Goal: Answer question/provide support: Share knowledge or assist other users

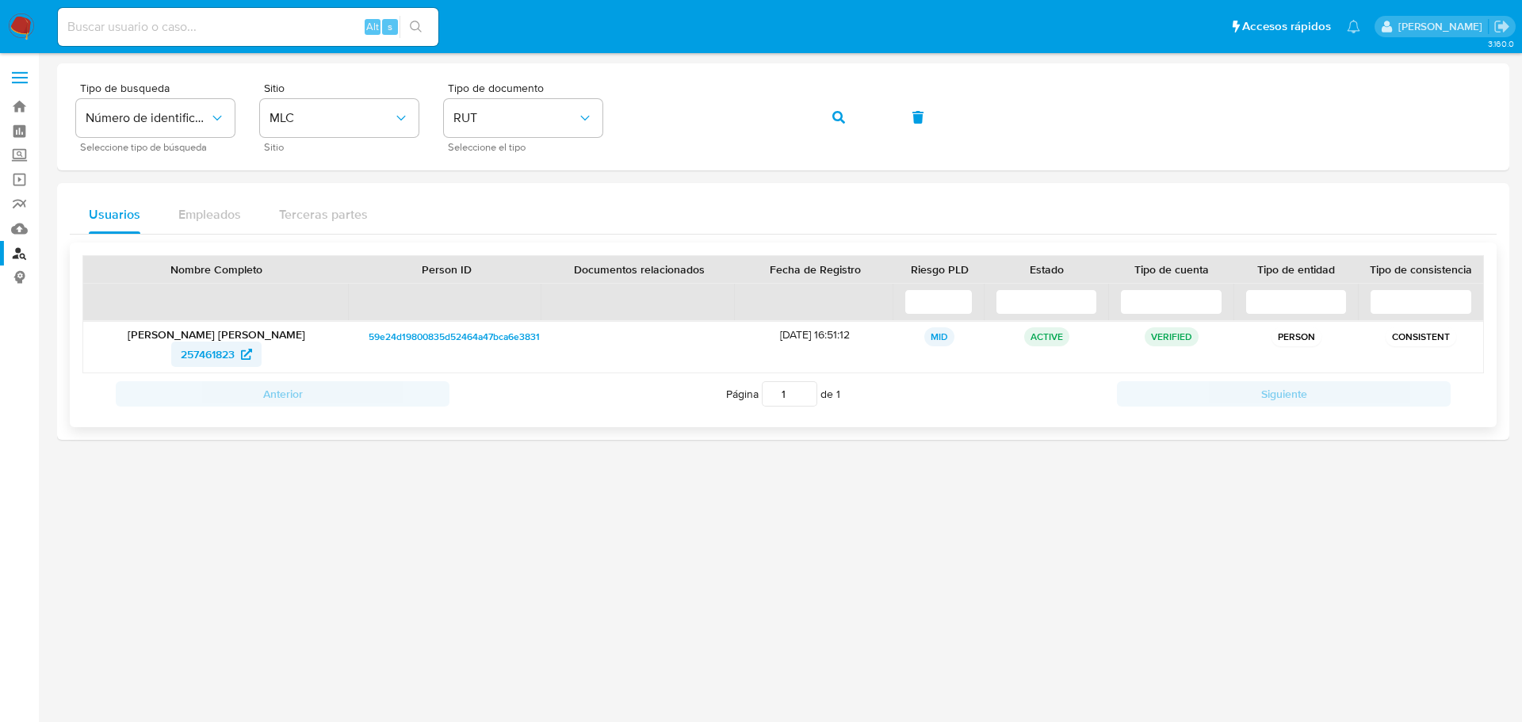
click at [216, 352] on span "257461823" at bounding box center [208, 354] width 54 height 25
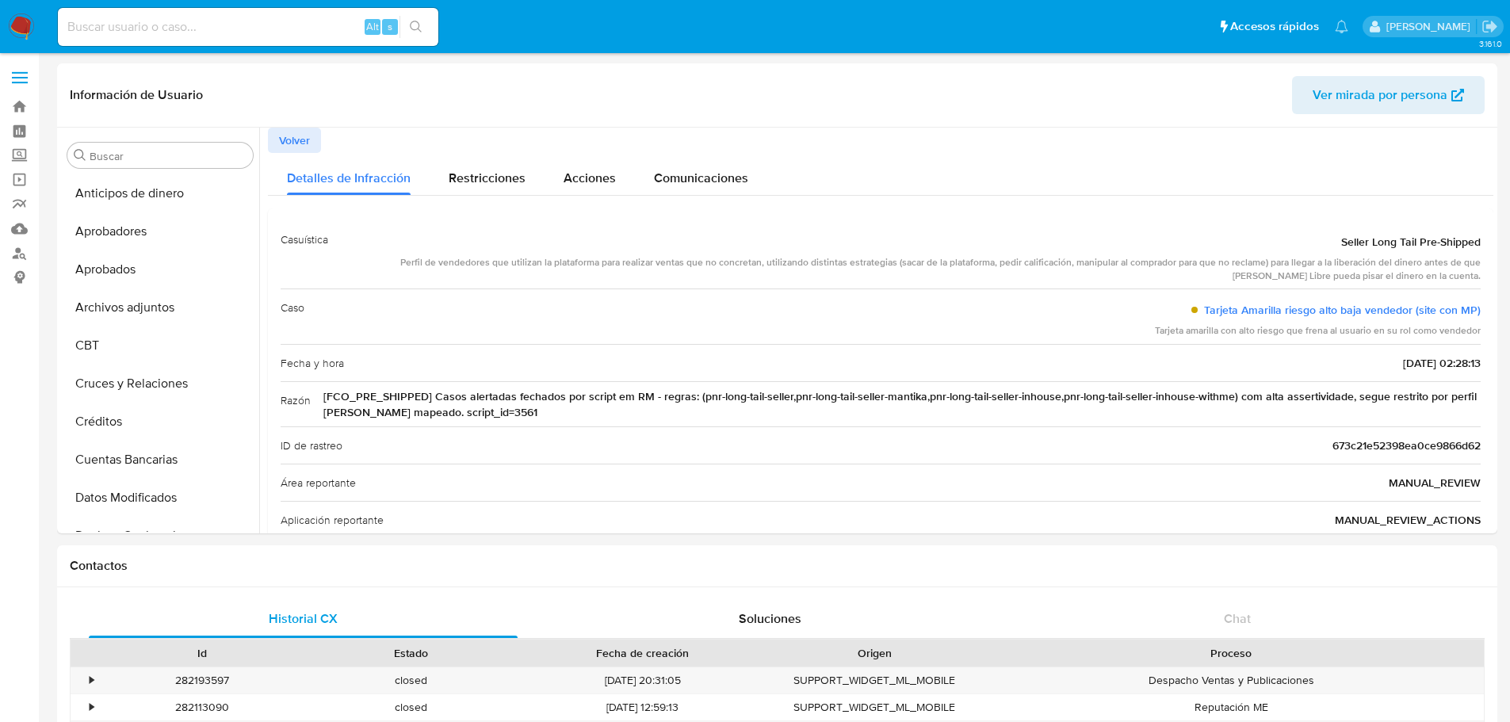
select select "10"
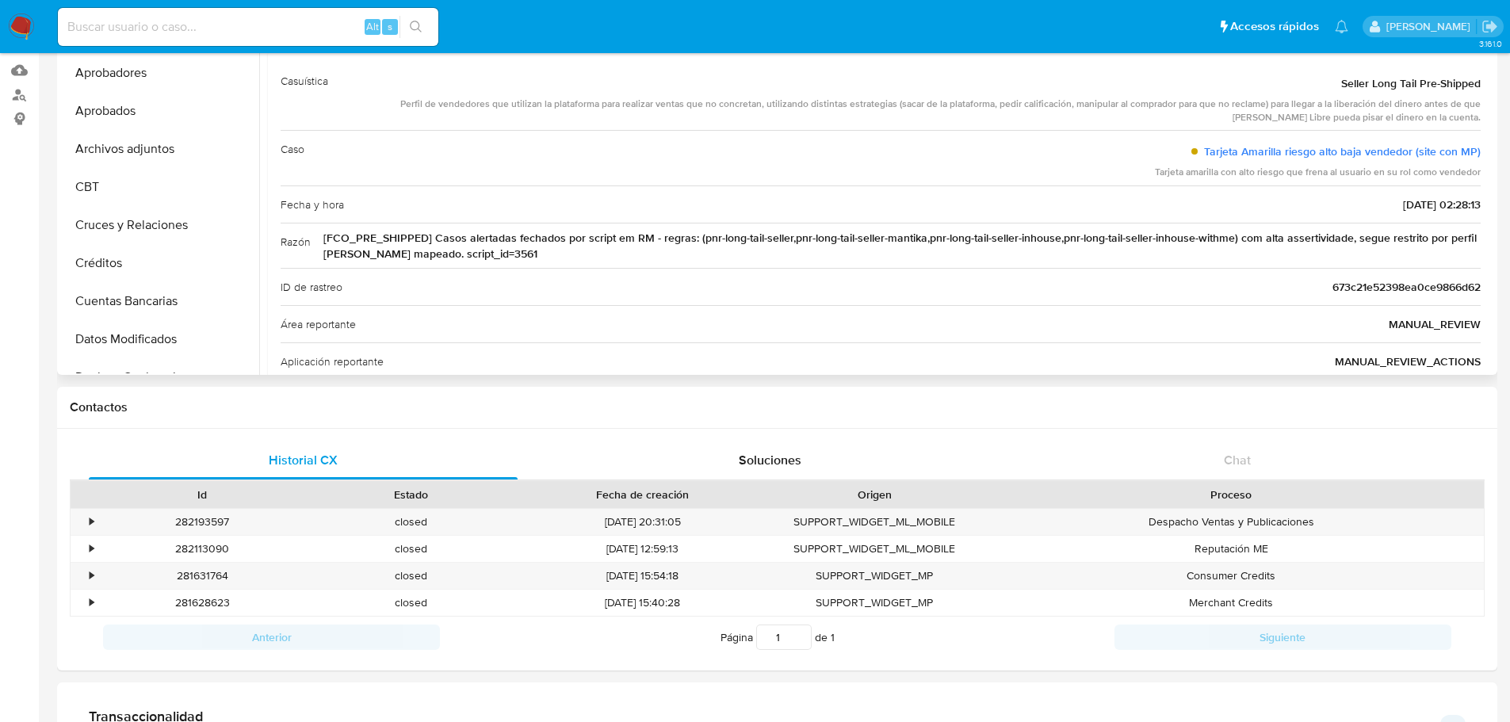
scroll to position [746, 0]
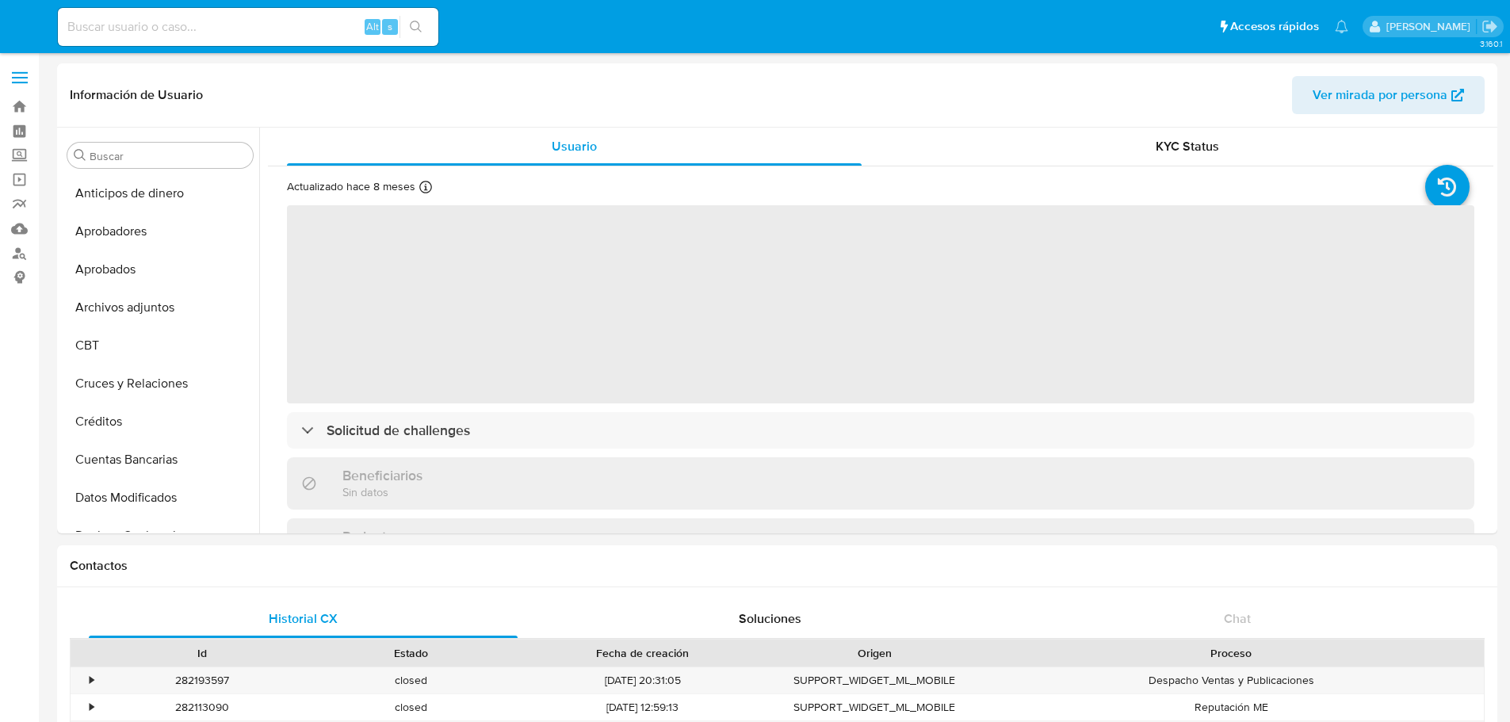
select select "10"
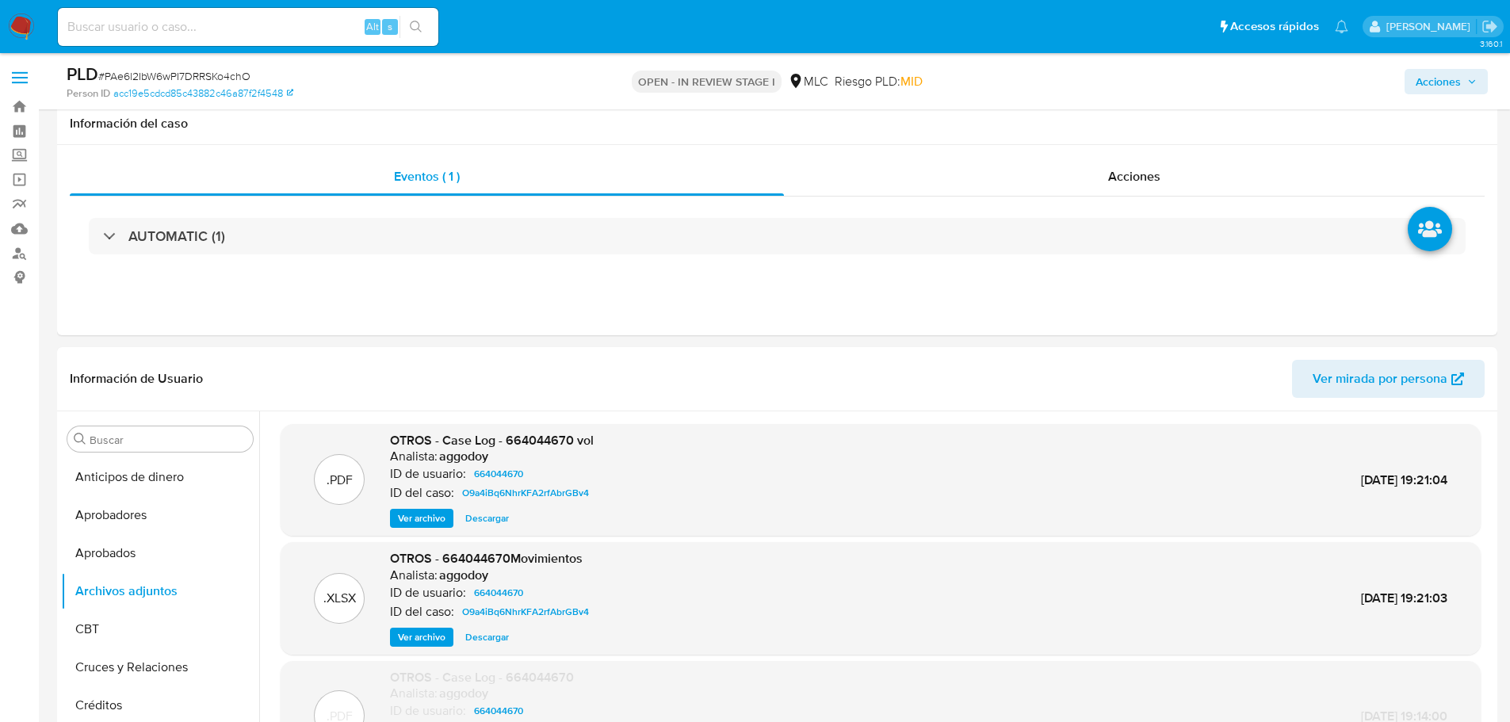
select select "10"
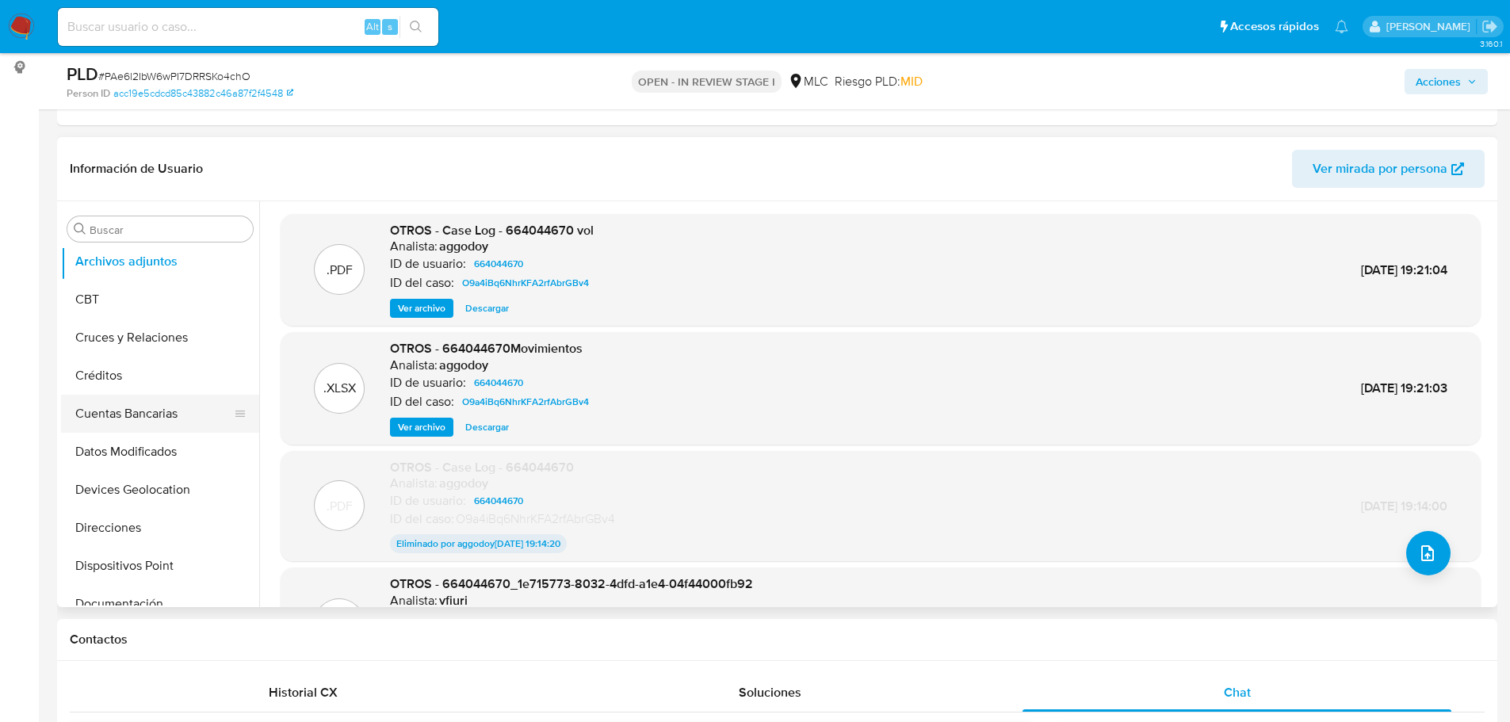
scroll to position [158, 0]
click at [155, 301] on button "Cruces y Relaciones" at bounding box center [153, 299] width 185 height 38
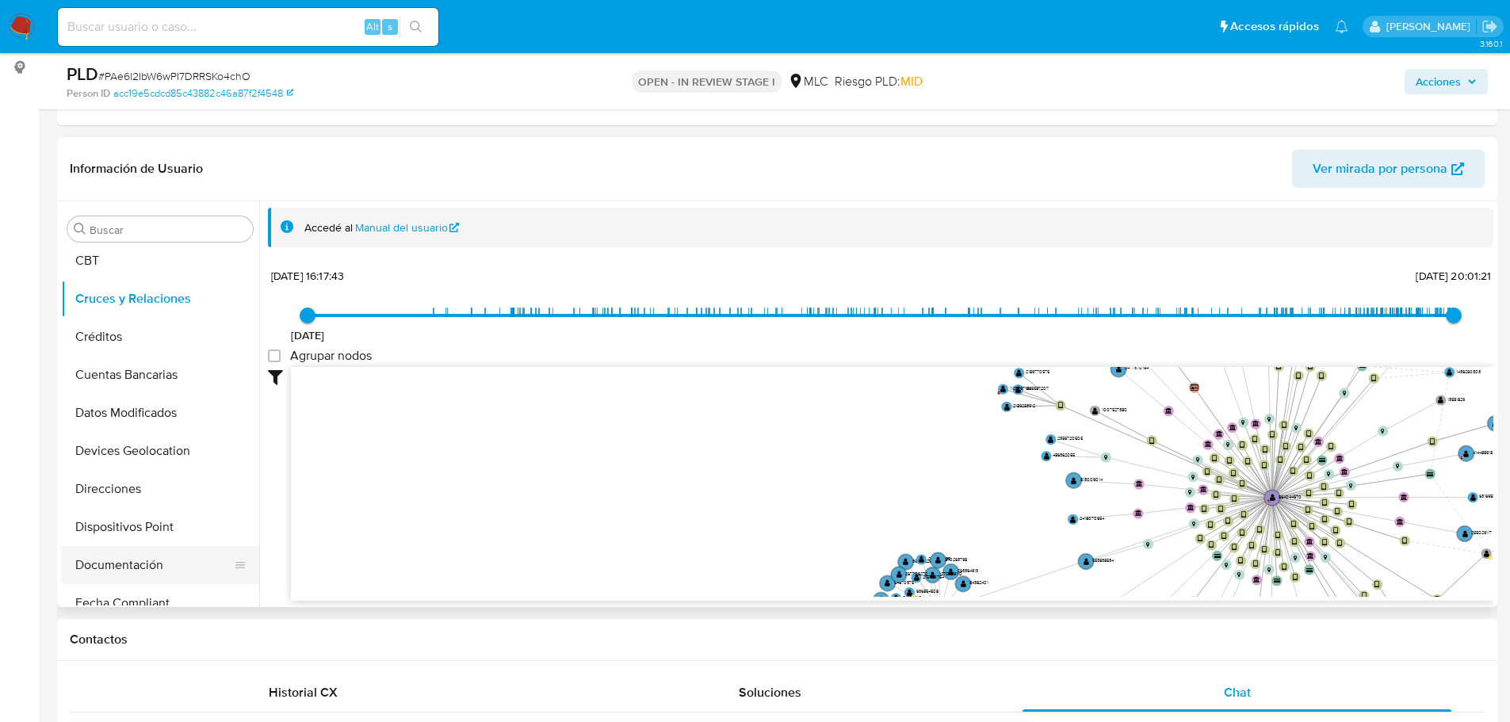
click at [183, 571] on button "Documentación" at bounding box center [153, 565] width 185 height 38
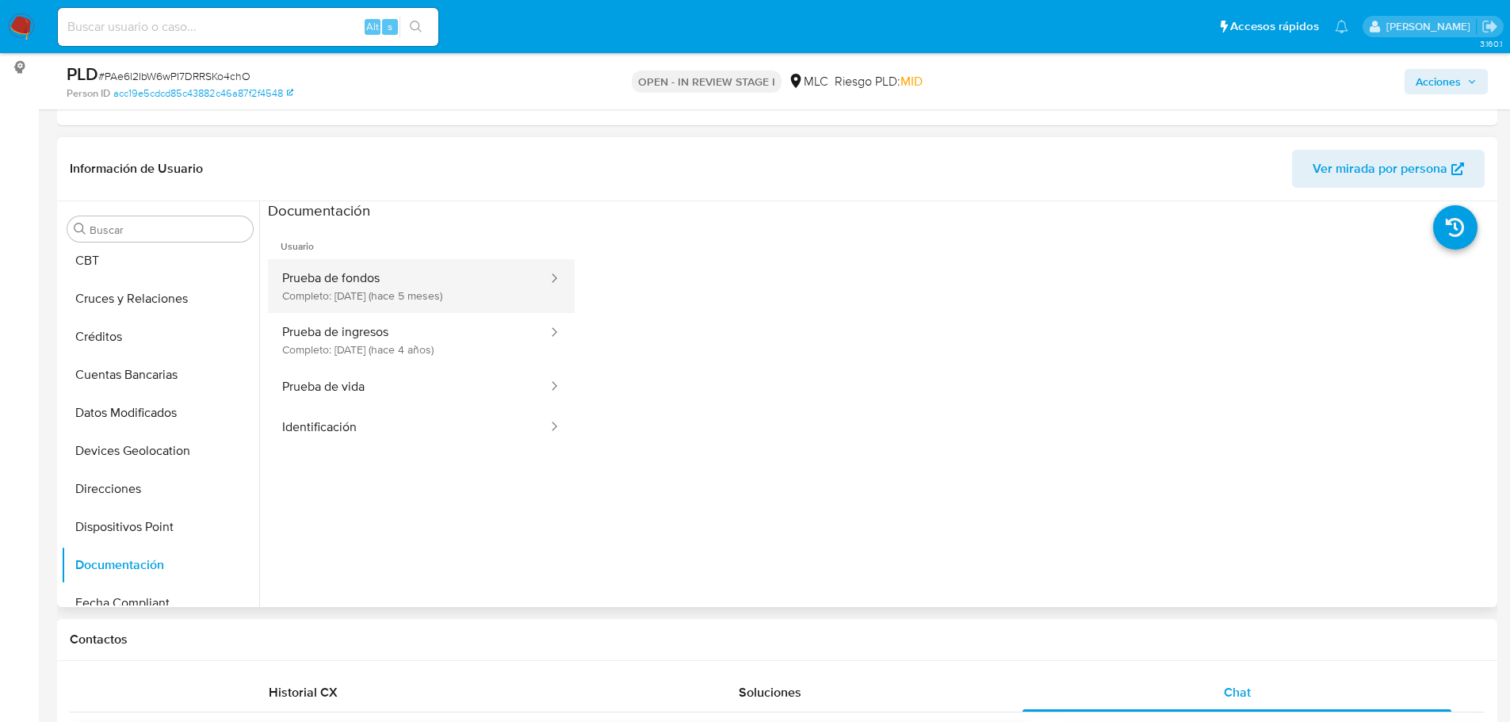
click at [473, 297] on button "Prueba de fondos Completo: 17/04/2025 (hace 5 meses)" at bounding box center [408, 286] width 281 height 54
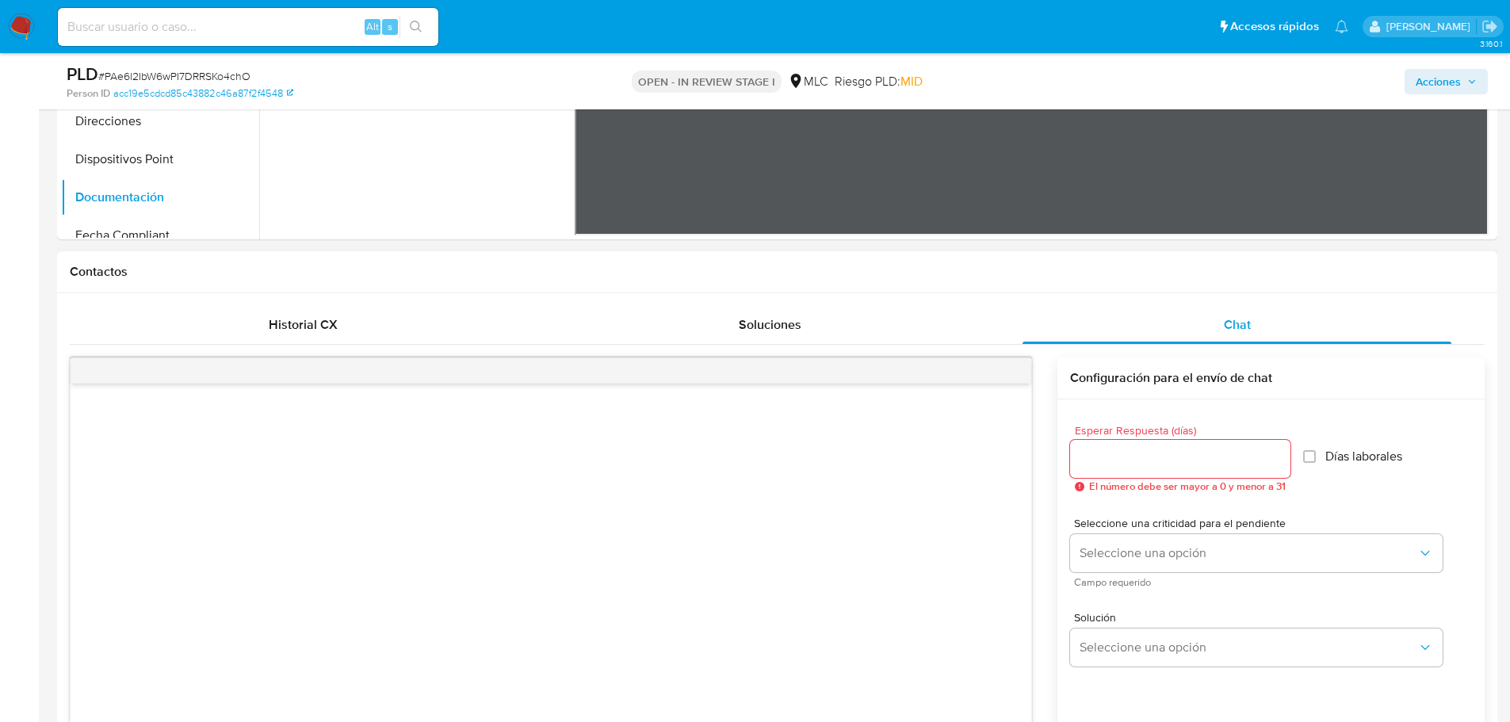
scroll to position [923, 0]
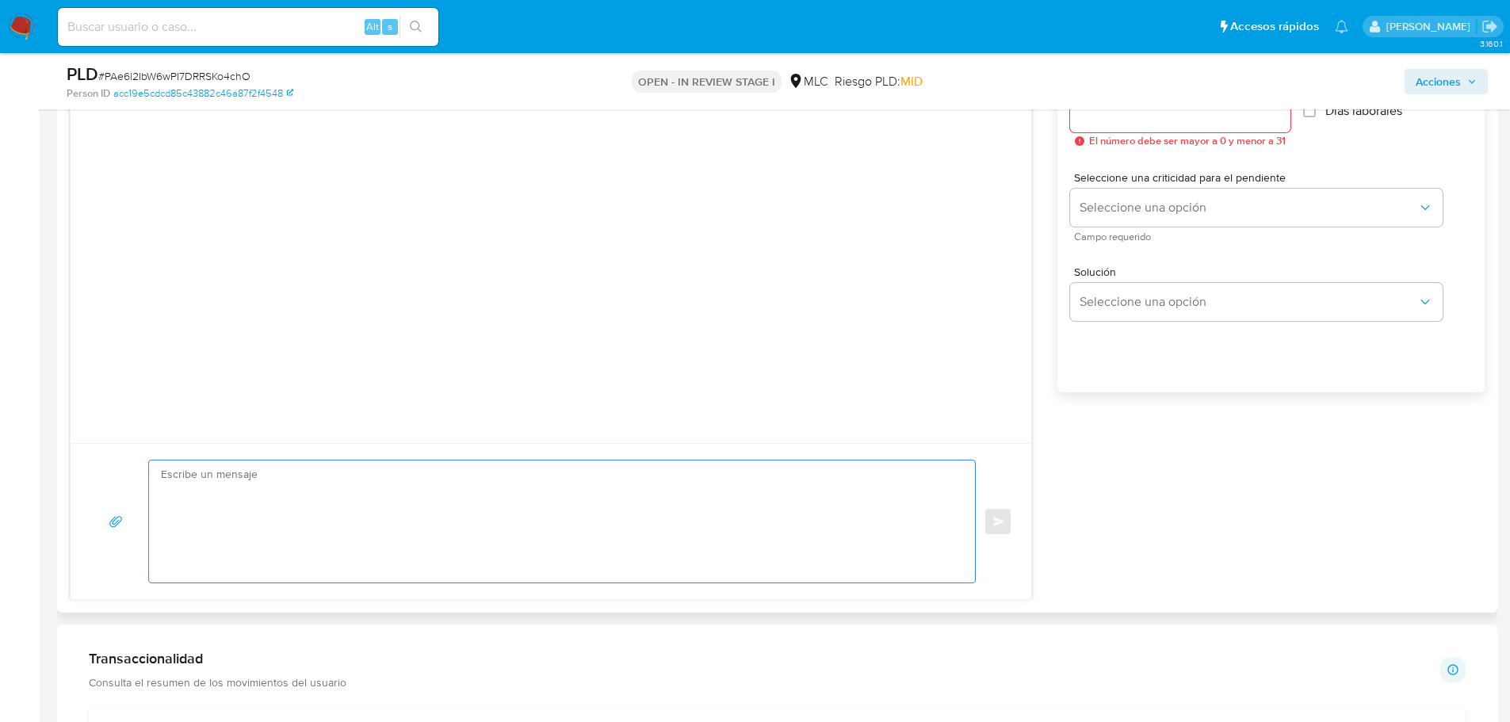
click at [633, 515] on textarea at bounding box center [558, 521] width 794 height 122
paste textarea "Hola XXX, Te contactamos desde el Equipo de Mercado Pago para verificar tus dat…"
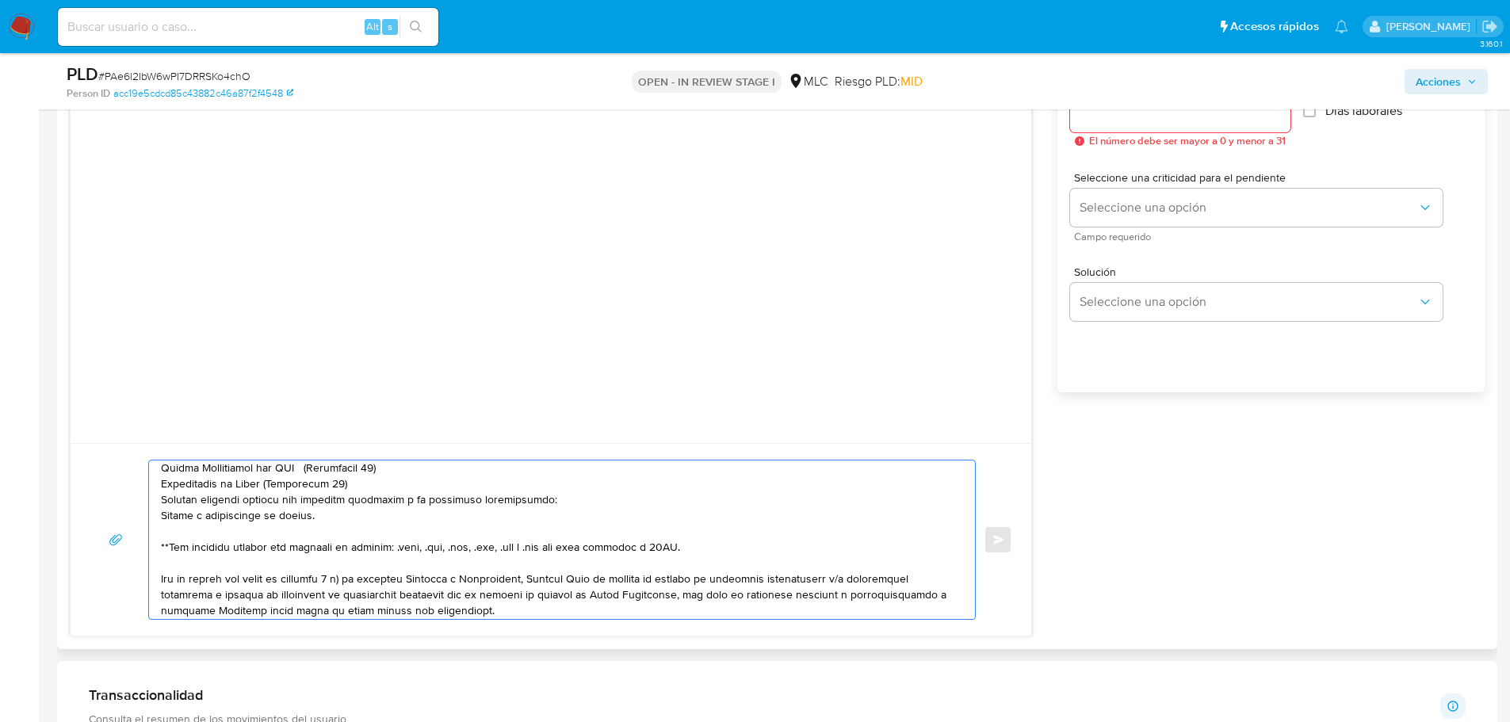
scroll to position [0, 0]
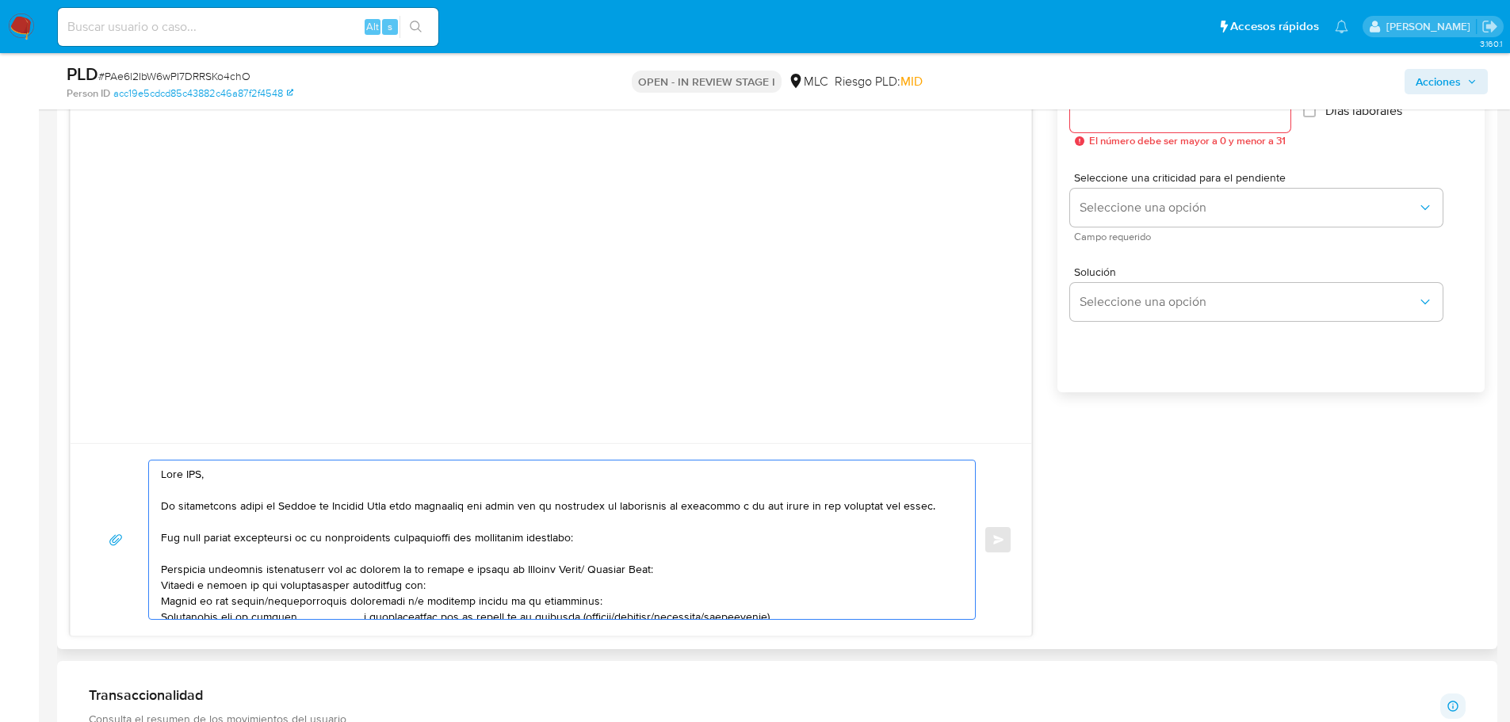
click at [197, 476] on textarea at bounding box center [558, 539] width 794 height 158
click at [210, 477] on textarea at bounding box center [558, 539] width 794 height 158
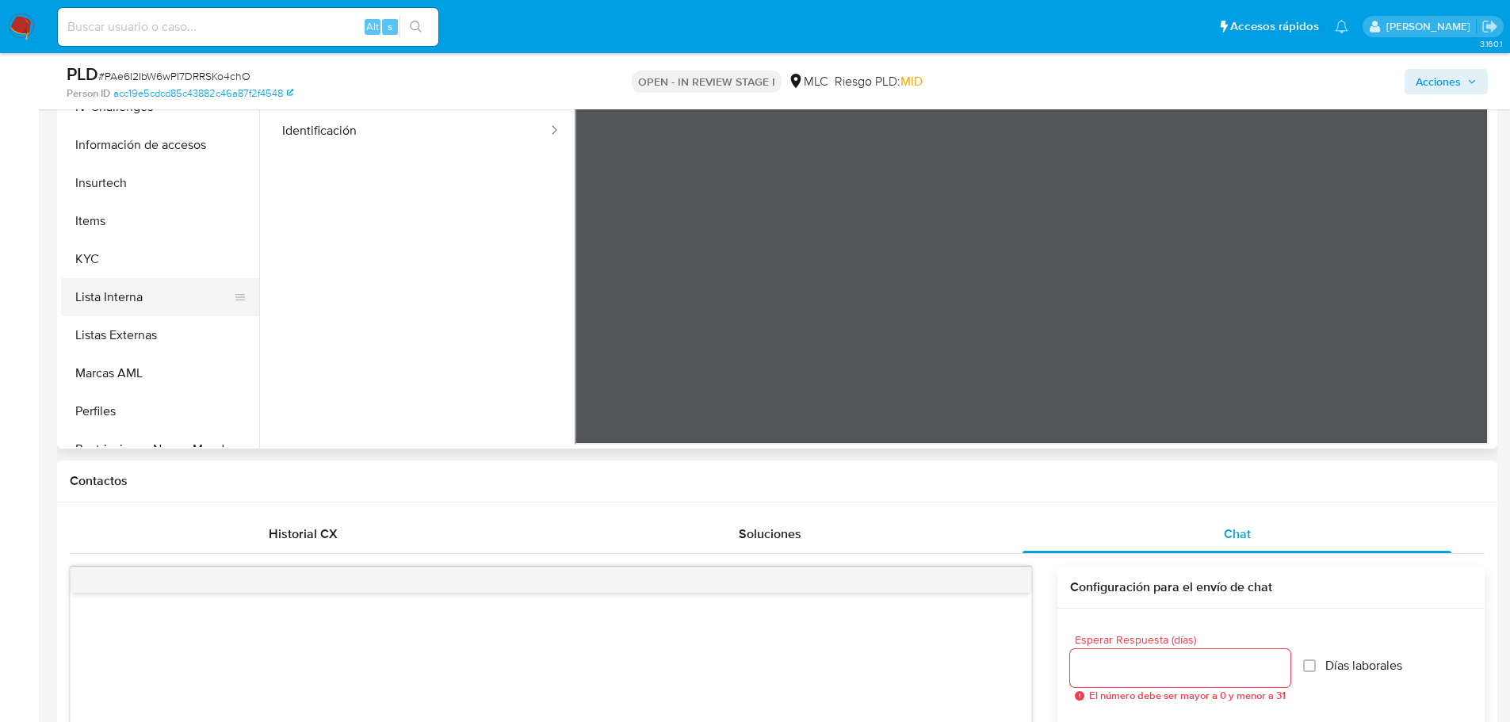
scroll to position [713, 0]
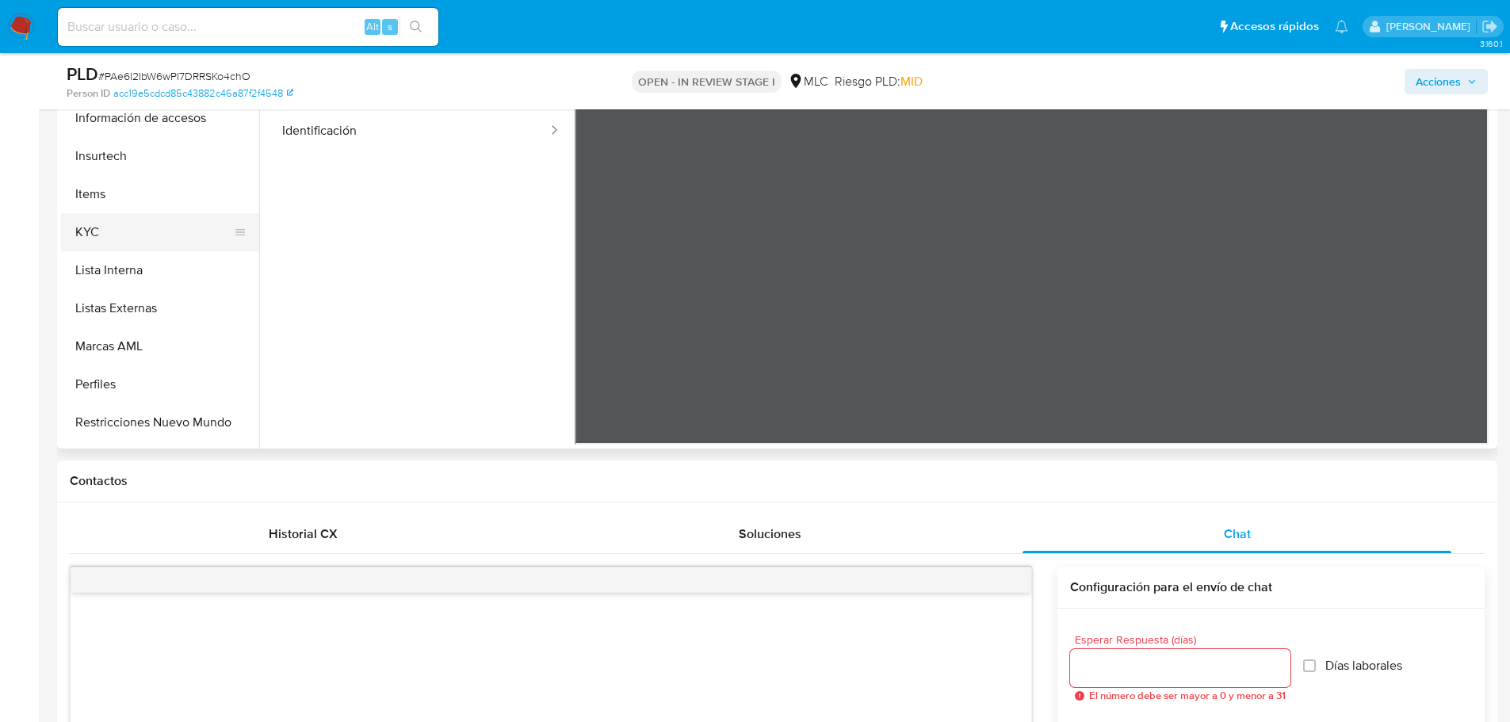
click at [124, 222] on button "KYC" at bounding box center [153, 232] width 185 height 38
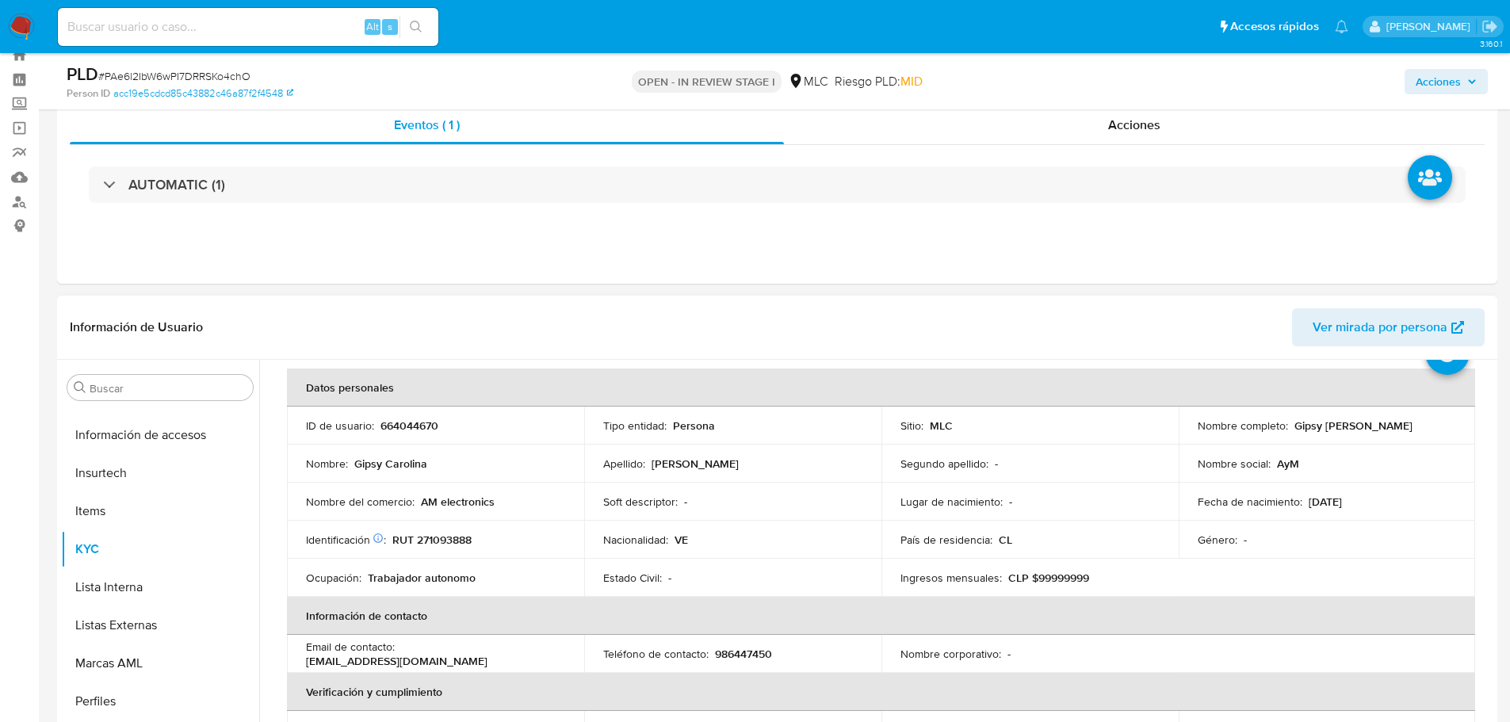
scroll to position [0, 0]
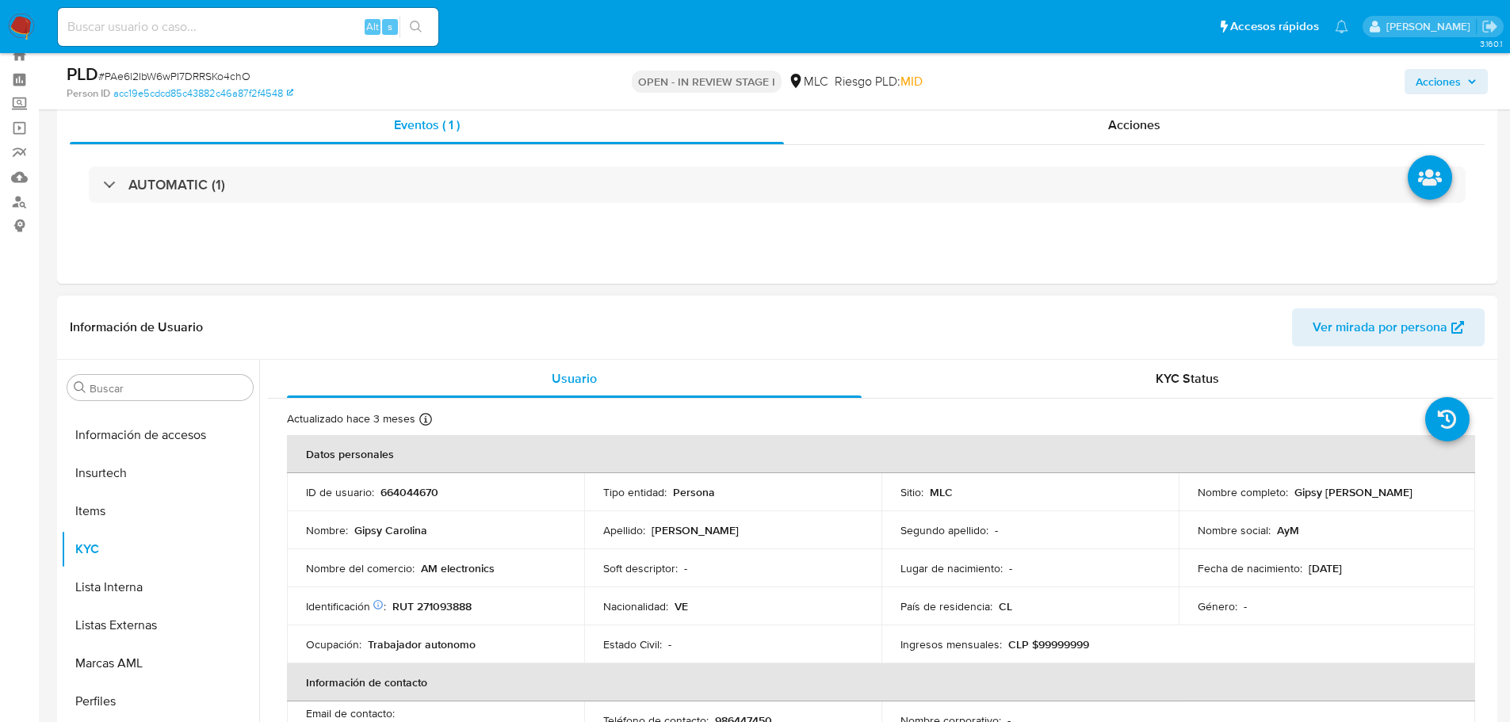
click at [1294, 499] on p "Gipsy Carolina Mendoza Farfan" at bounding box center [1353, 492] width 118 height 14
copy p "Gipsy"
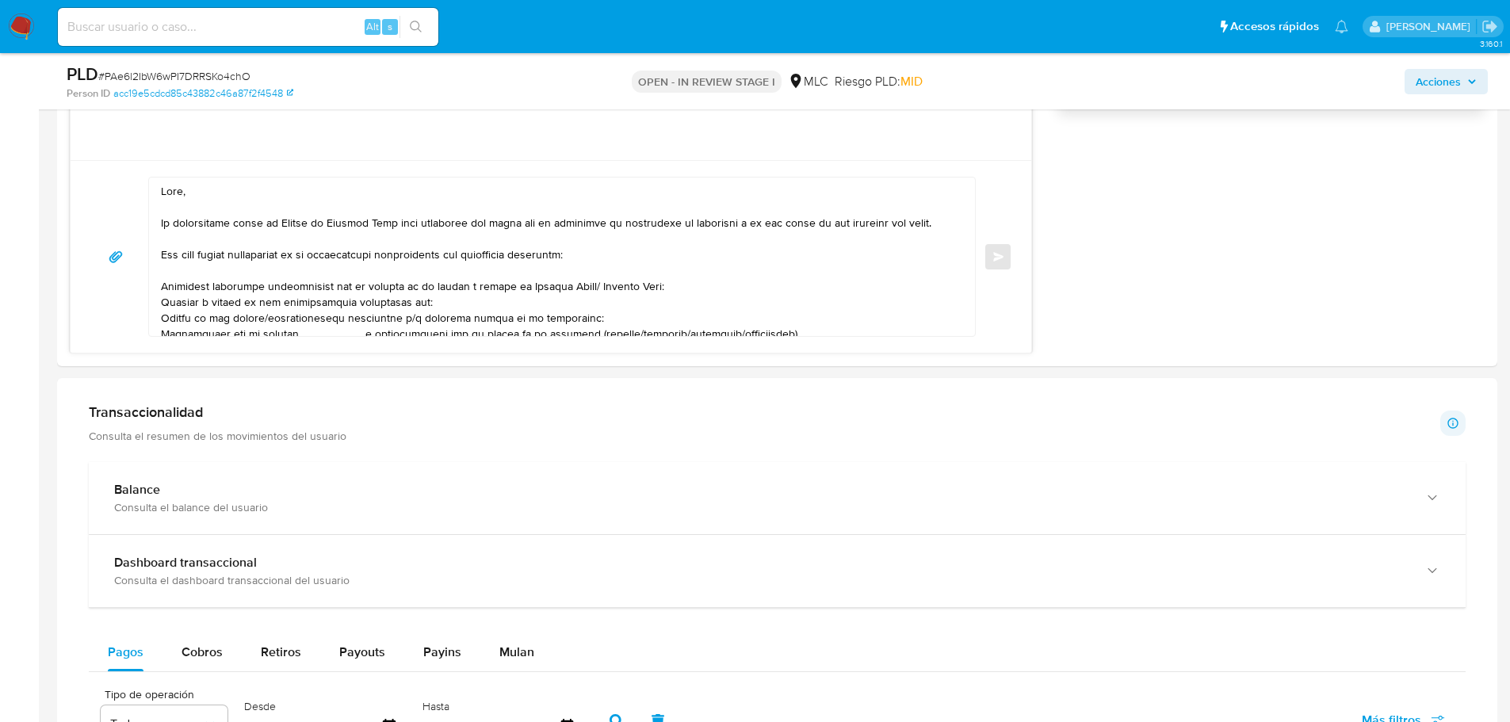
scroll to position [1023, 0]
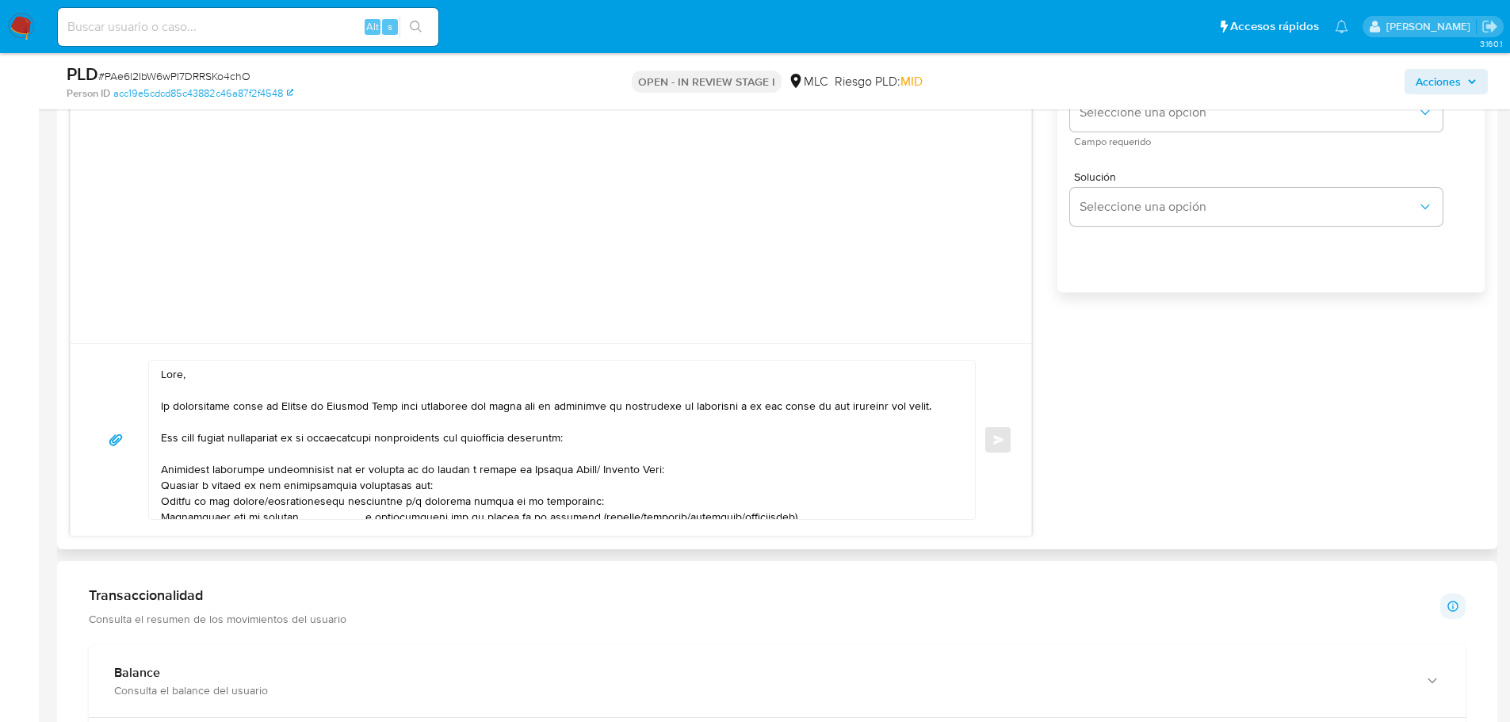
click at [275, 383] on textarea at bounding box center [558, 440] width 794 height 158
click at [234, 379] on textarea at bounding box center [558, 440] width 794 height 158
paste textarea "Gipsy"
click at [305, 472] on textarea at bounding box center [558, 440] width 794 height 158
click at [357, 461] on textarea at bounding box center [558, 440] width 794 height 158
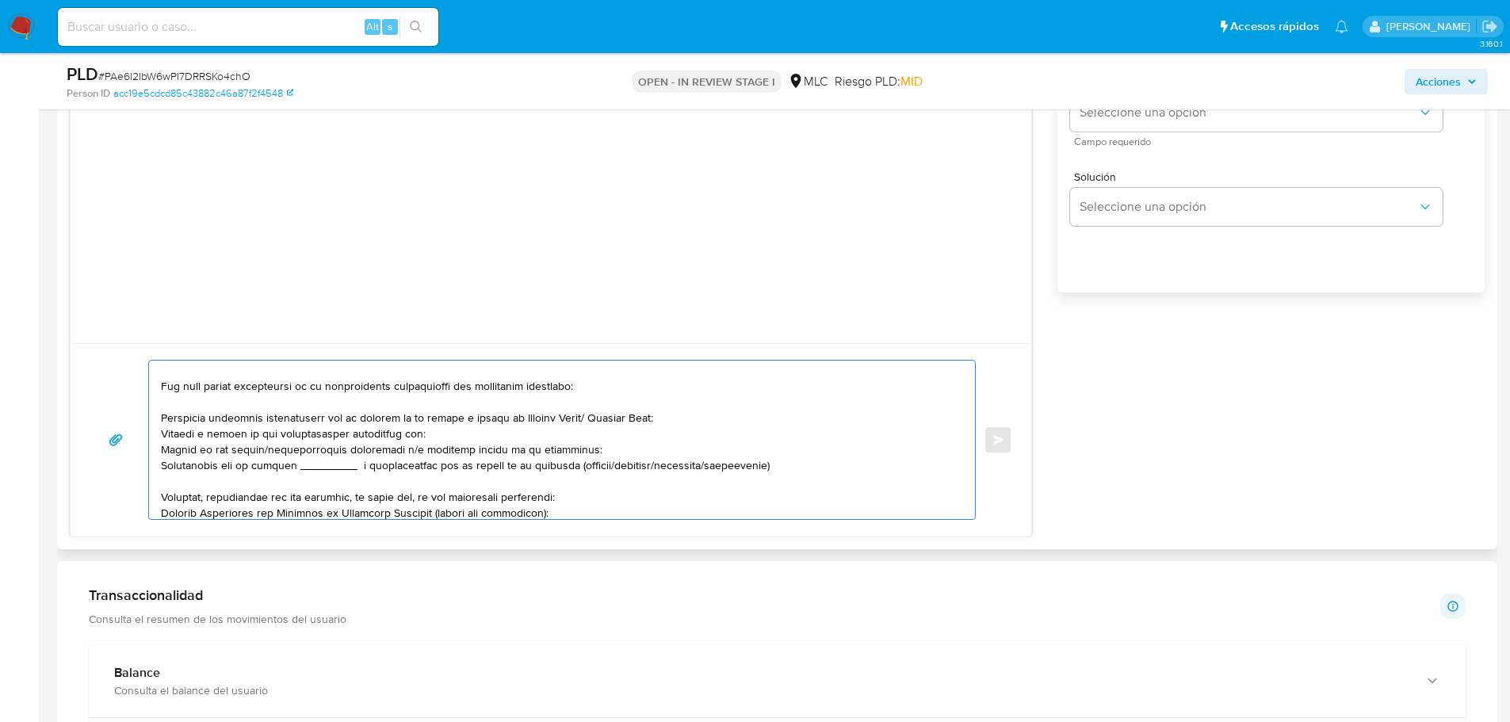
scroll to position [79, 0]
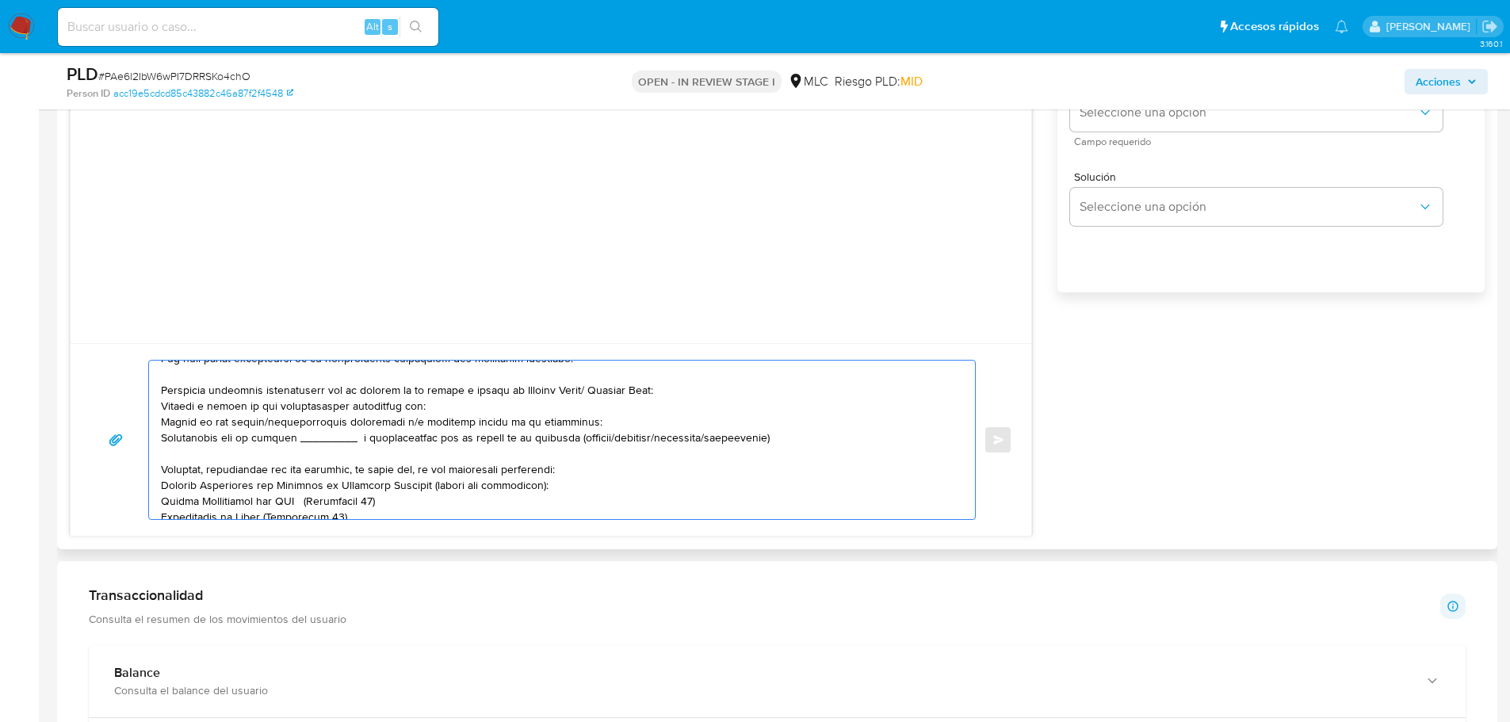
click at [446, 407] on textarea at bounding box center [558, 440] width 794 height 158
paste textarea "CHRISTOPHER MARCELO ALEXANDER RODRIGUEZ DIAZ"
paste textarea "RODRIGO ANDRES ALVES ROJAS"
click at [236, 420] on textarea at bounding box center [558, 440] width 794 height 158
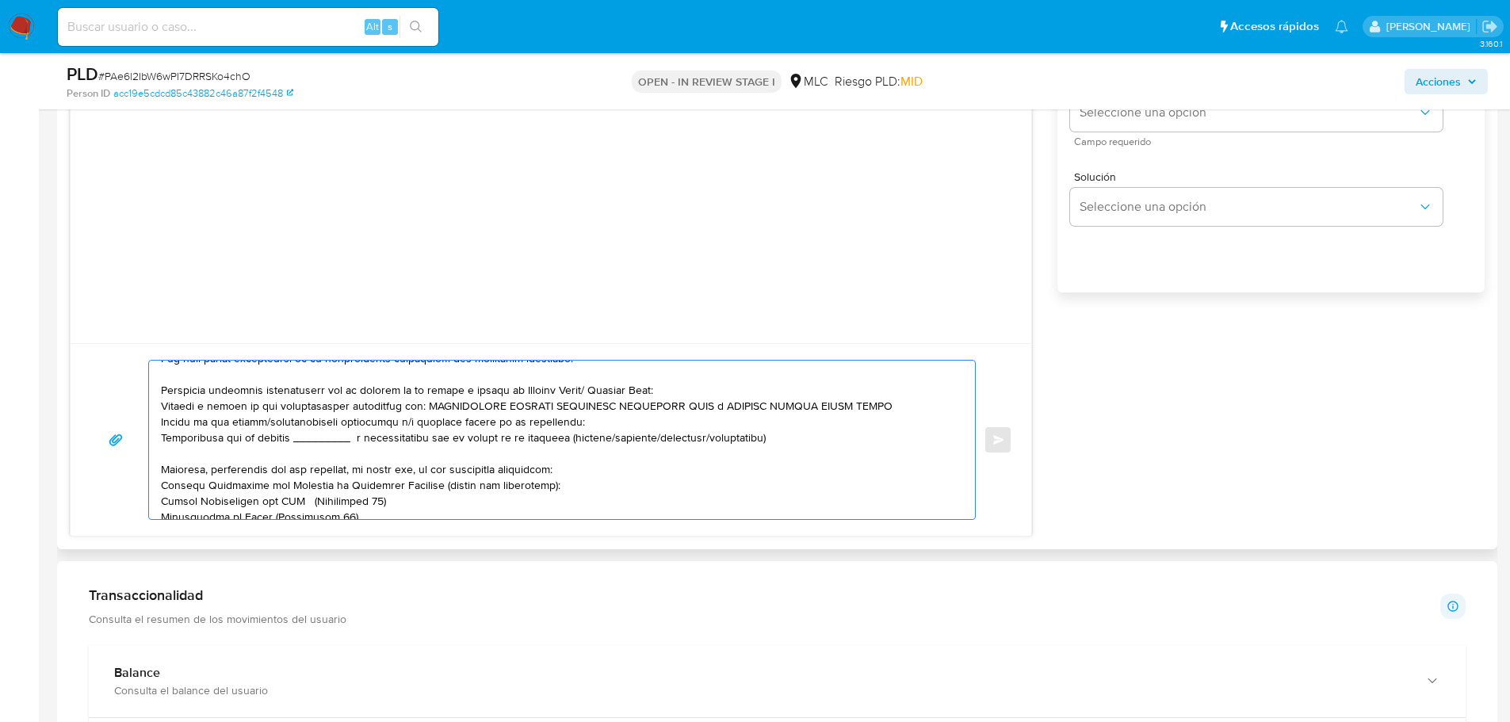
click at [323, 439] on textarea at bounding box center [558, 440] width 794 height 158
click at [204, 422] on textarea at bounding box center [558, 440] width 794 height 158
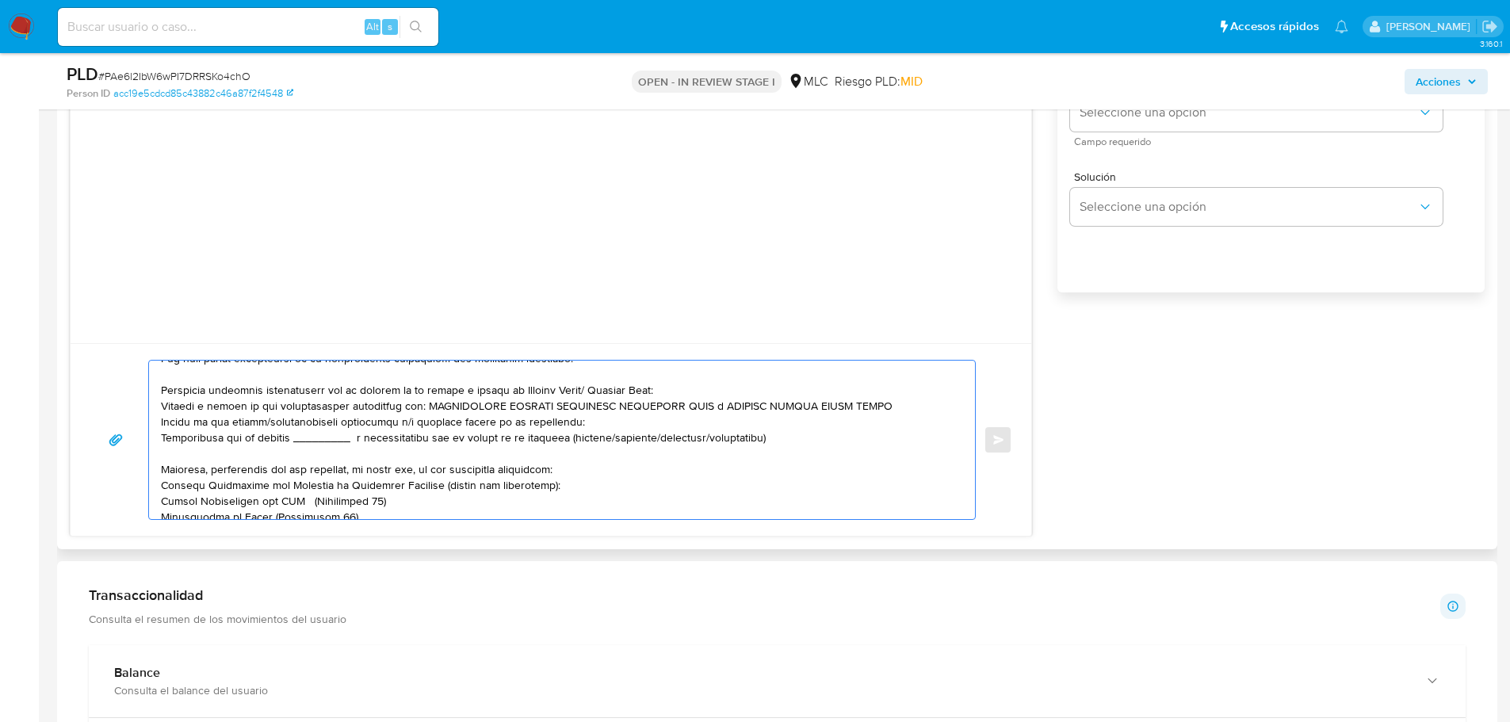
click at [204, 422] on textarea at bounding box center [558, 440] width 794 height 158
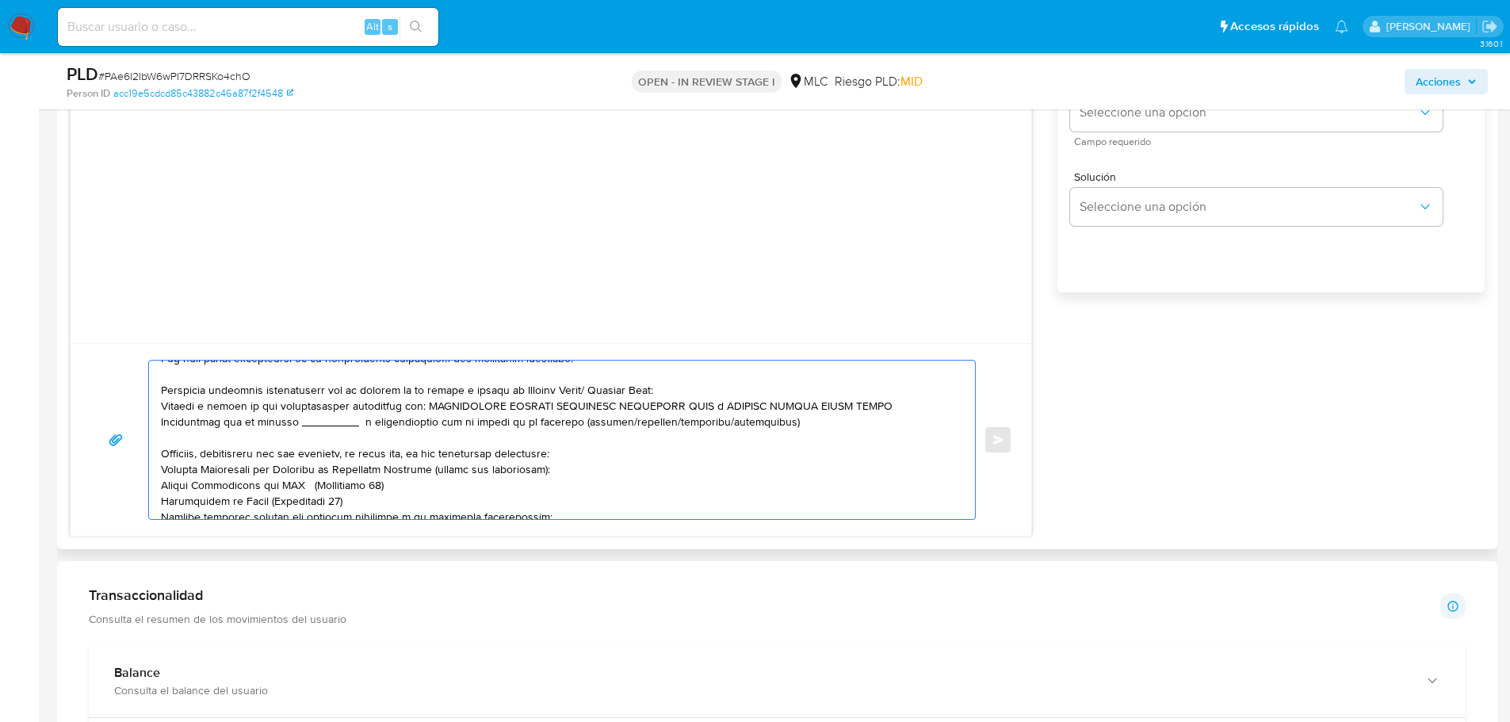
click at [338, 419] on textarea at bounding box center [558, 440] width 794 height 158
paste textarea "A&M ELECTRONICS SPA"
click at [491, 446] on textarea at bounding box center [558, 440] width 794 height 158
click at [666, 405] on textarea at bounding box center [558, 440] width 794 height 158
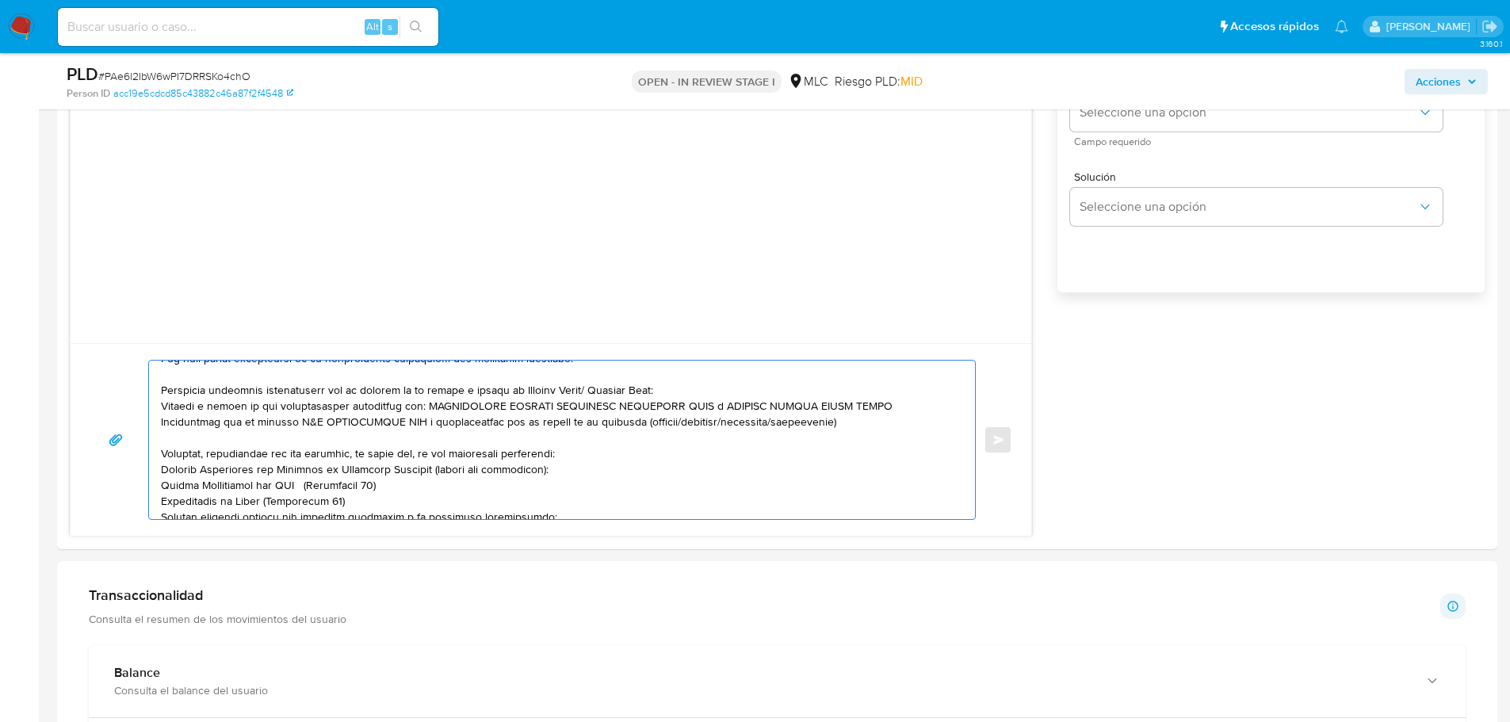
click at [0, 0] on lt-span "RODRÍGUEZ" at bounding box center [0, 0] width 0 height 0
click at [688, 403] on textarea at bounding box center [558, 440] width 794 height 158
click at [698, 407] on textarea at bounding box center [558, 440] width 794 height 158
click at [0, 0] on lt-span "DÍAZ" at bounding box center [0, 0] width 0 height 0
click at [781, 400] on textarea at bounding box center [558, 440] width 794 height 158
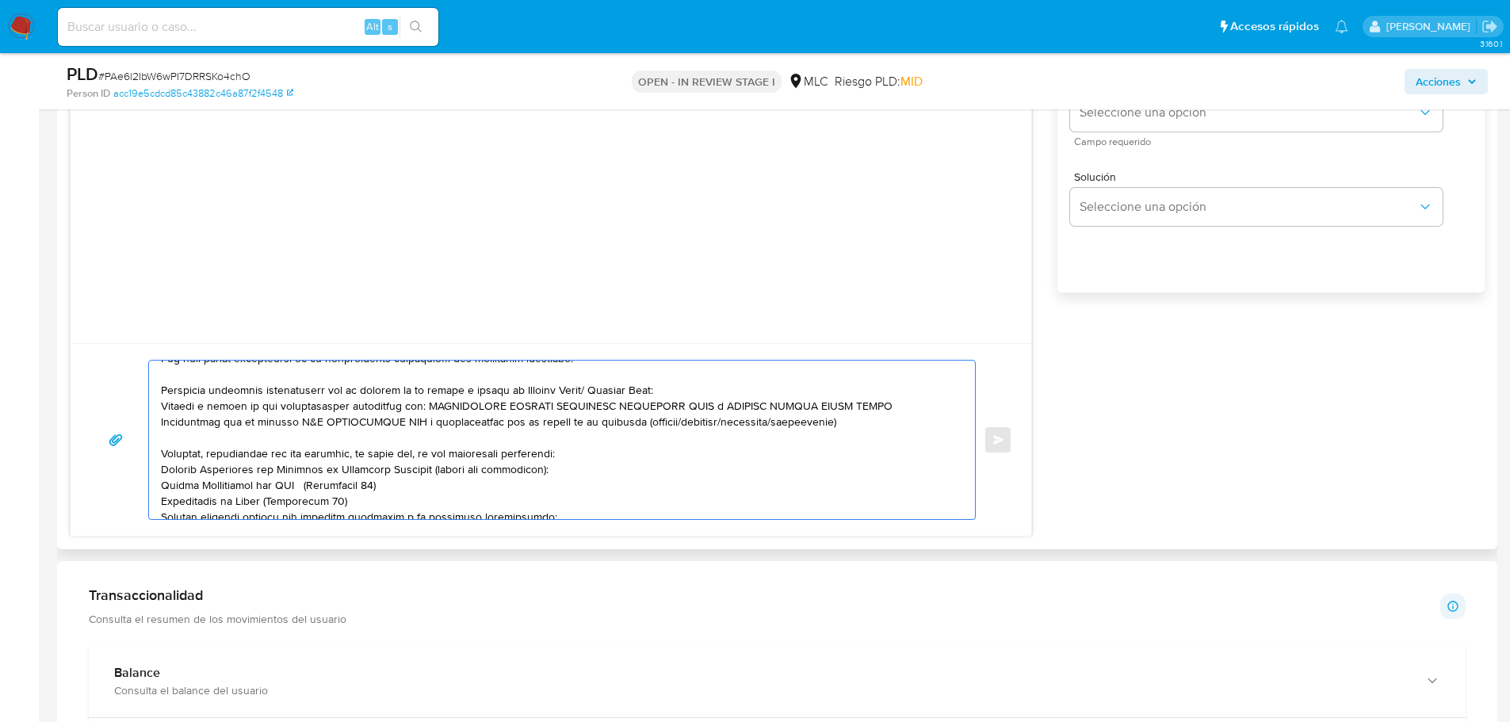
click at [798, 407] on textarea at bounding box center [558, 440] width 794 height 158
click at [0, 0] on lt-span "ANDRE SALVES" at bounding box center [0, 0] width 0 height 0
click at [793, 416] on textarea at bounding box center [558, 440] width 794 height 158
click at [666, 420] on textarea at bounding box center [558, 440] width 794 height 158
click at [797, 407] on textarea at bounding box center [558, 440] width 794 height 158
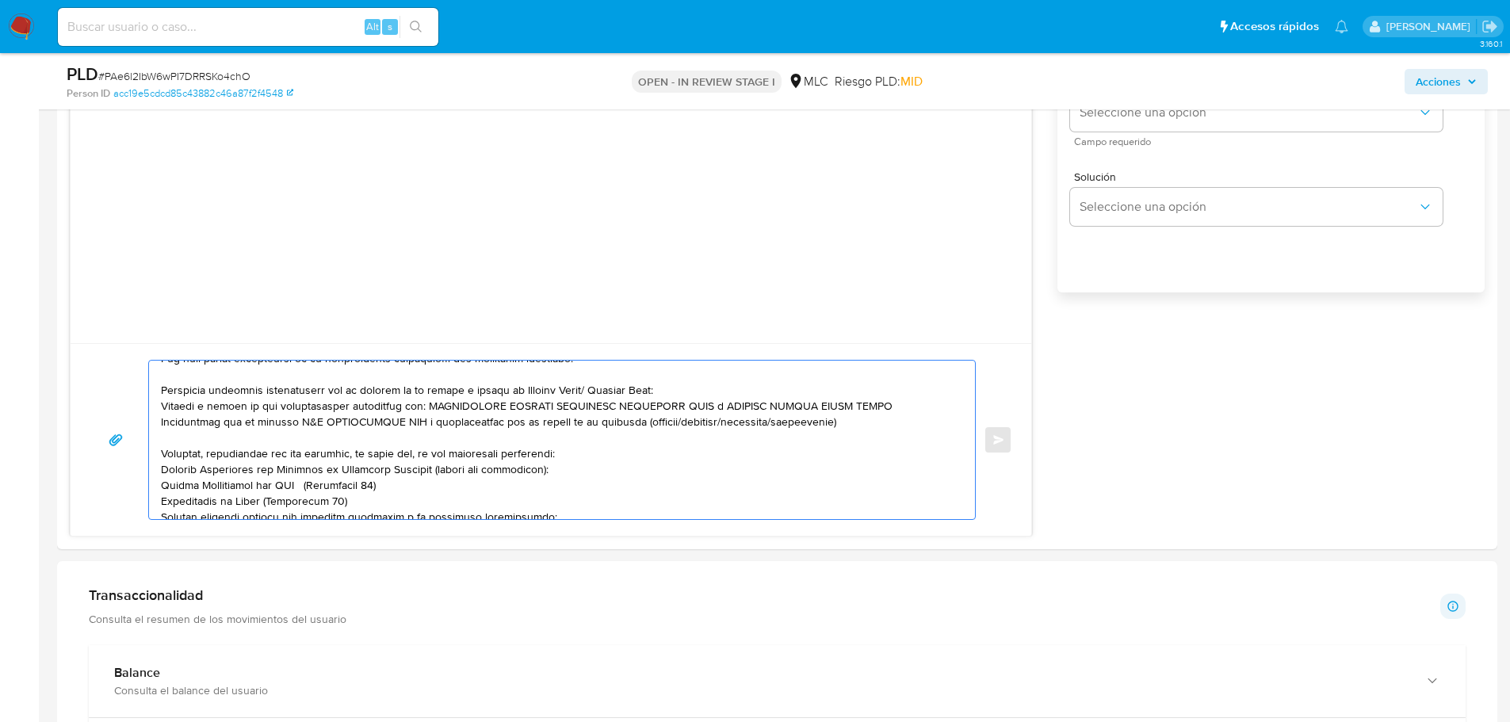
click at [0, 0] on lt-span "ANDRÉS ALVES" at bounding box center [0, 0] width 0 height 0
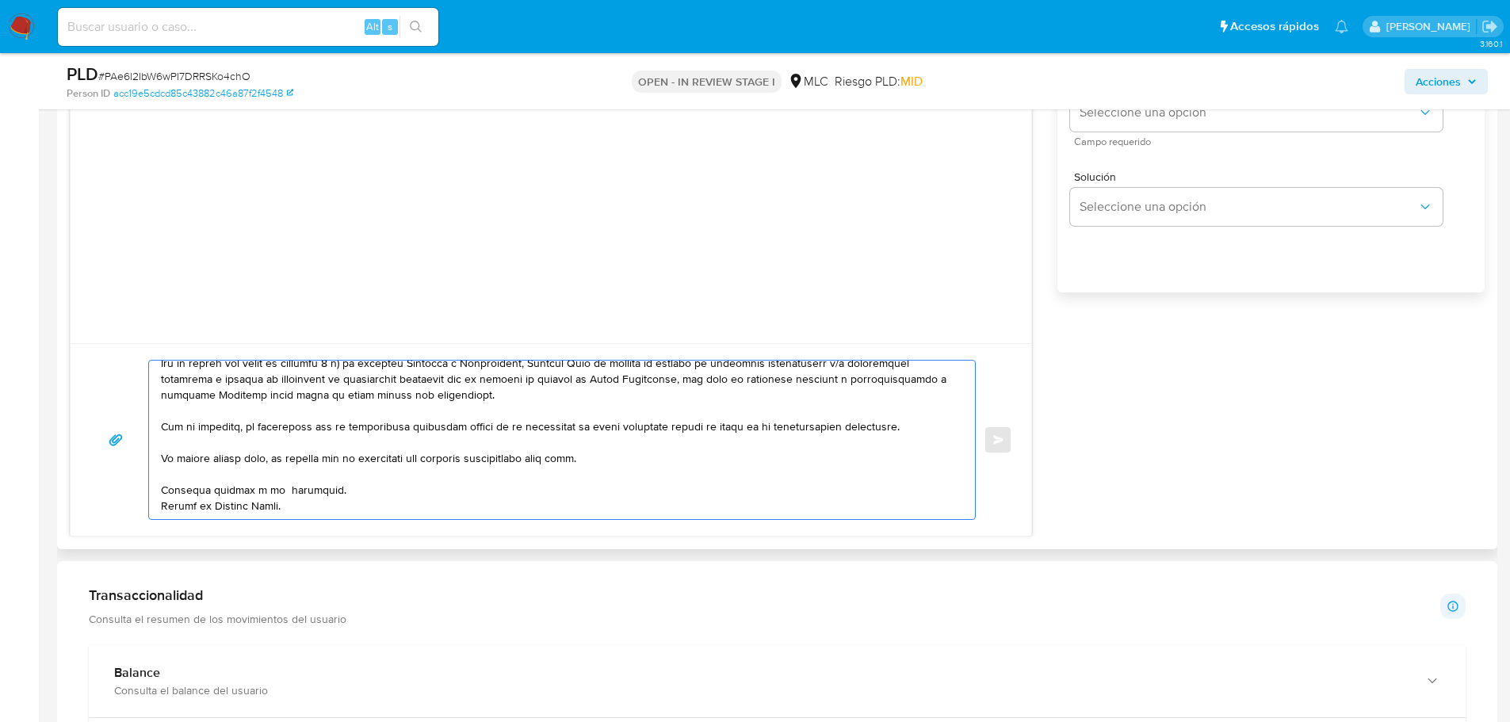
scroll to position [328, 0]
click at [277, 474] on textarea at bounding box center [558, 440] width 794 height 158
click at [366, 475] on textarea at bounding box center [558, 440] width 794 height 158
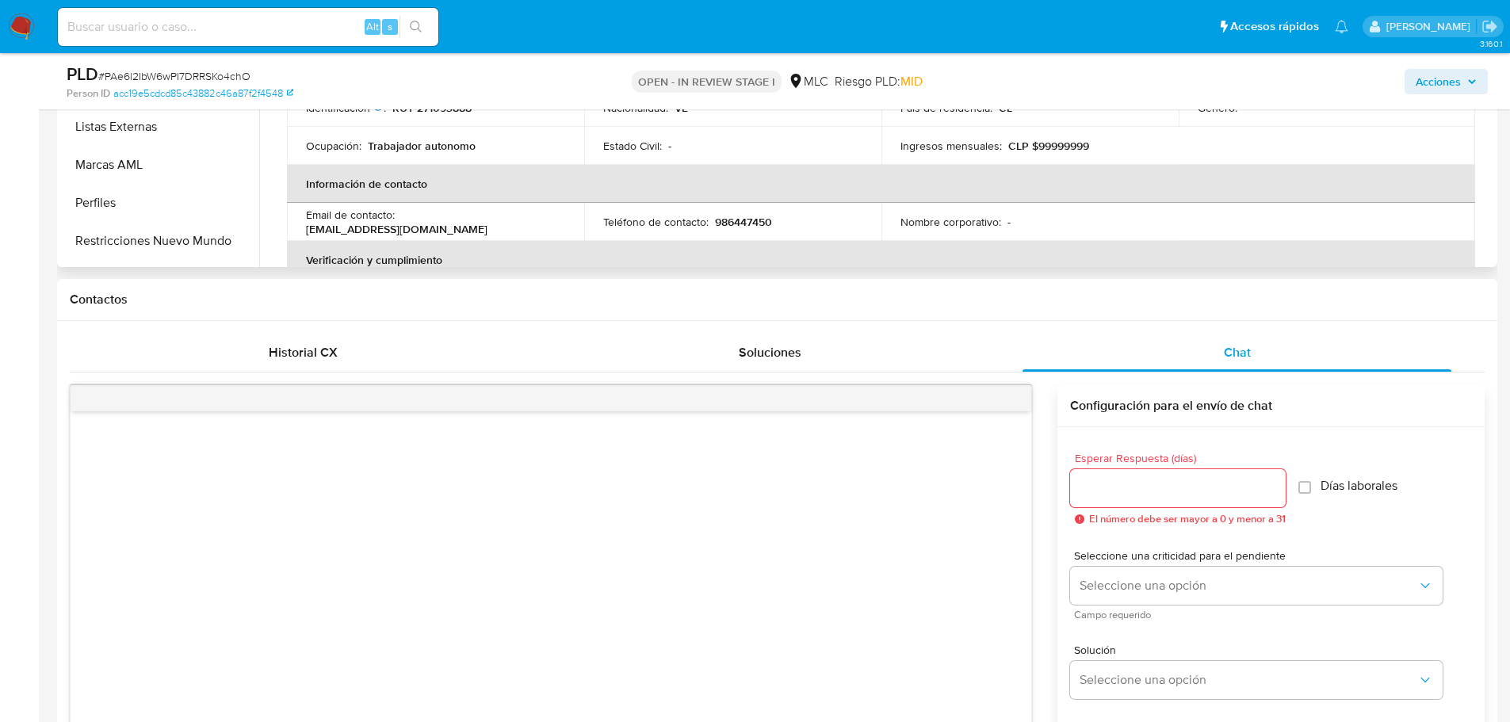
scroll to position [548, 0]
type textarea "Hola, Gipsy. Te contactamos desde el Equipo de Mercado Pago para verificar tus …"
click at [1112, 492] on input "Esperar Respuesta (días)" at bounding box center [1178, 490] width 216 height 21
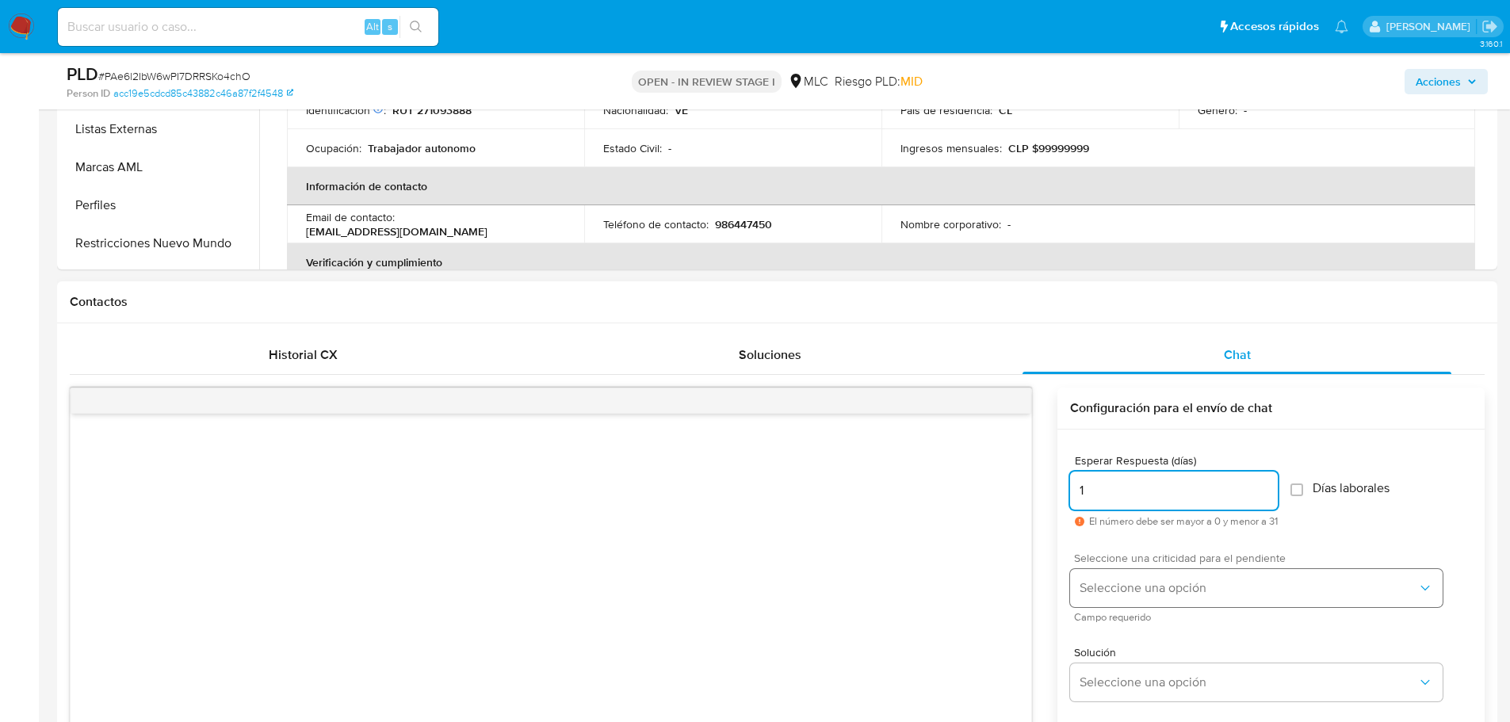
type input "1"
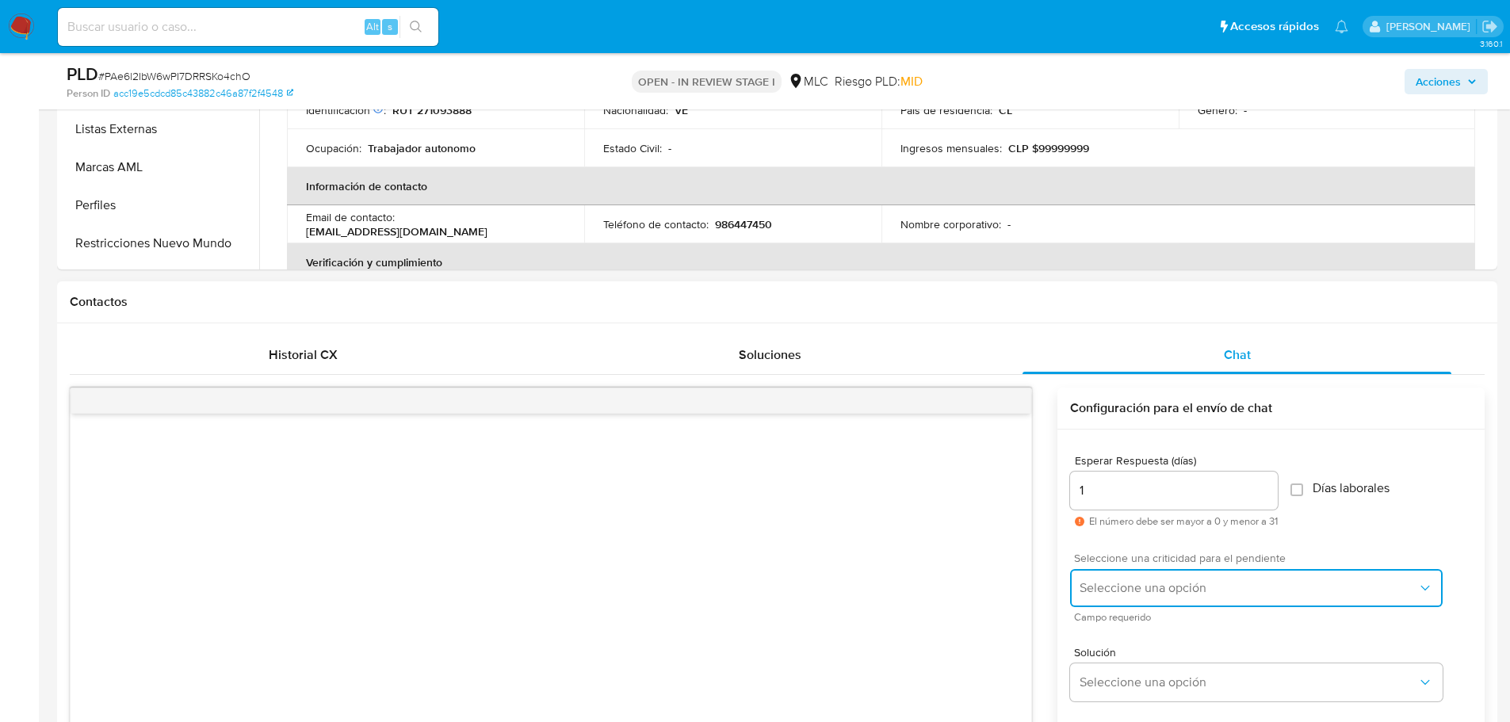
click at [1140, 596] on button "Seleccione una opción" at bounding box center [1256, 588] width 372 height 38
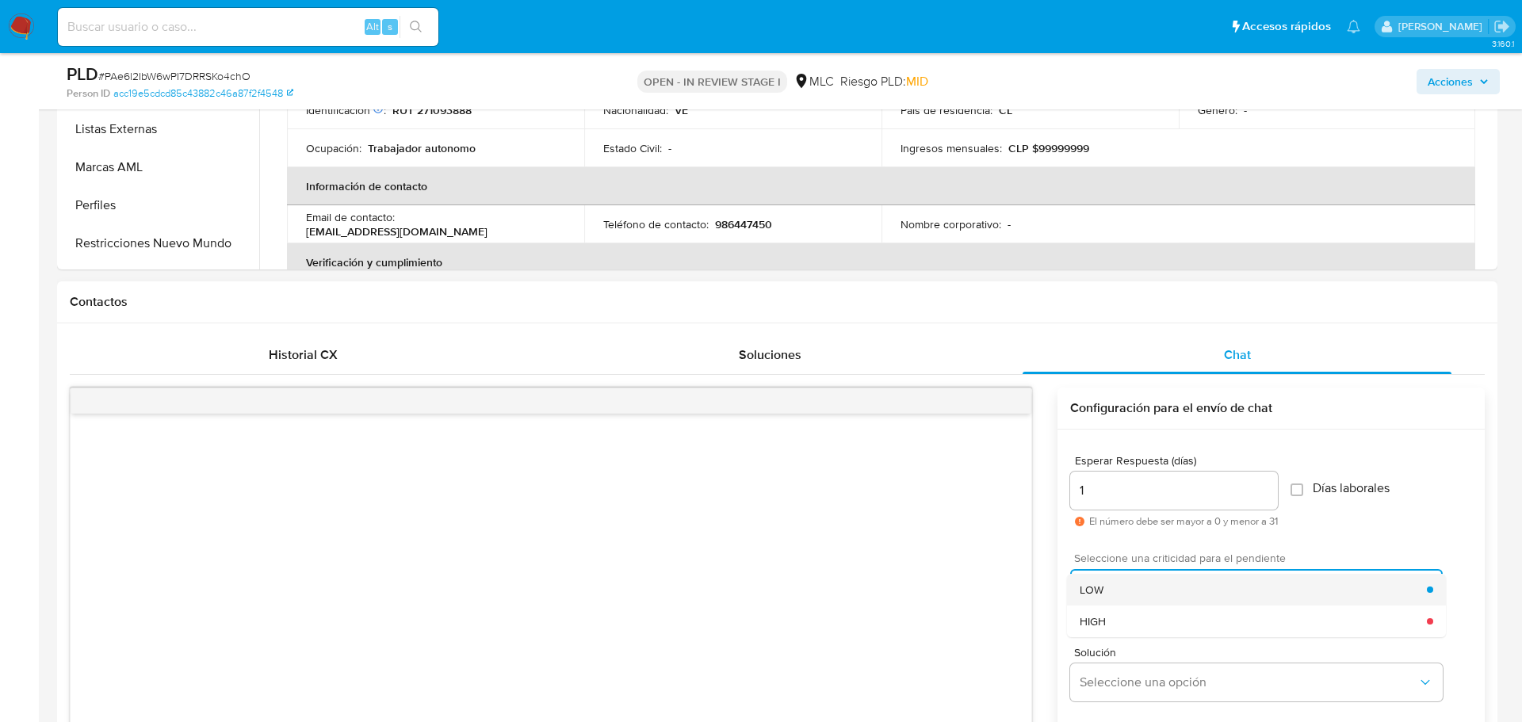
click at [1136, 601] on div "LOW" at bounding box center [1252, 590] width 347 height 32
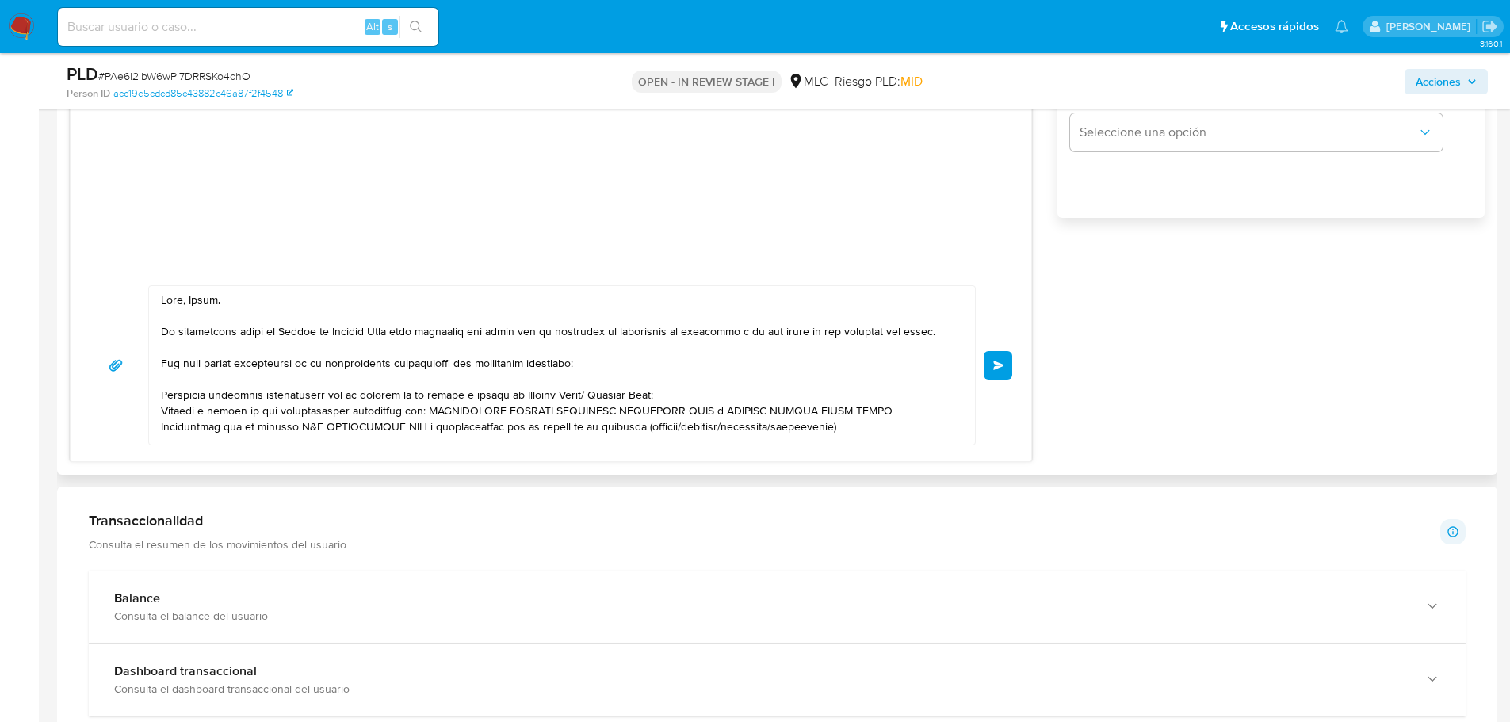
scroll to position [1023, 0]
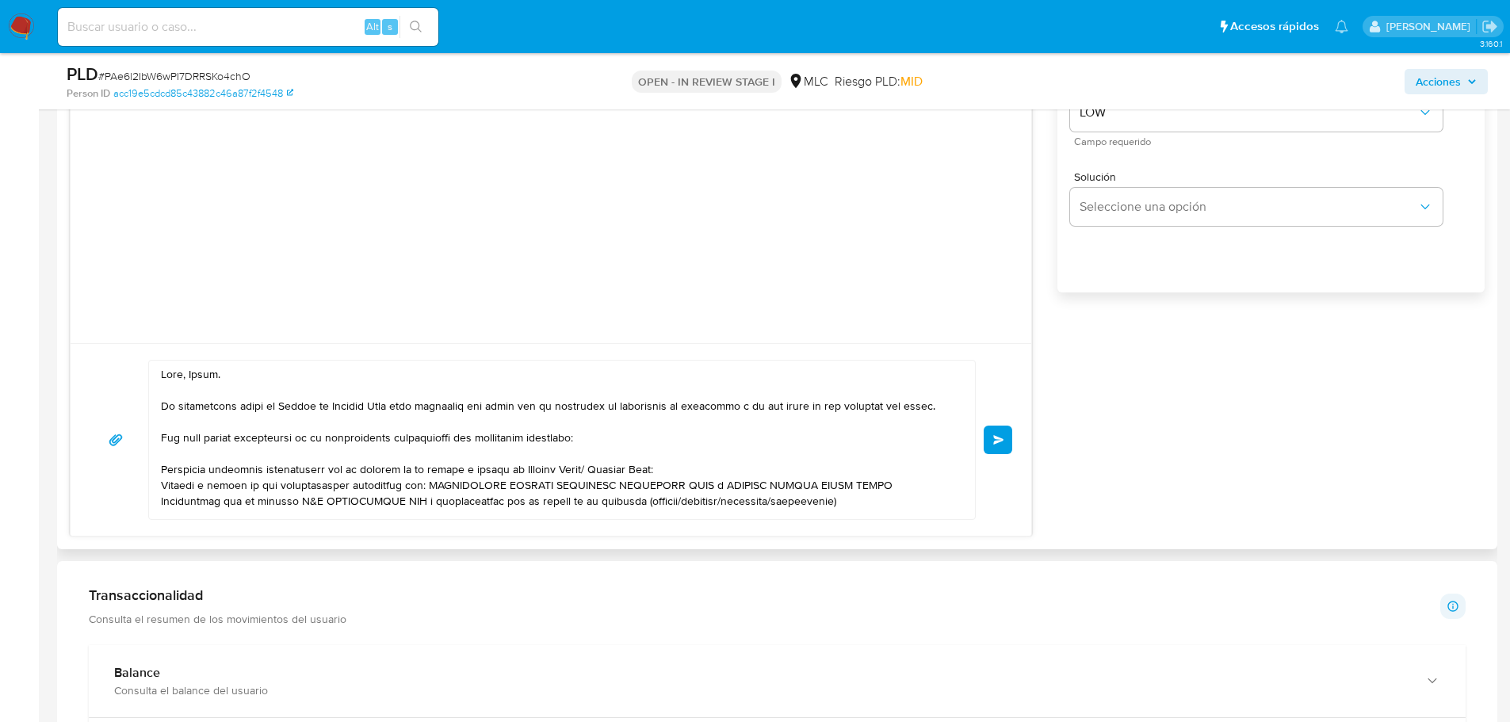
click at [193, 386] on textarea at bounding box center [558, 440] width 794 height 158
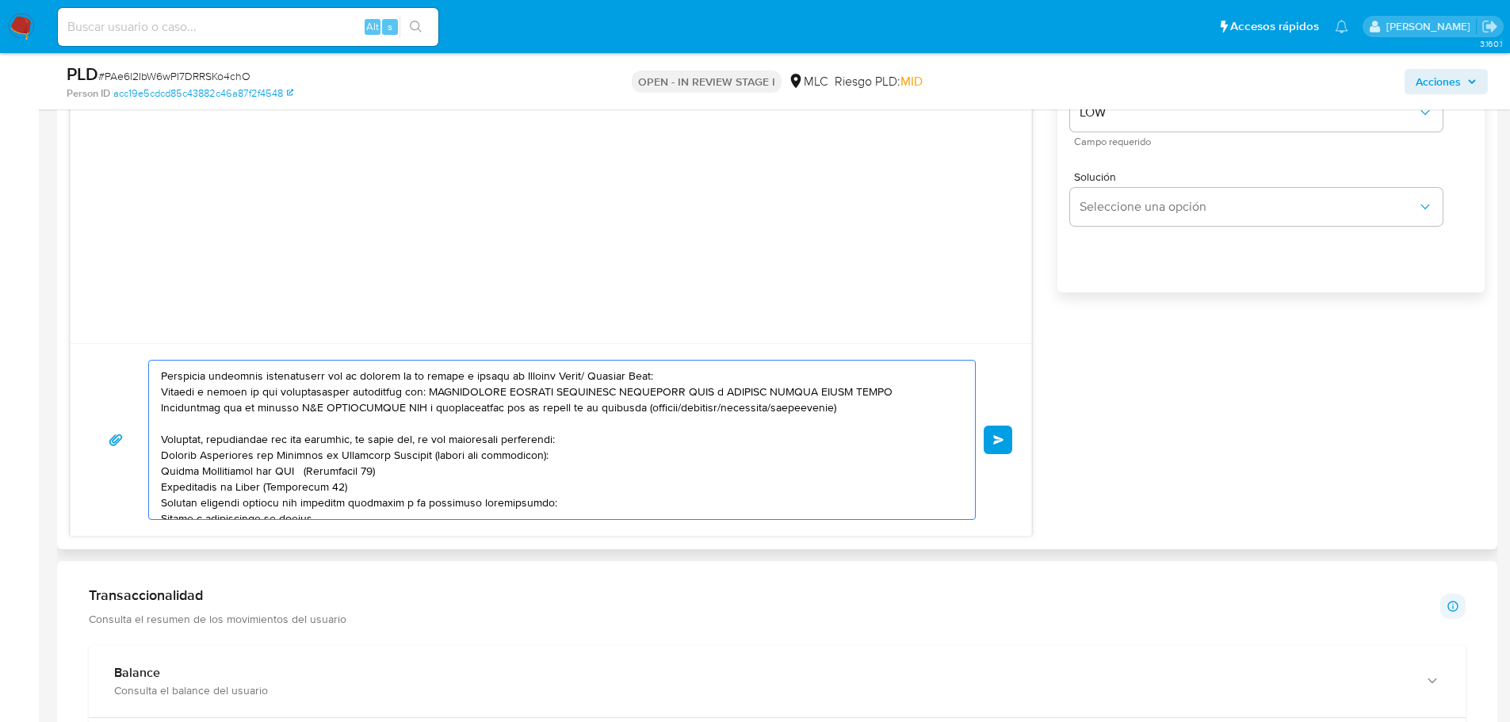
scroll to position [238, 0]
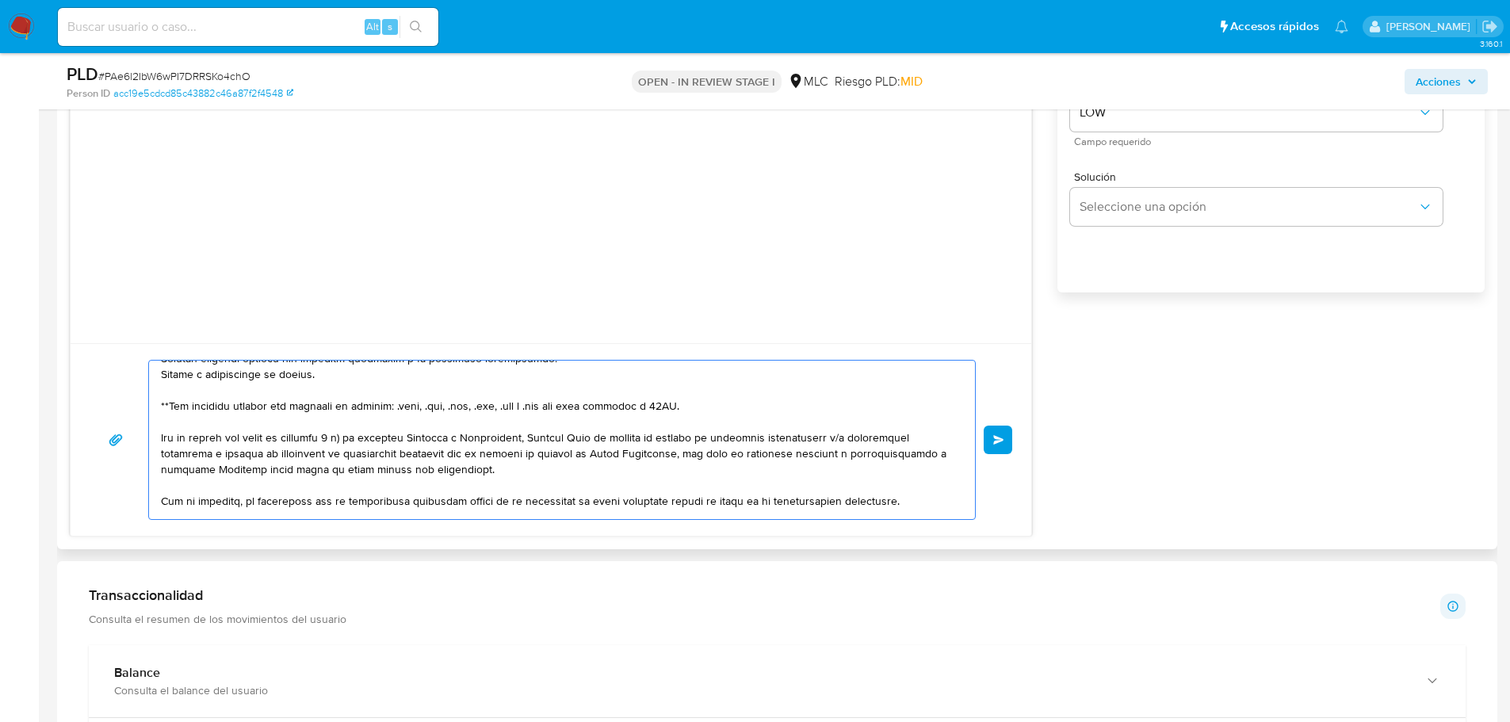
click at [1005, 441] on button "Enviar" at bounding box center [997, 440] width 29 height 29
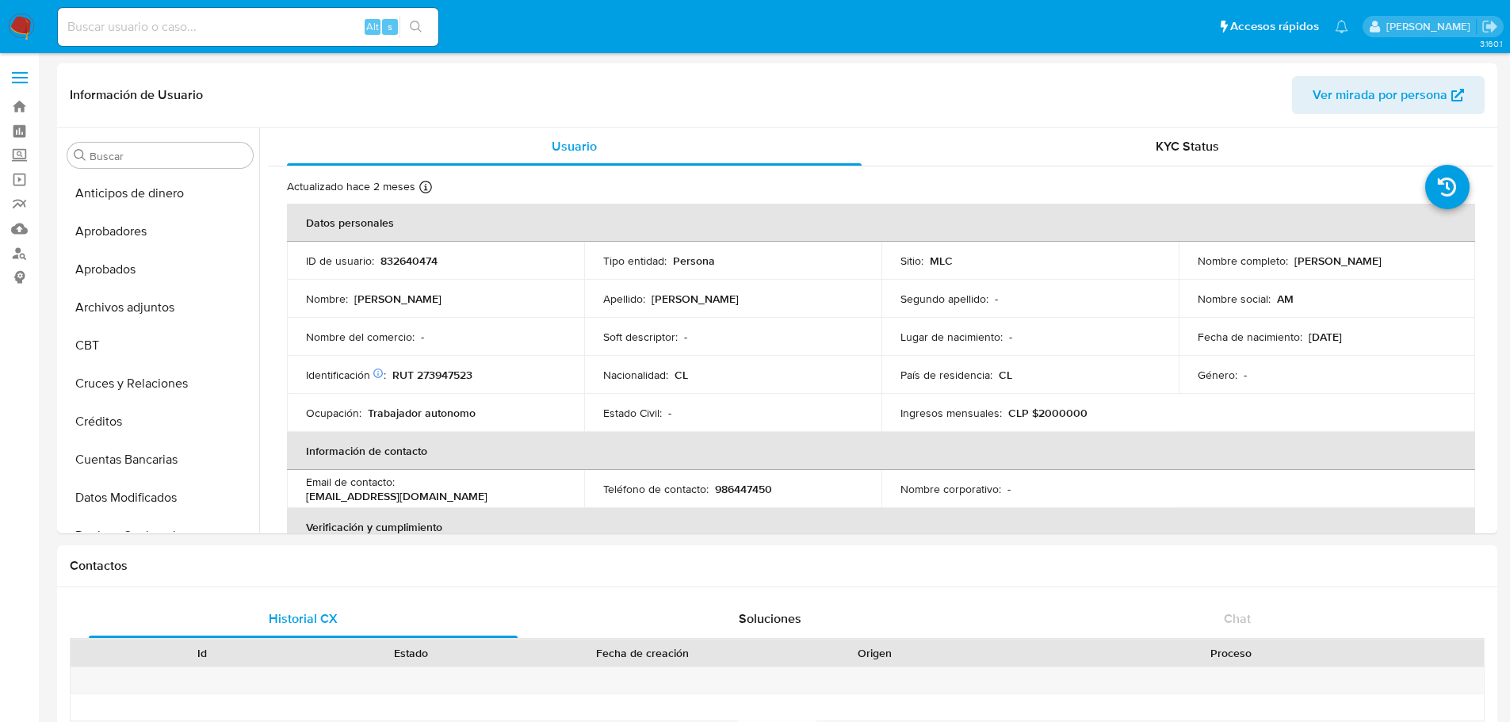
select select "10"
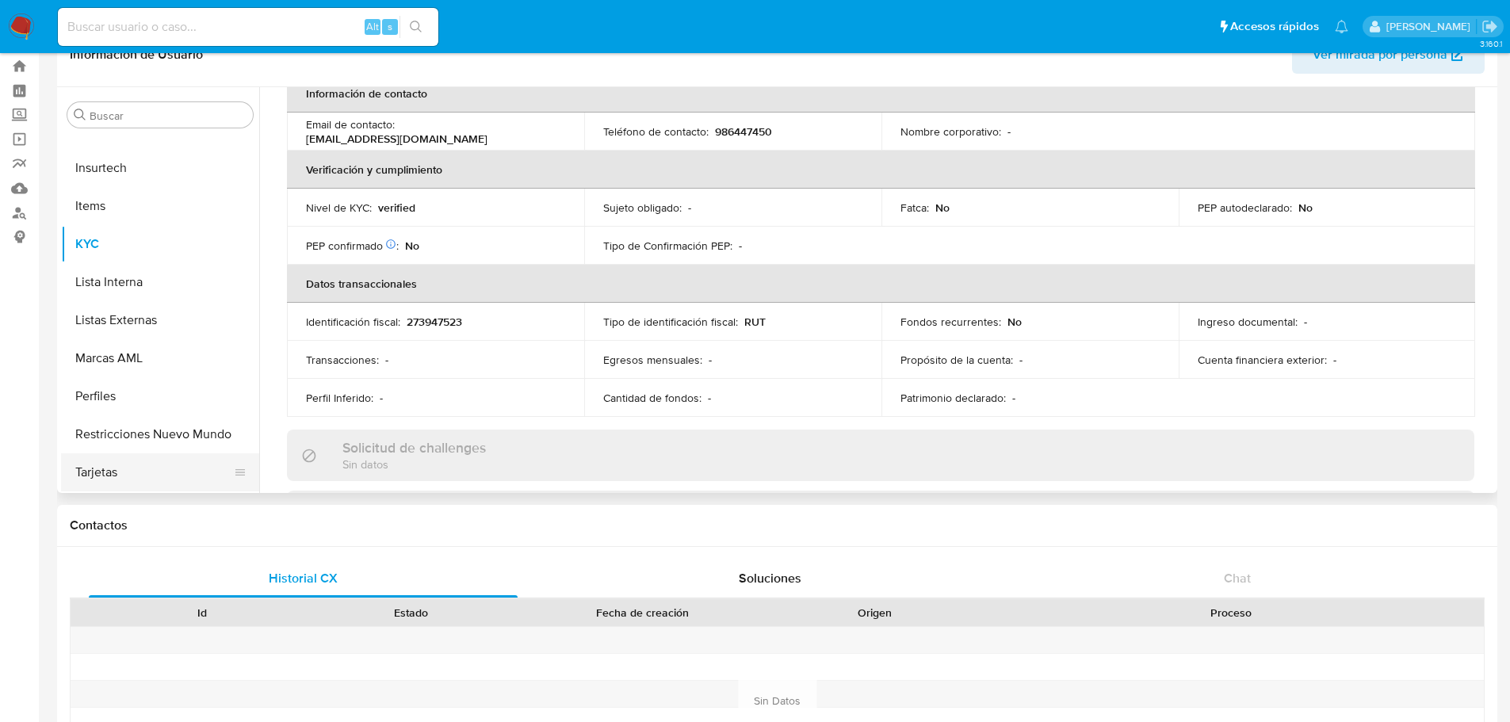
scroll to position [79, 0]
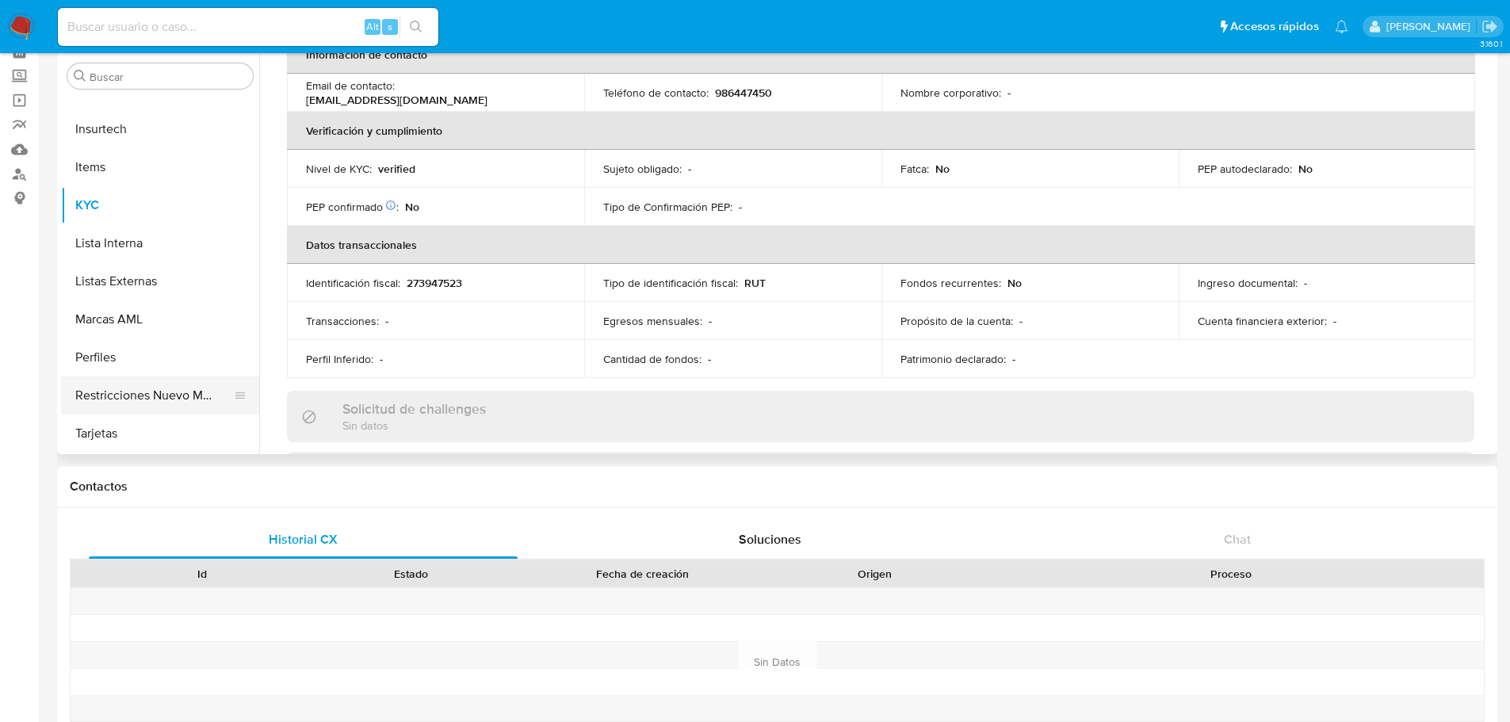
click at [153, 410] on button "Restricciones Nuevo Mundo" at bounding box center [153, 395] width 185 height 38
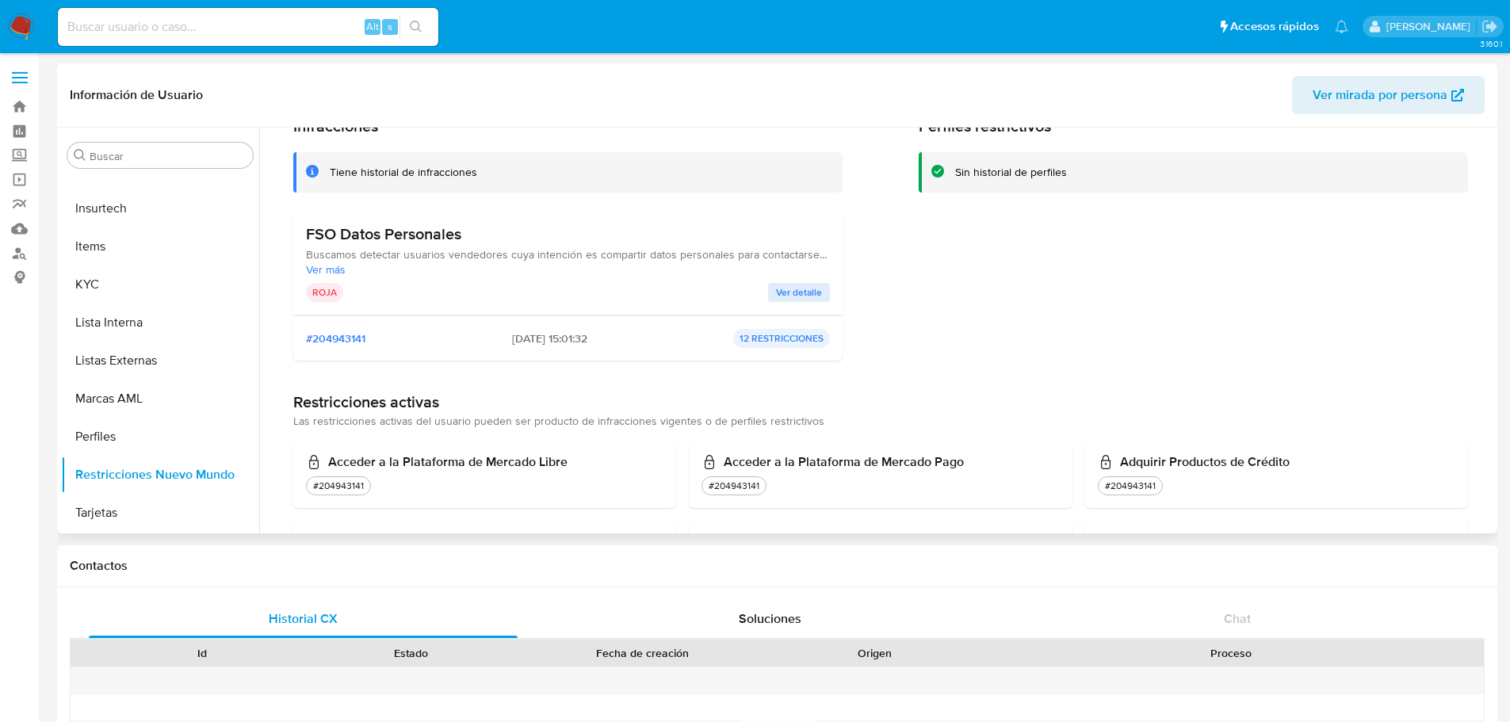
click at [808, 291] on span "Ver detalle" at bounding box center [799, 293] width 46 height 16
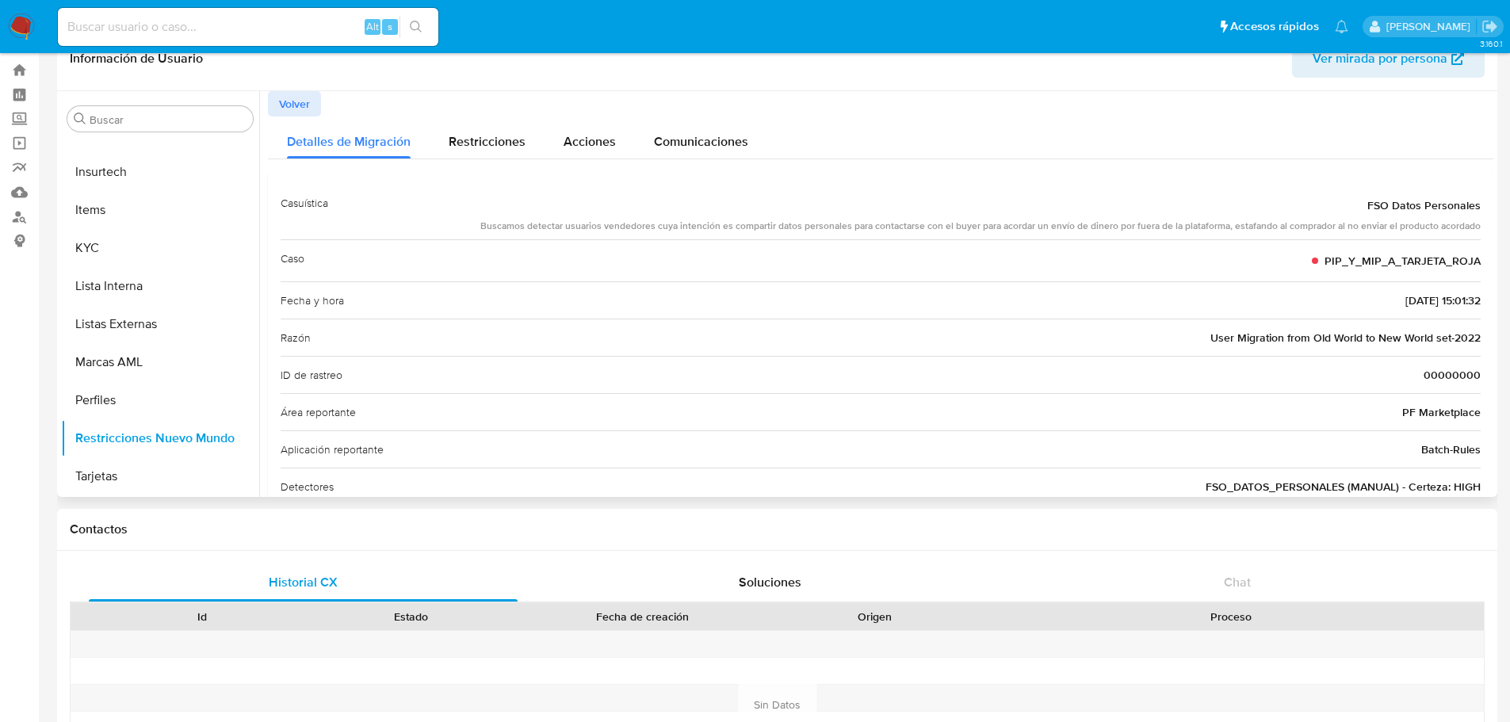
scroll to position [0, 0]
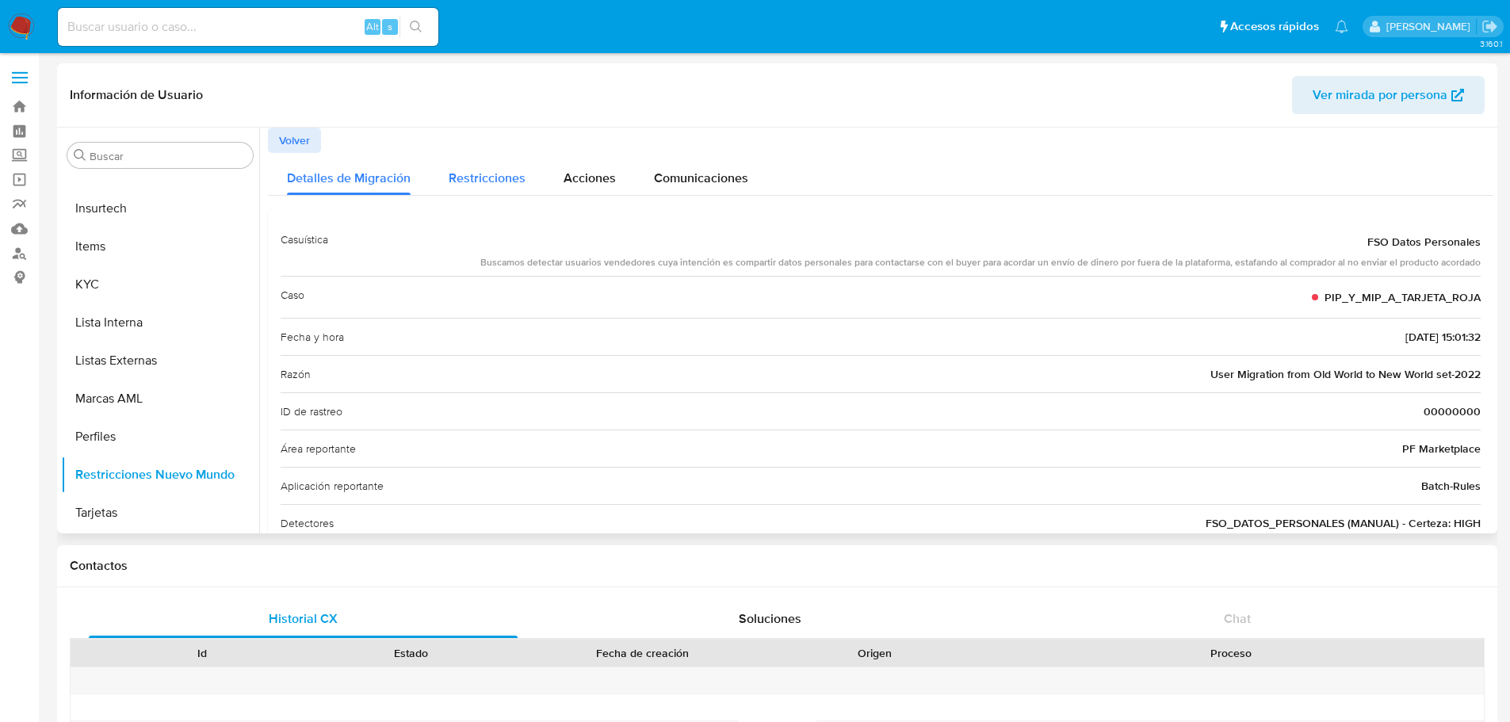
click at [495, 178] on span "Restricciones" at bounding box center [487, 178] width 77 height 18
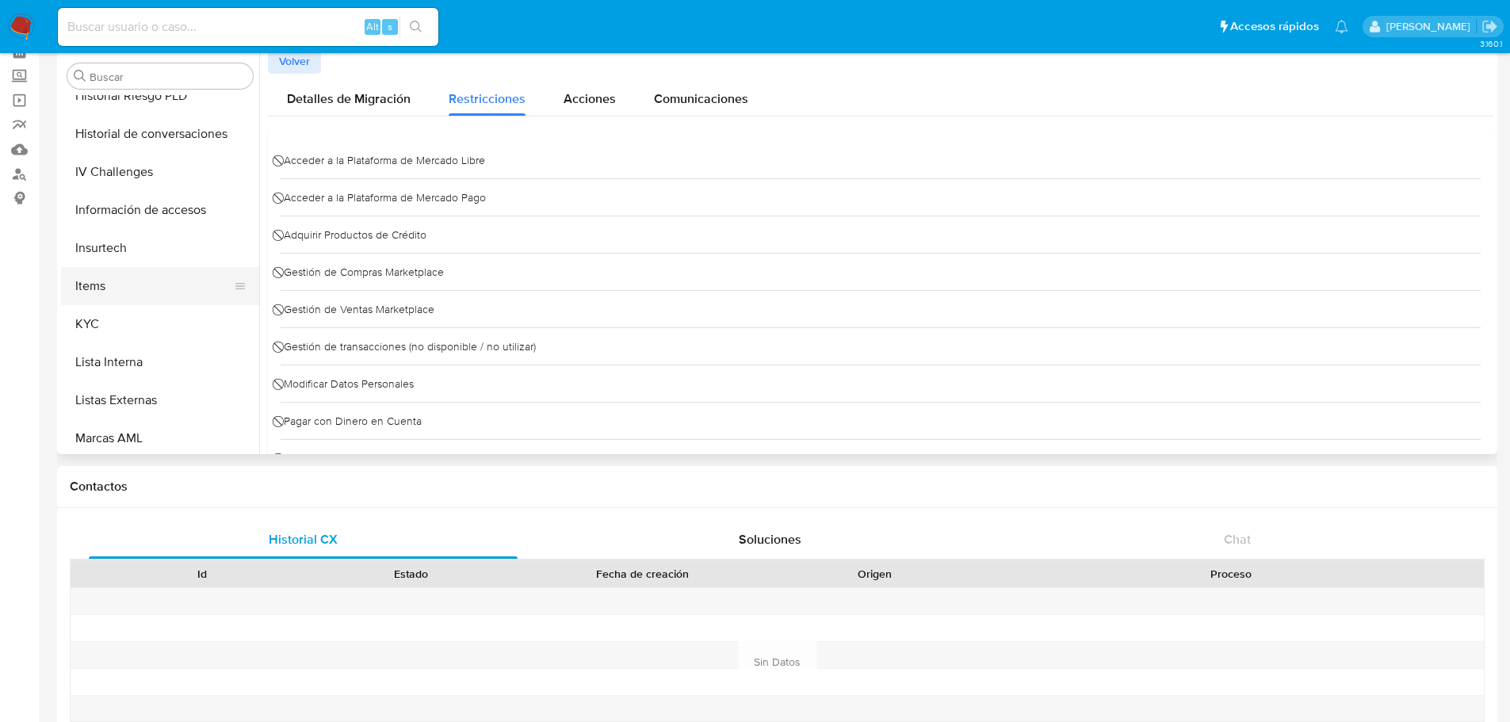
scroll to position [746, 0]
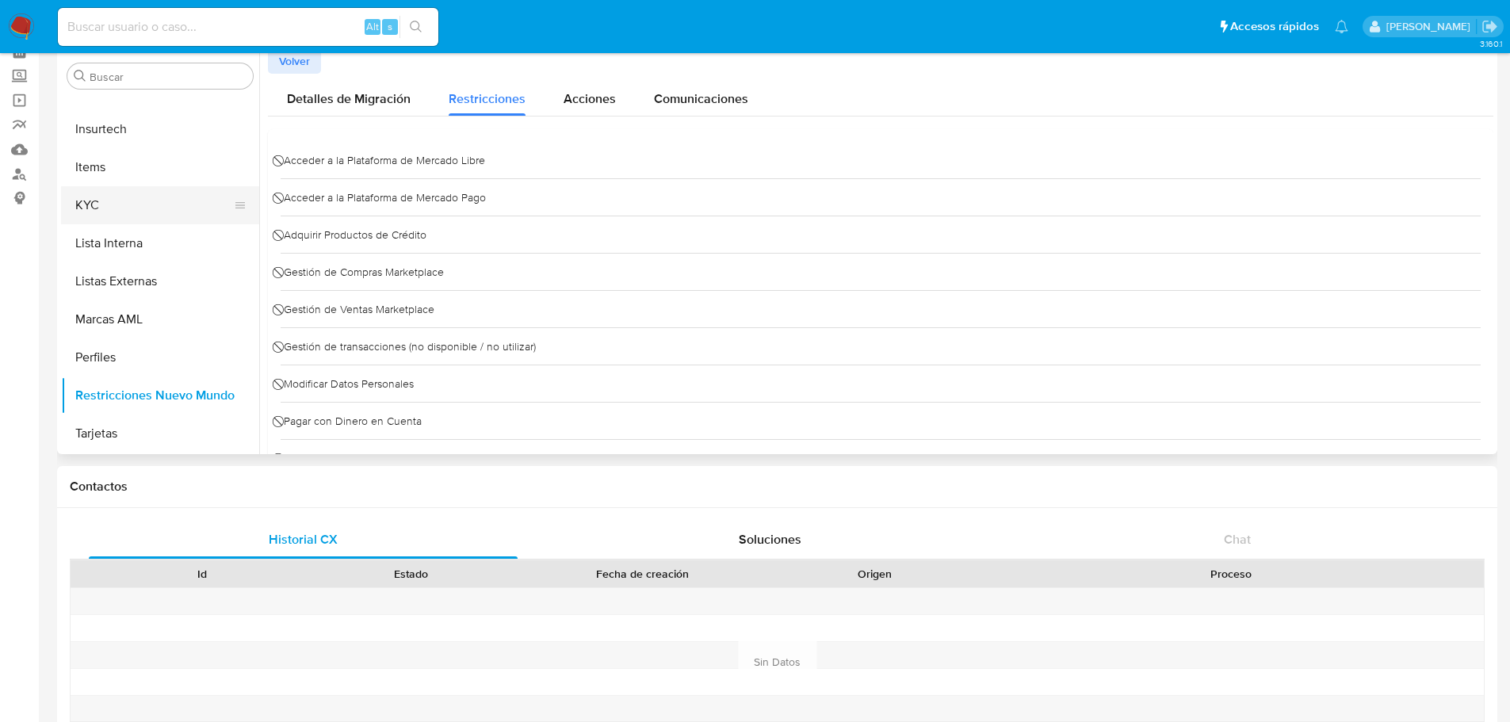
click at [119, 217] on button "KYC" at bounding box center [153, 205] width 185 height 38
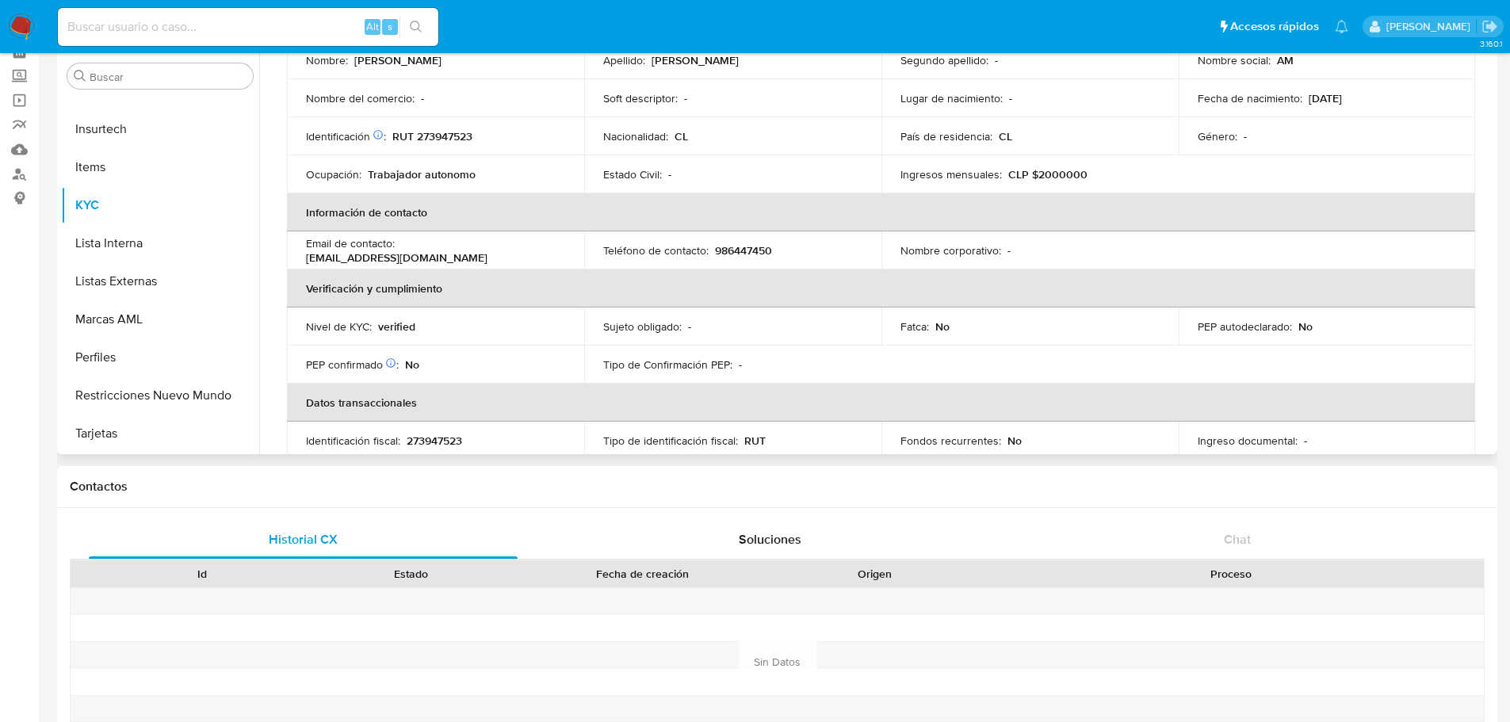
scroll to position [0, 0]
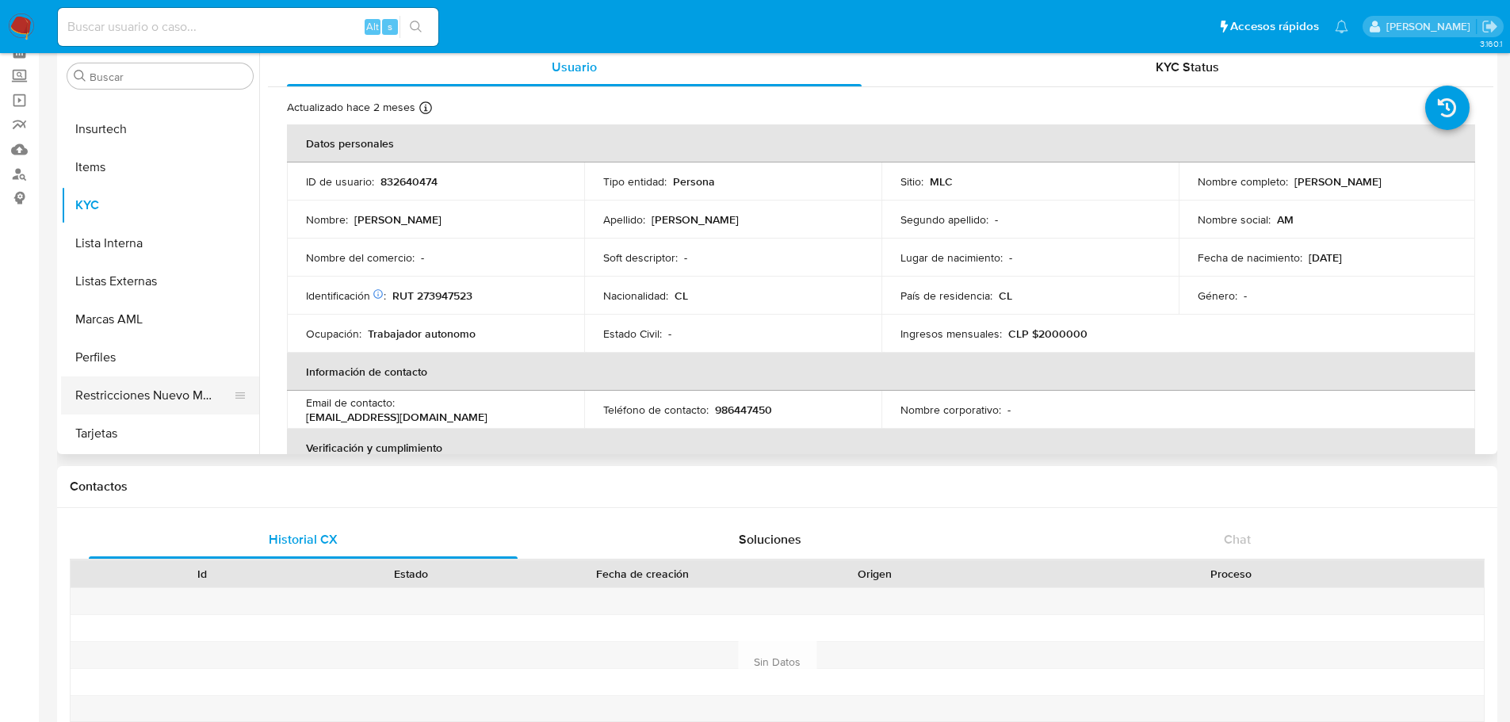
click at [190, 400] on button "Restricciones Nuevo Mundo" at bounding box center [153, 395] width 185 height 38
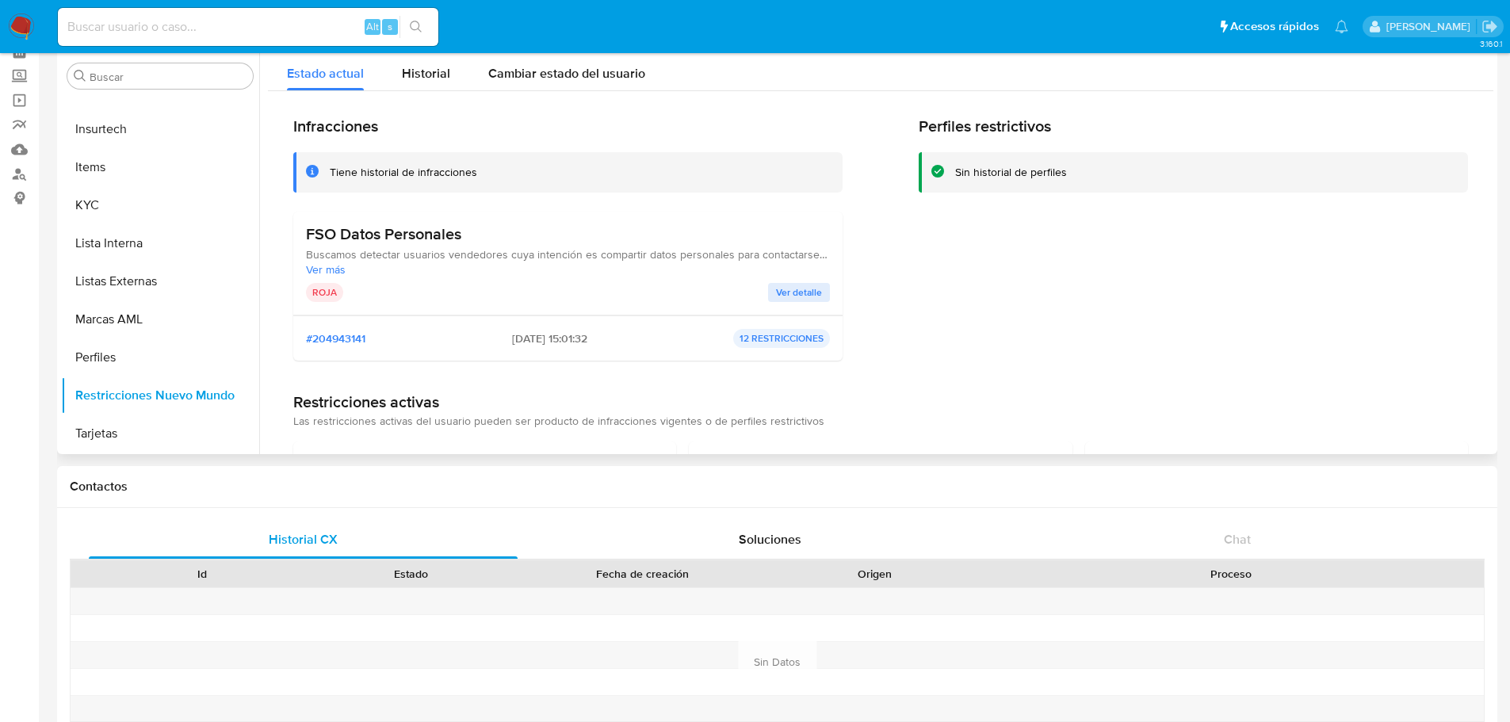
click at [781, 292] on span "Ver detalle" at bounding box center [799, 293] width 46 height 16
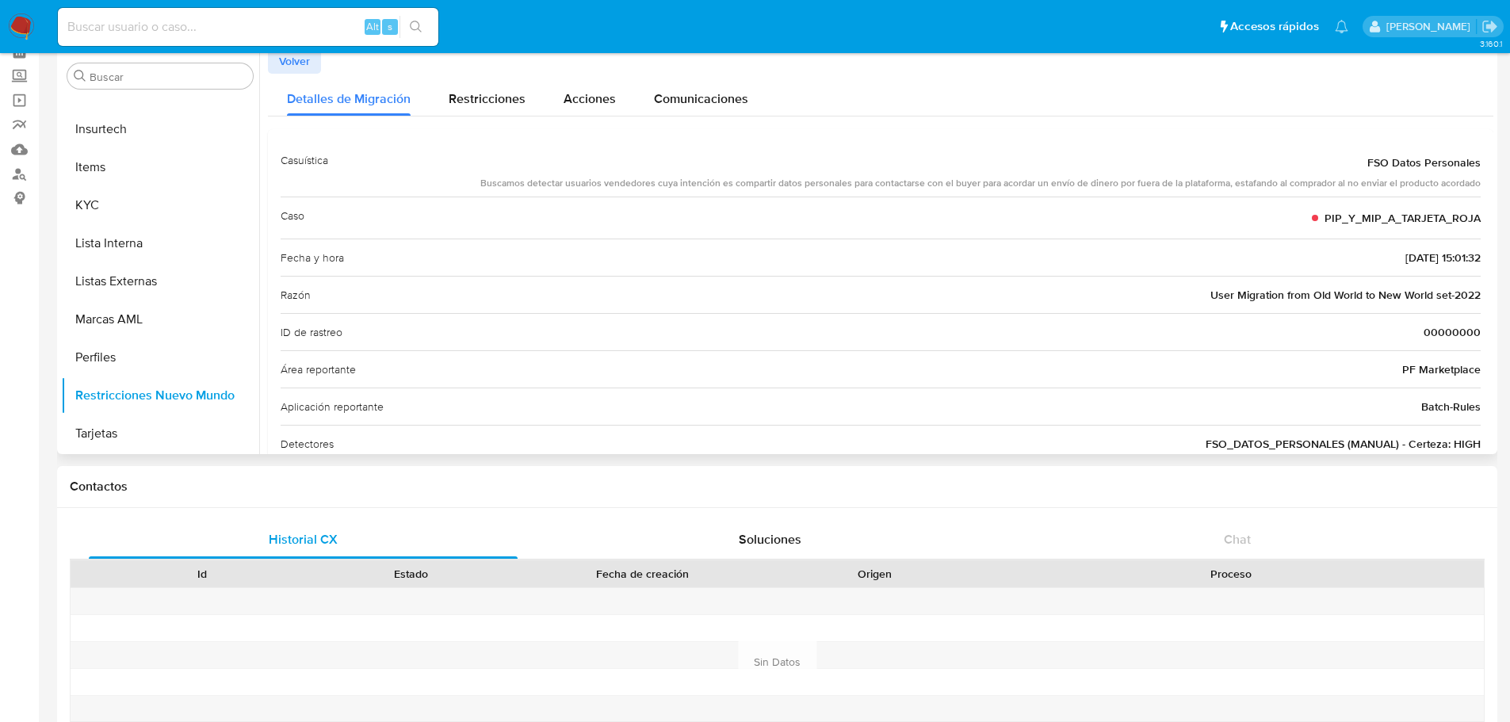
drag, startPoint x: 487, startPoint y: 189, endPoint x: 1040, endPoint y: 186, distance: 553.2
click at [1040, 186] on div "Buscamos detectar usuarios vendedores cuya intención es compartir datos persona…" at bounding box center [980, 183] width 1000 height 13
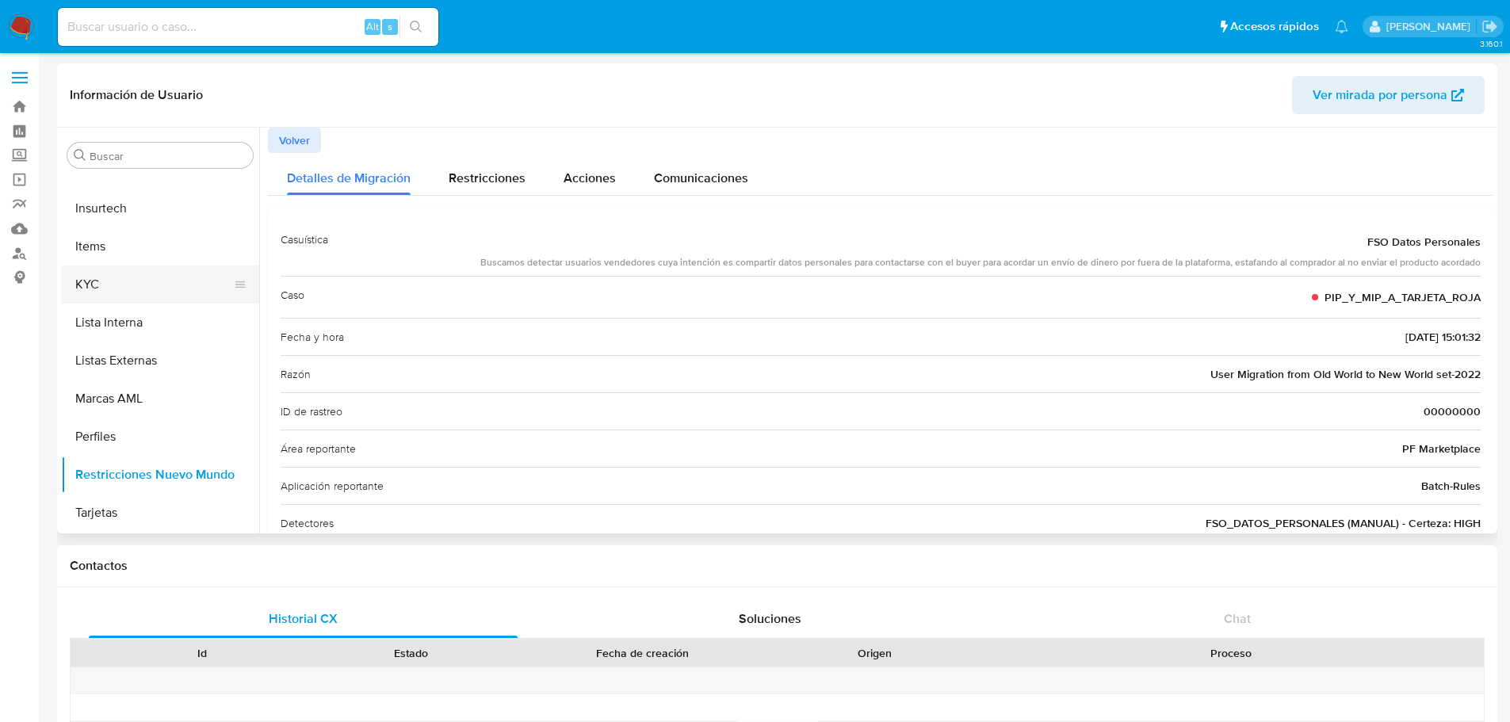
click at [186, 283] on button "KYC" at bounding box center [153, 284] width 185 height 38
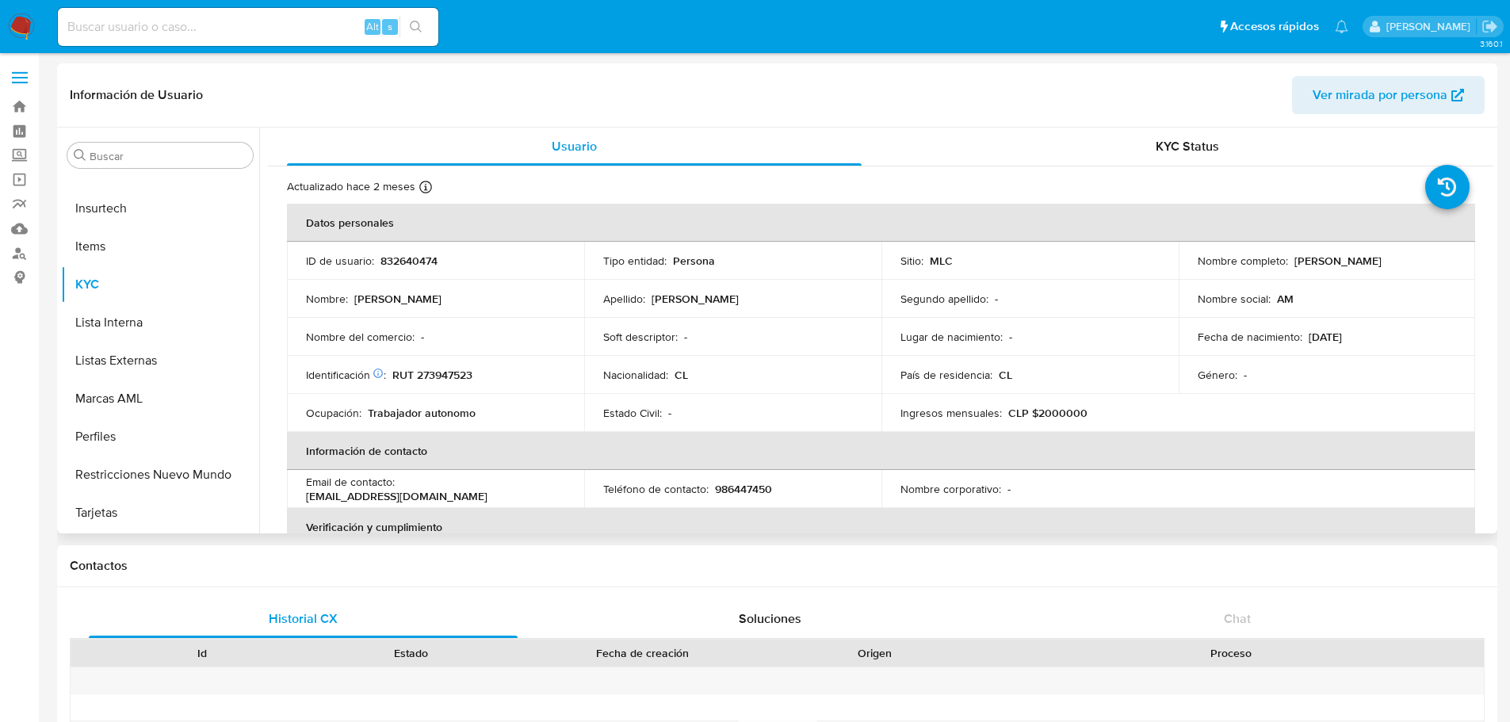
drag, startPoint x: 1289, startPoint y: 263, endPoint x: 1442, endPoint y: 265, distance: 153.0
click at [1442, 265] on div "Nombre completo : Rodrigo Andres Alves Rojas" at bounding box center [1326, 261] width 259 height 14
copy p "Rodrigo Andres Alves Rojas"
click at [422, 372] on p "RUT 273947523" at bounding box center [432, 375] width 80 height 14
click at [423, 373] on p "RUT 273947523" at bounding box center [432, 375] width 80 height 14
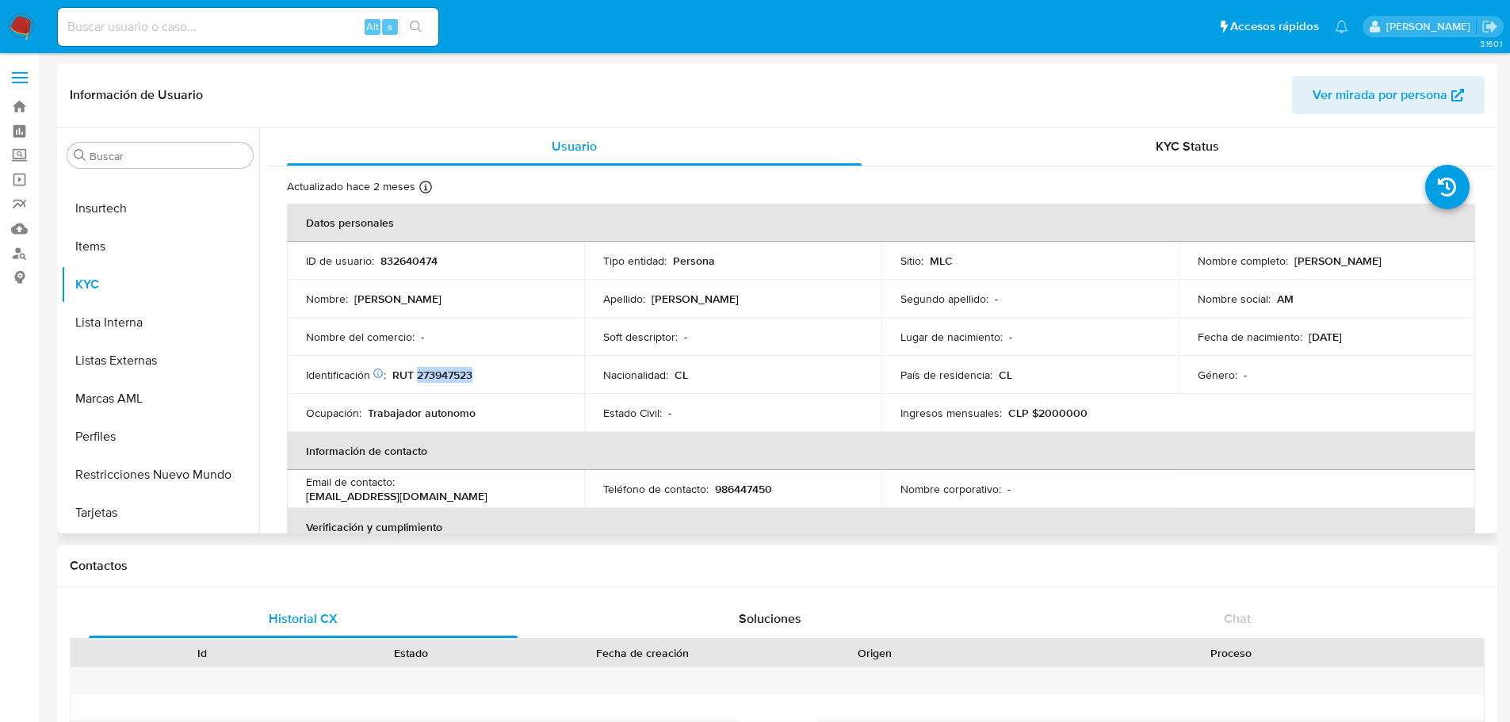
click at [423, 373] on p "RUT 273947523" at bounding box center [432, 375] width 80 height 14
copy p "273947523"
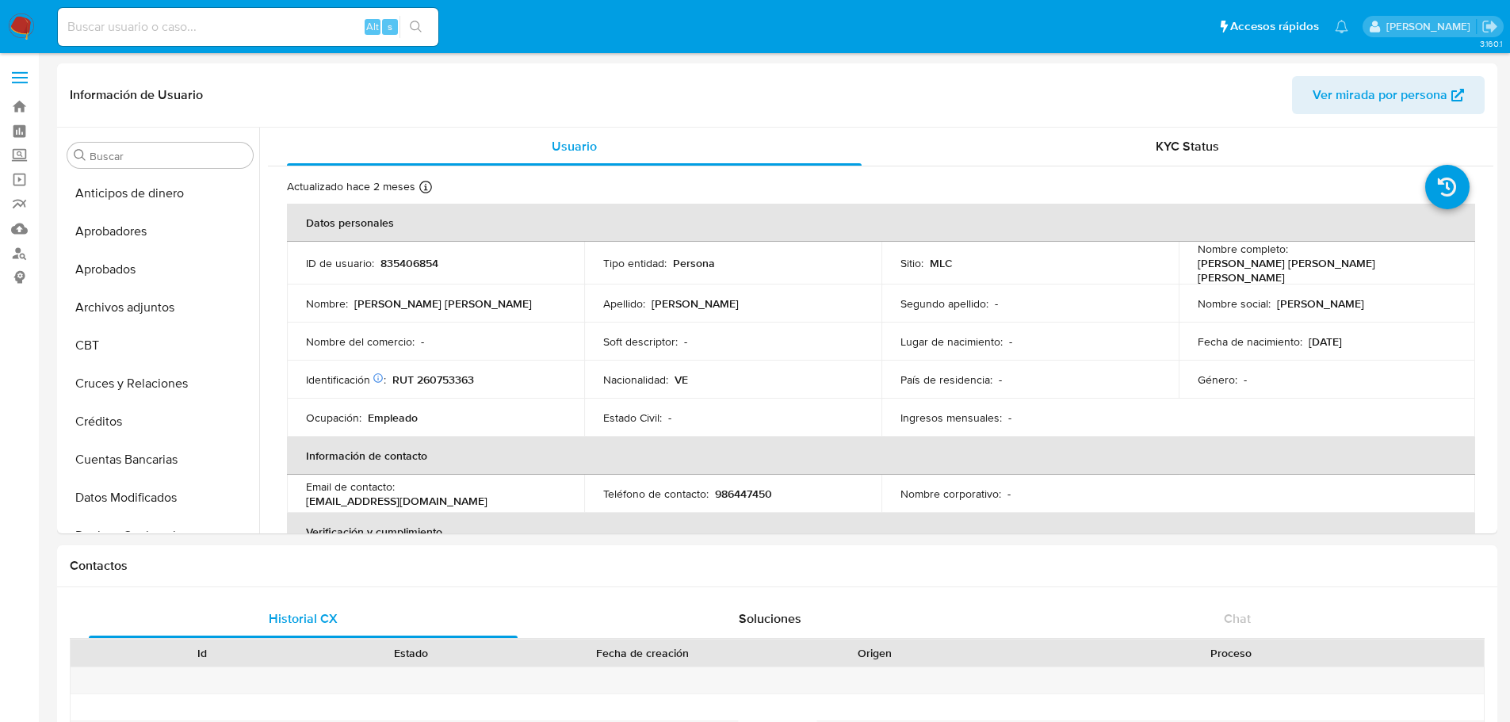
select select "10"
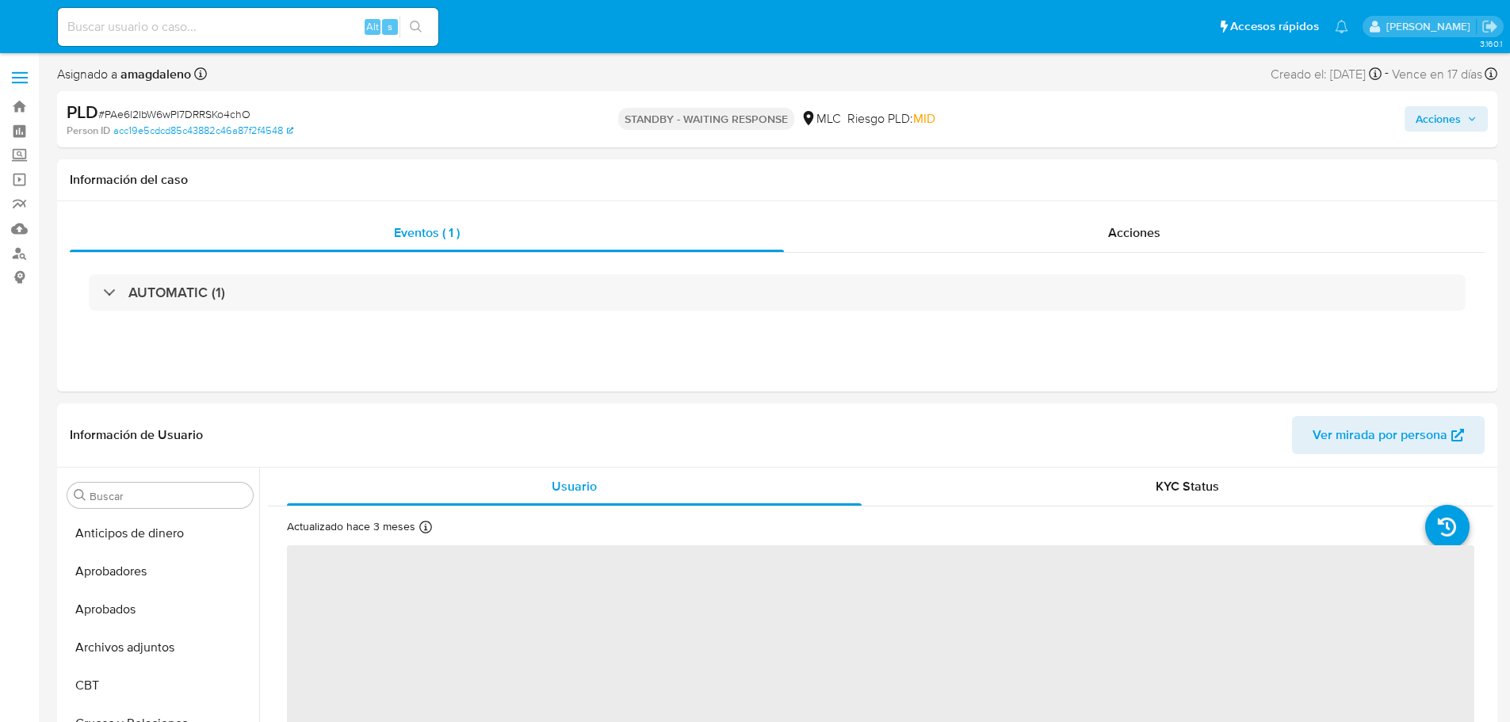
select select "10"
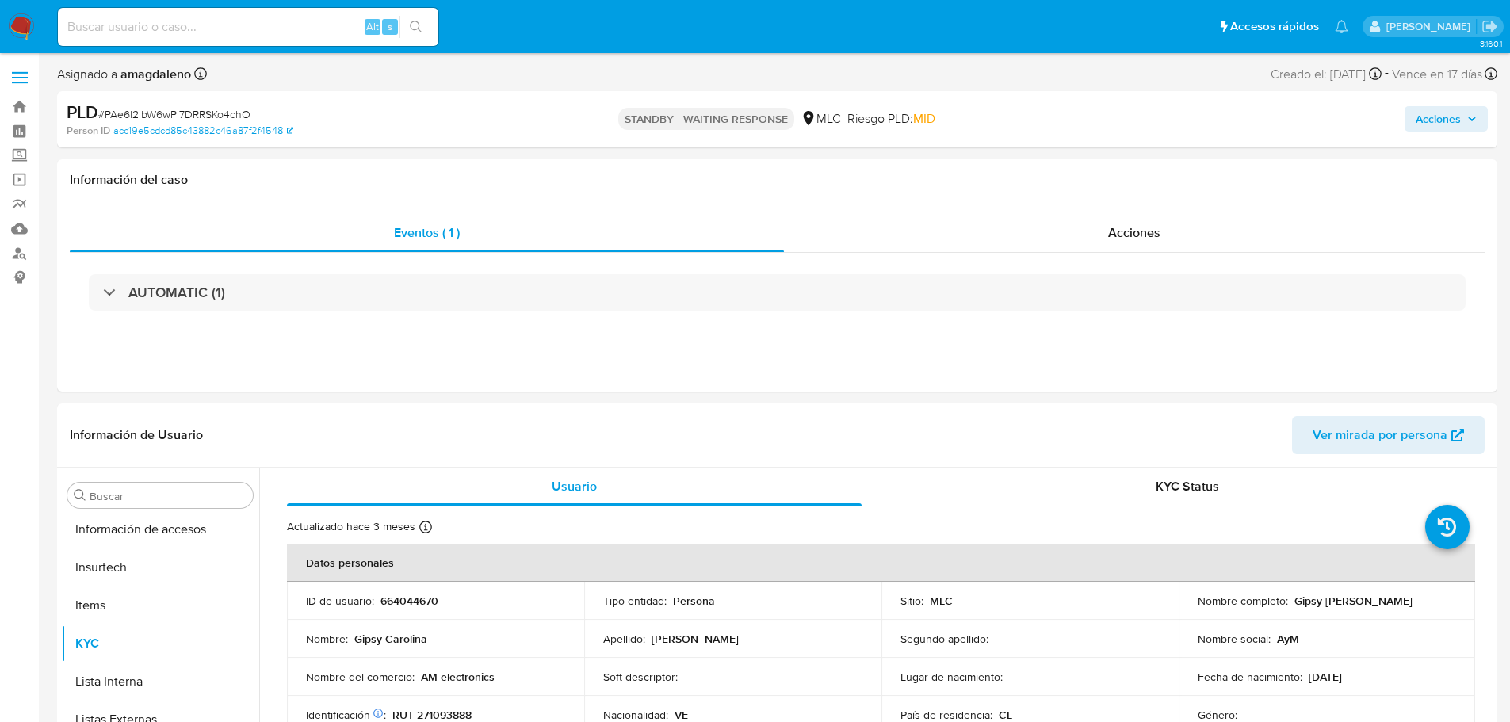
scroll to position [746, 0]
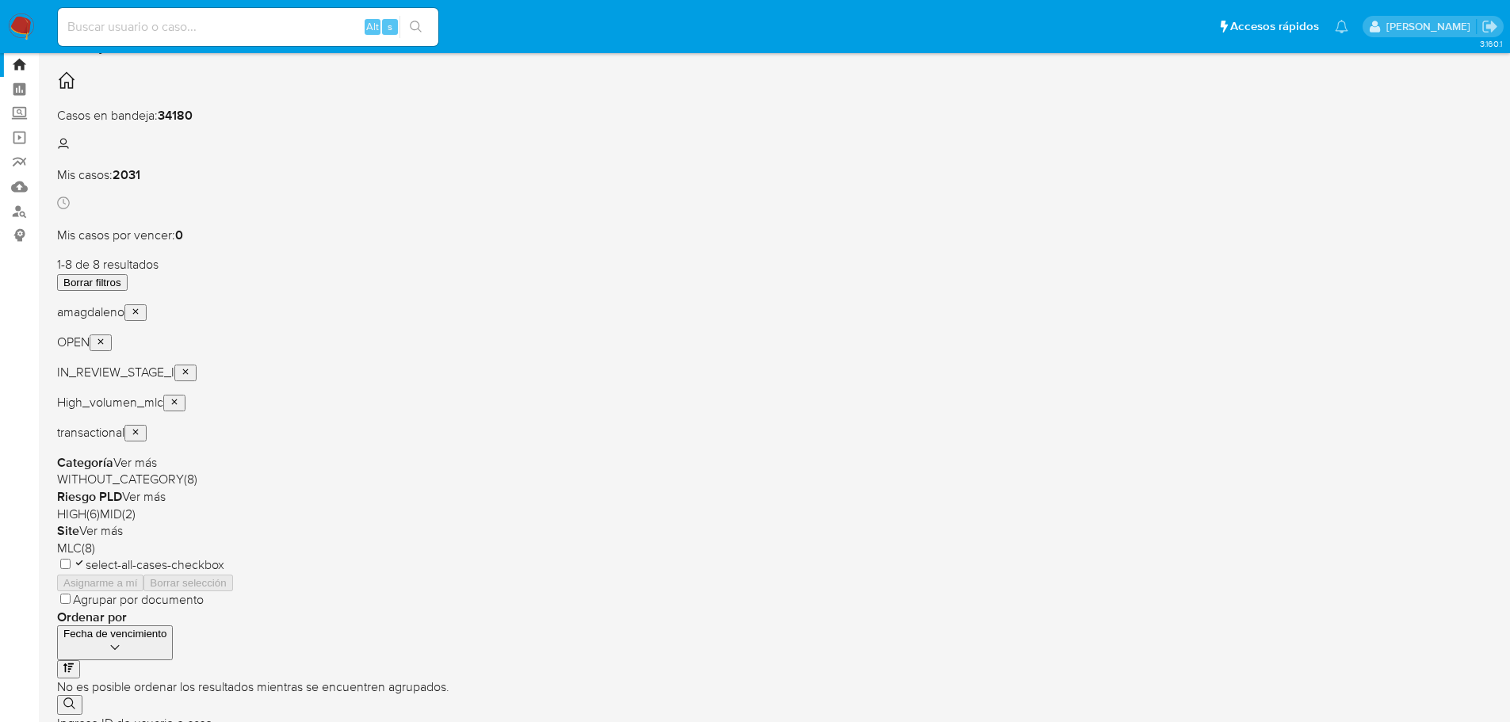
scroll to position [79, 0]
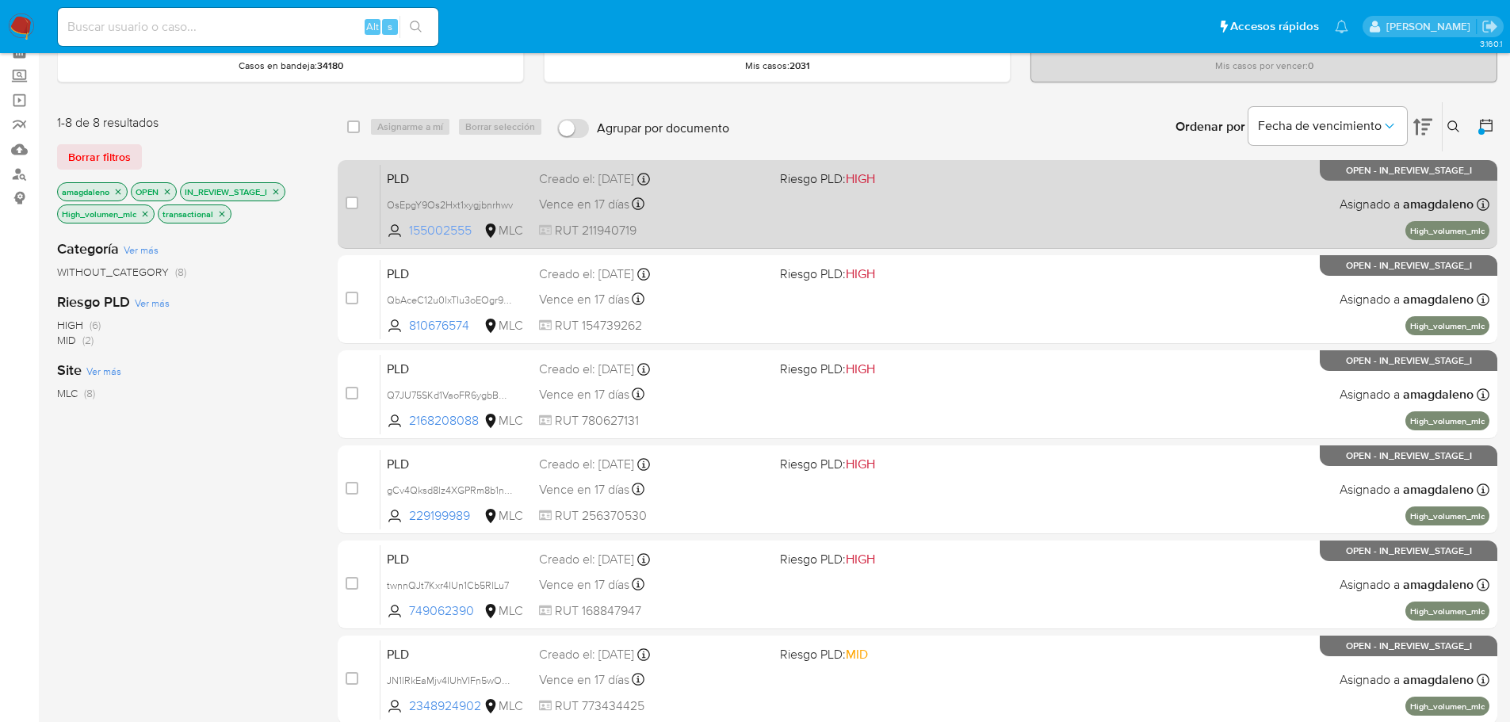
click at [461, 235] on span "155002555" at bounding box center [444, 230] width 71 height 17
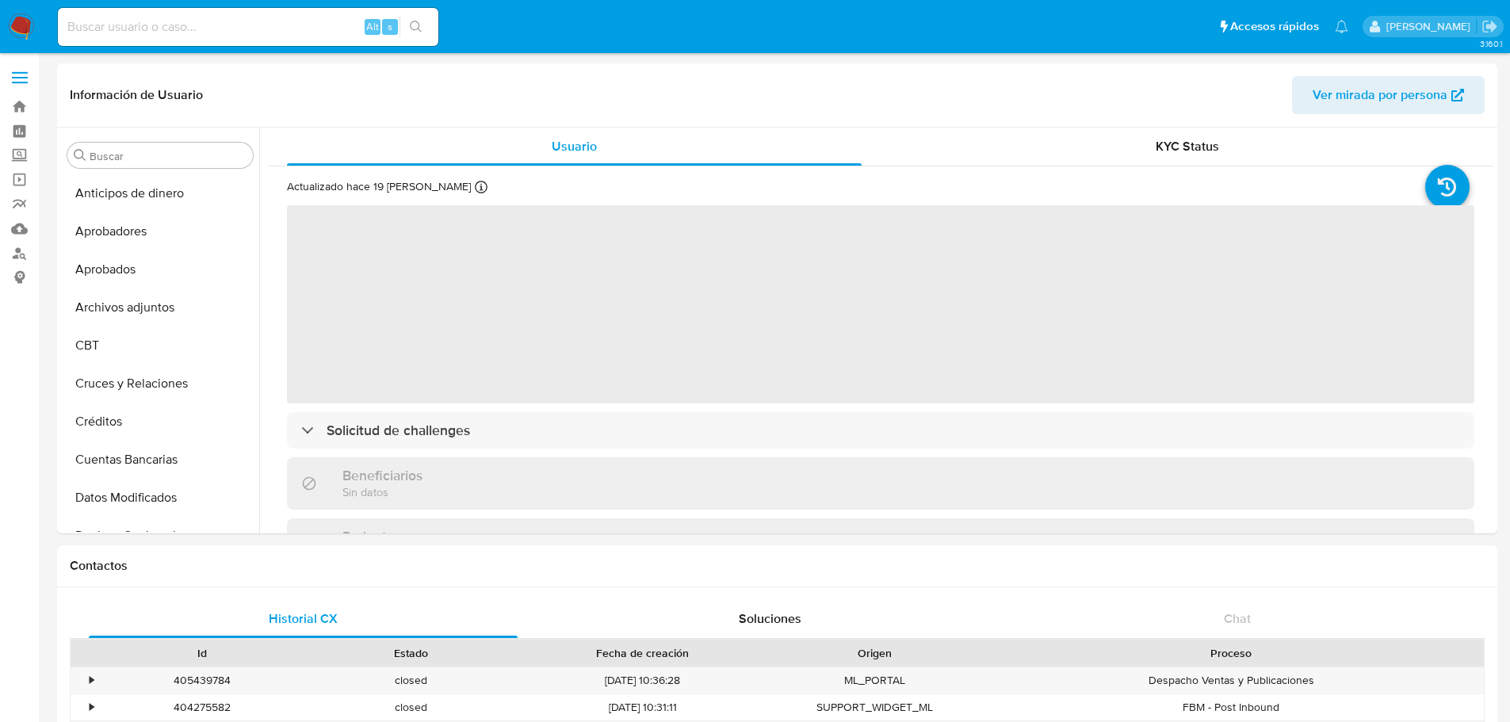
select select "10"
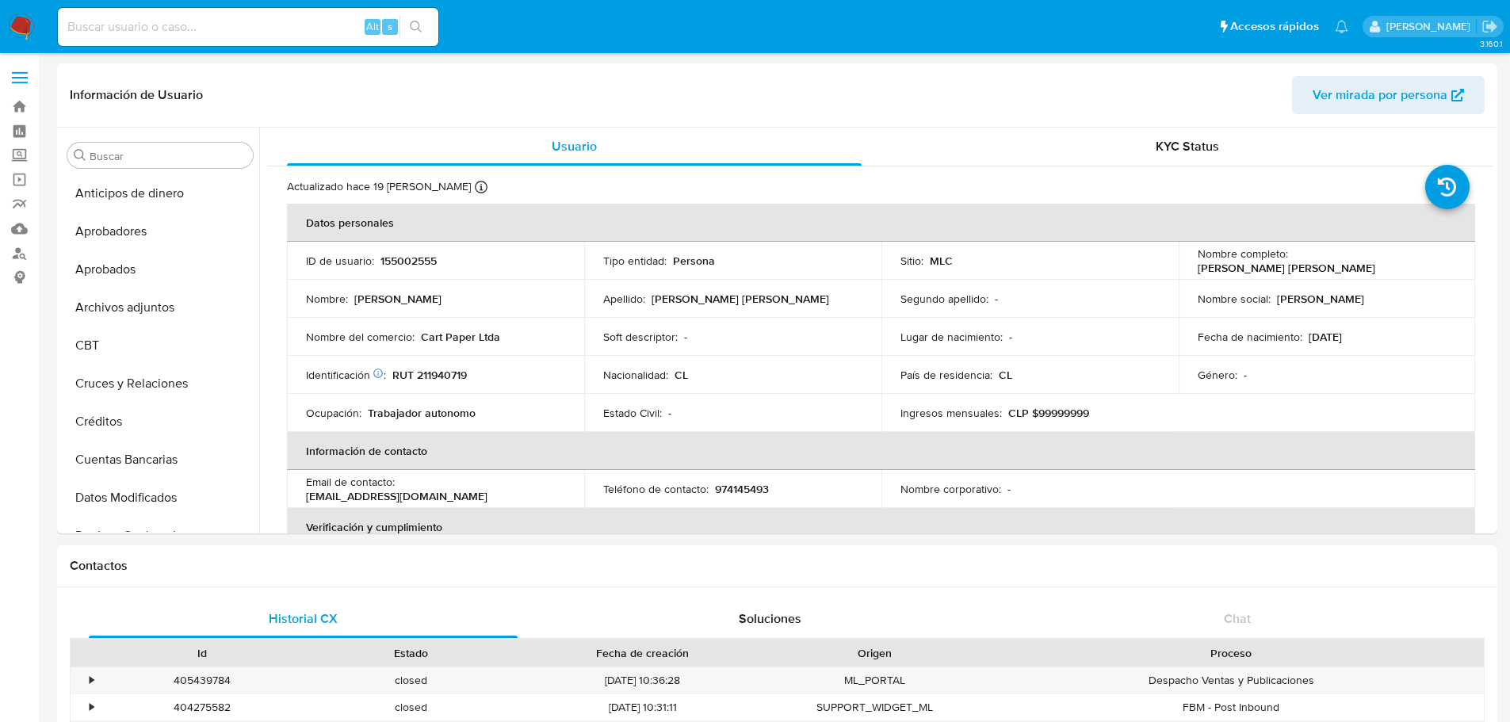
scroll to position [746, 0]
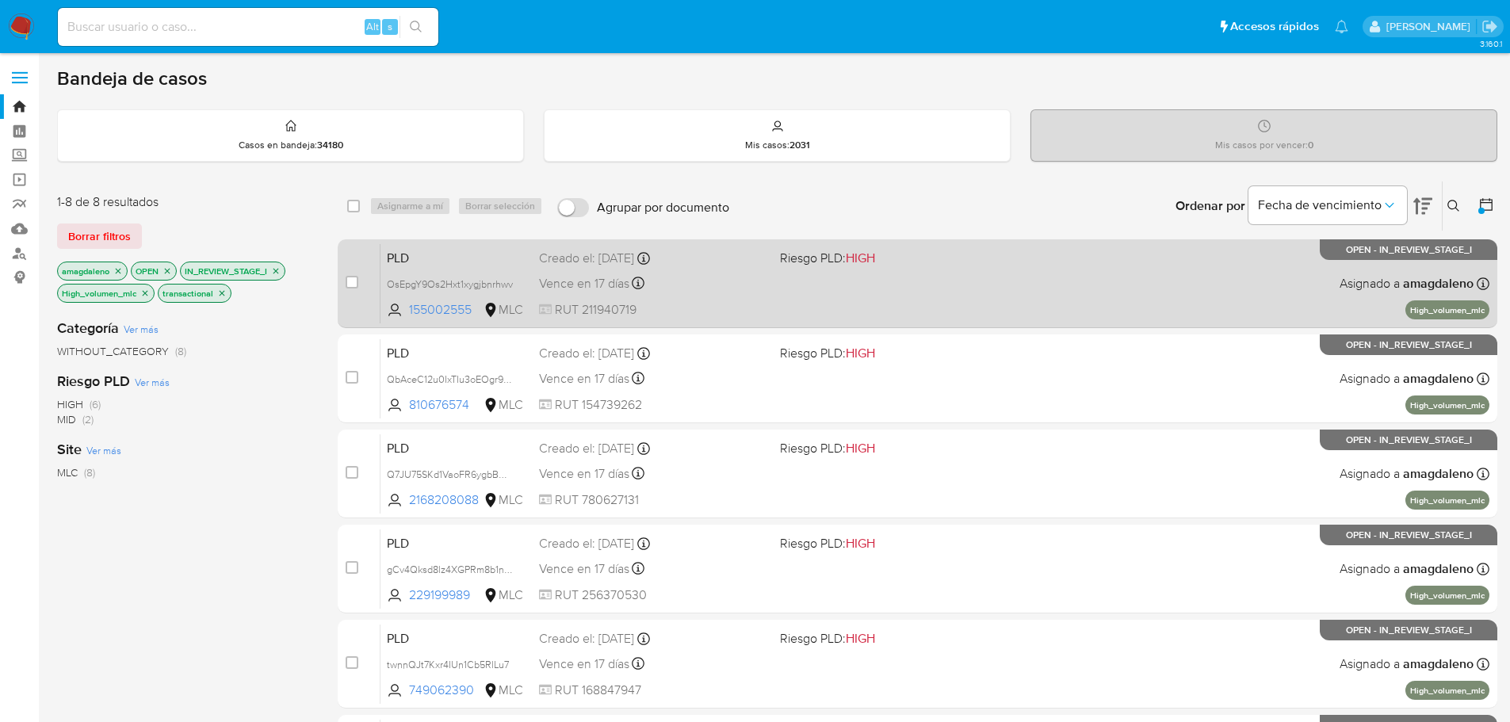
click at [734, 288] on div "Vence en 17 días Vence el [DATE] 16:07:07" at bounding box center [653, 283] width 228 height 21
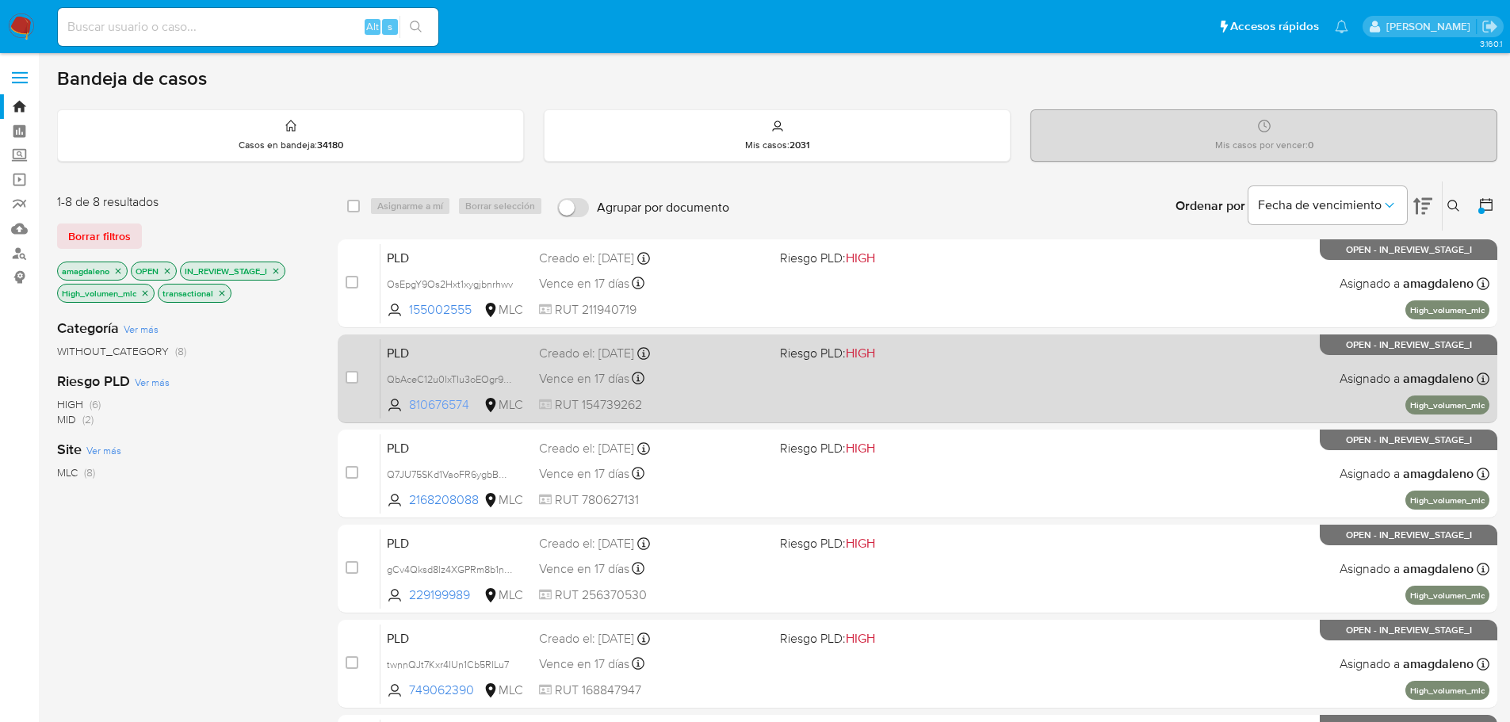
click at [439, 409] on span "810676574" at bounding box center [444, 404] width 71 height 17
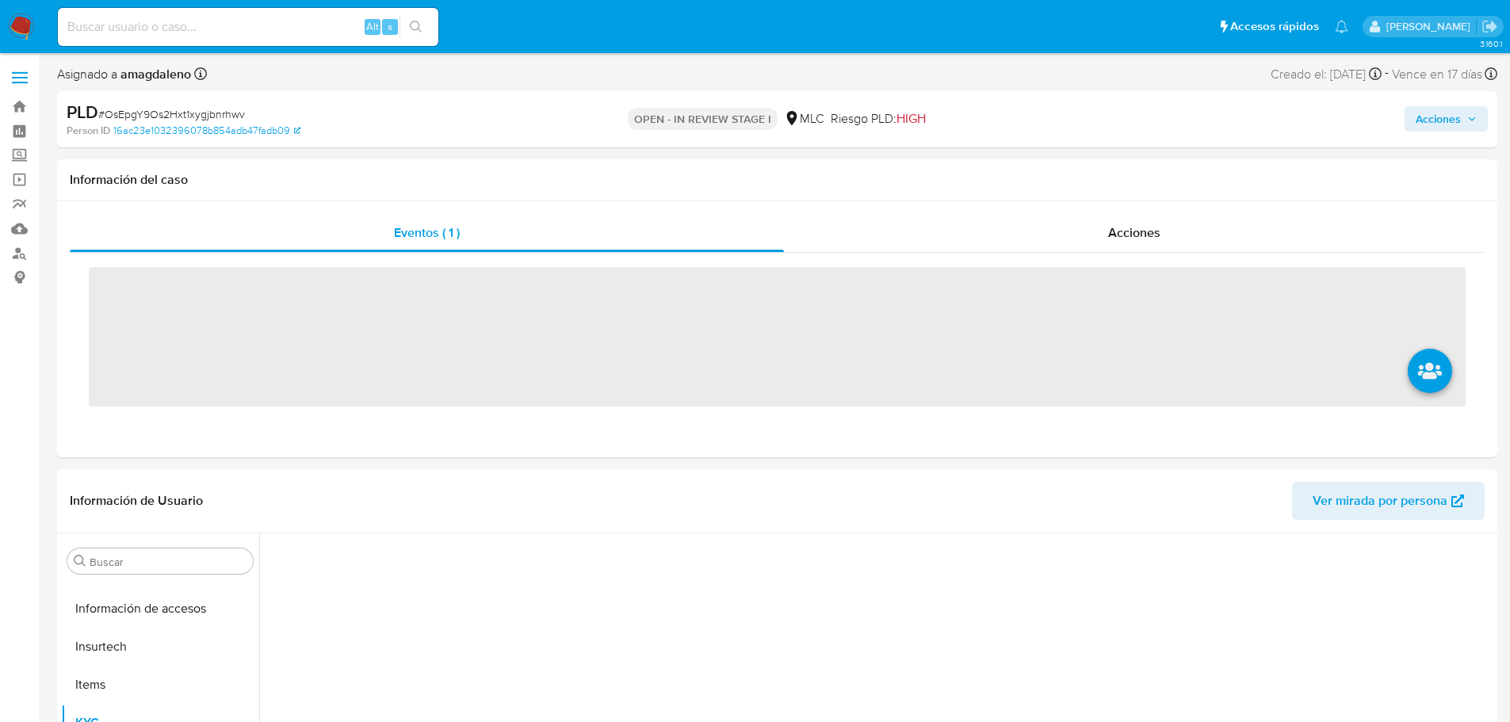
scroll to position [746, 0]
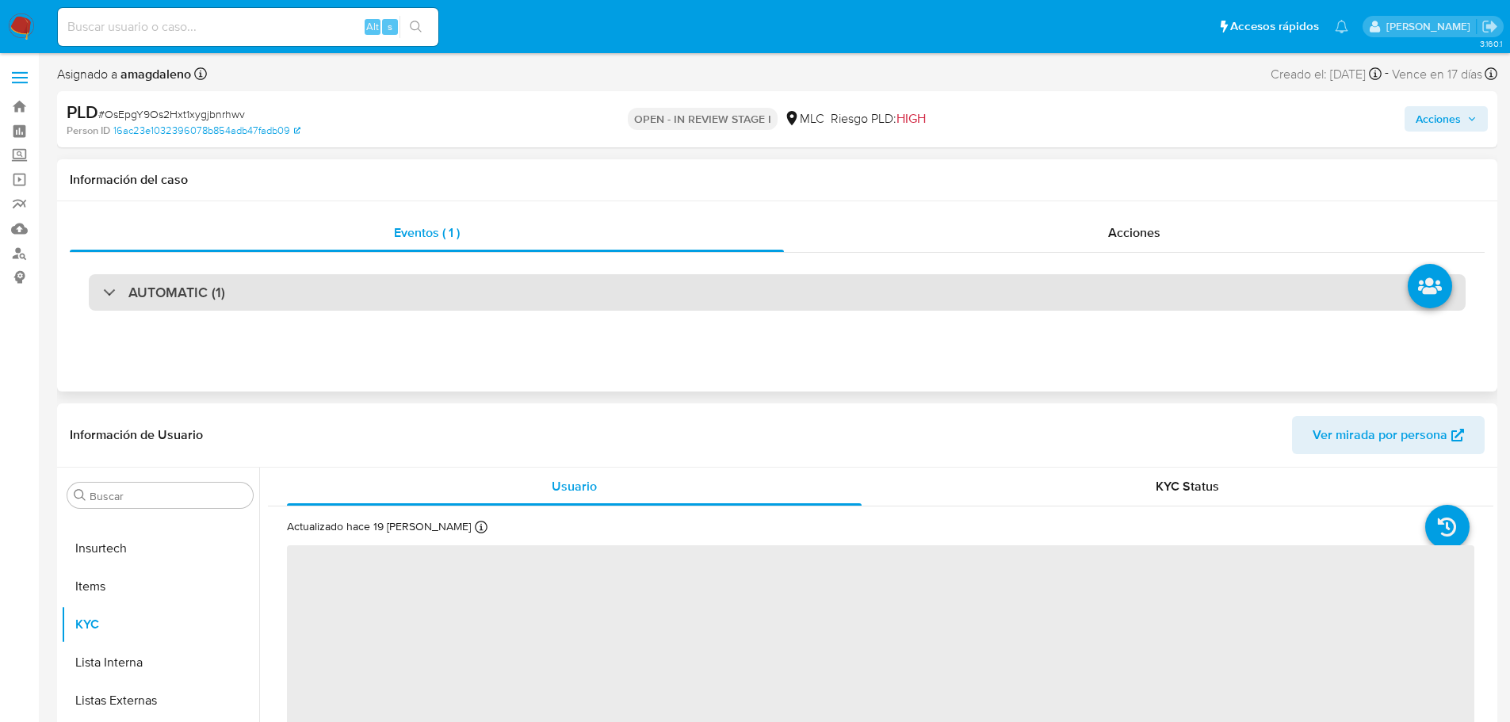
click at [603, 288] on div "AUTOMATIC (1)" at bounding box center [777, 292] width 1377 height 36
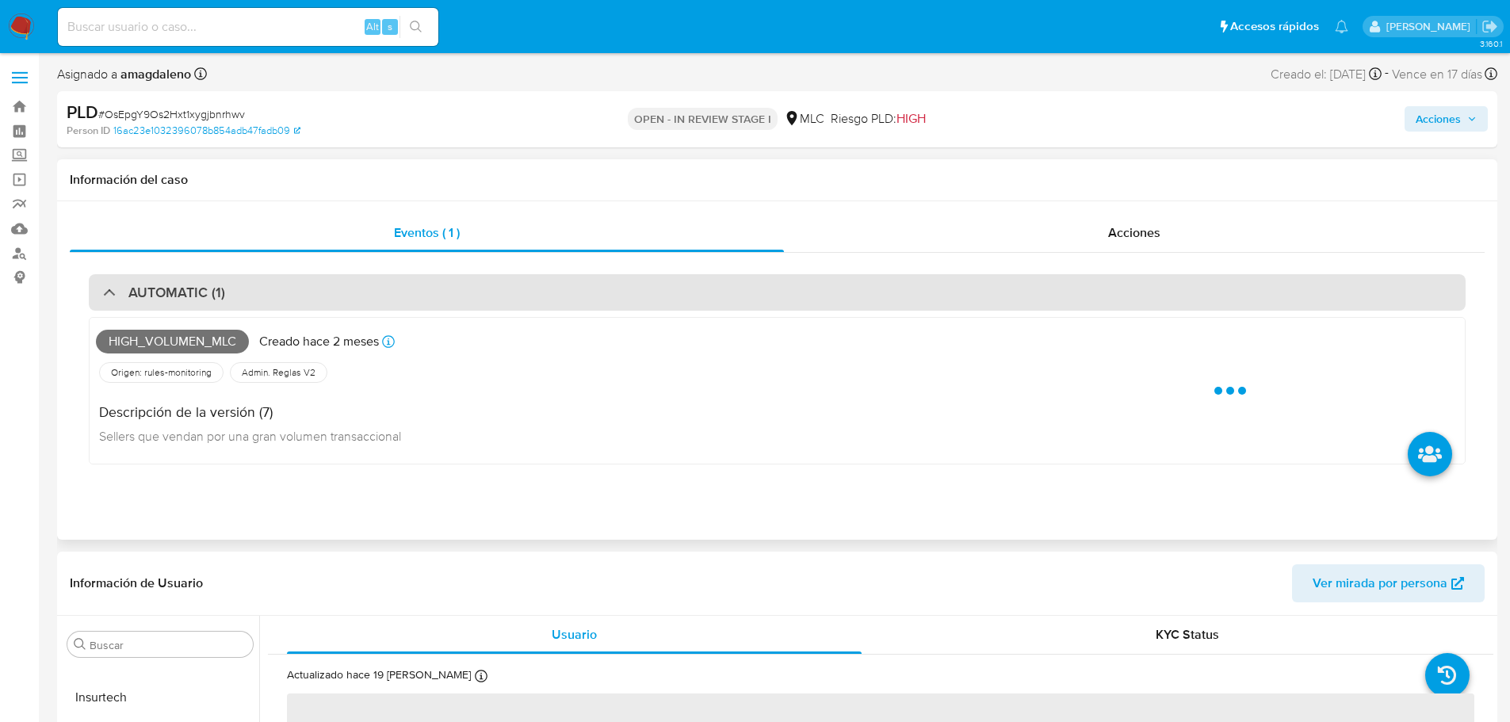
select select "10"
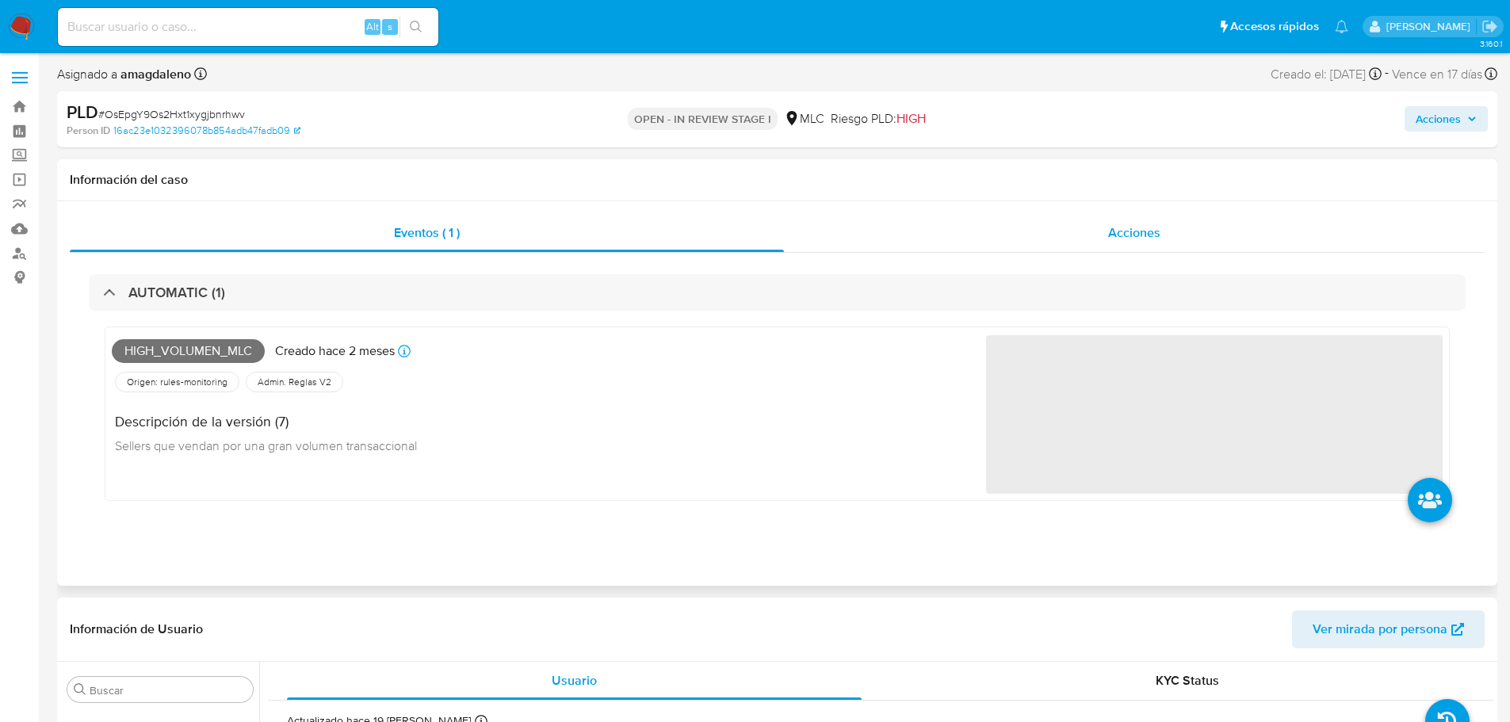
click at [861, 233] on div "Acciones" at bounding box center [1134, 233] width 701 height 38
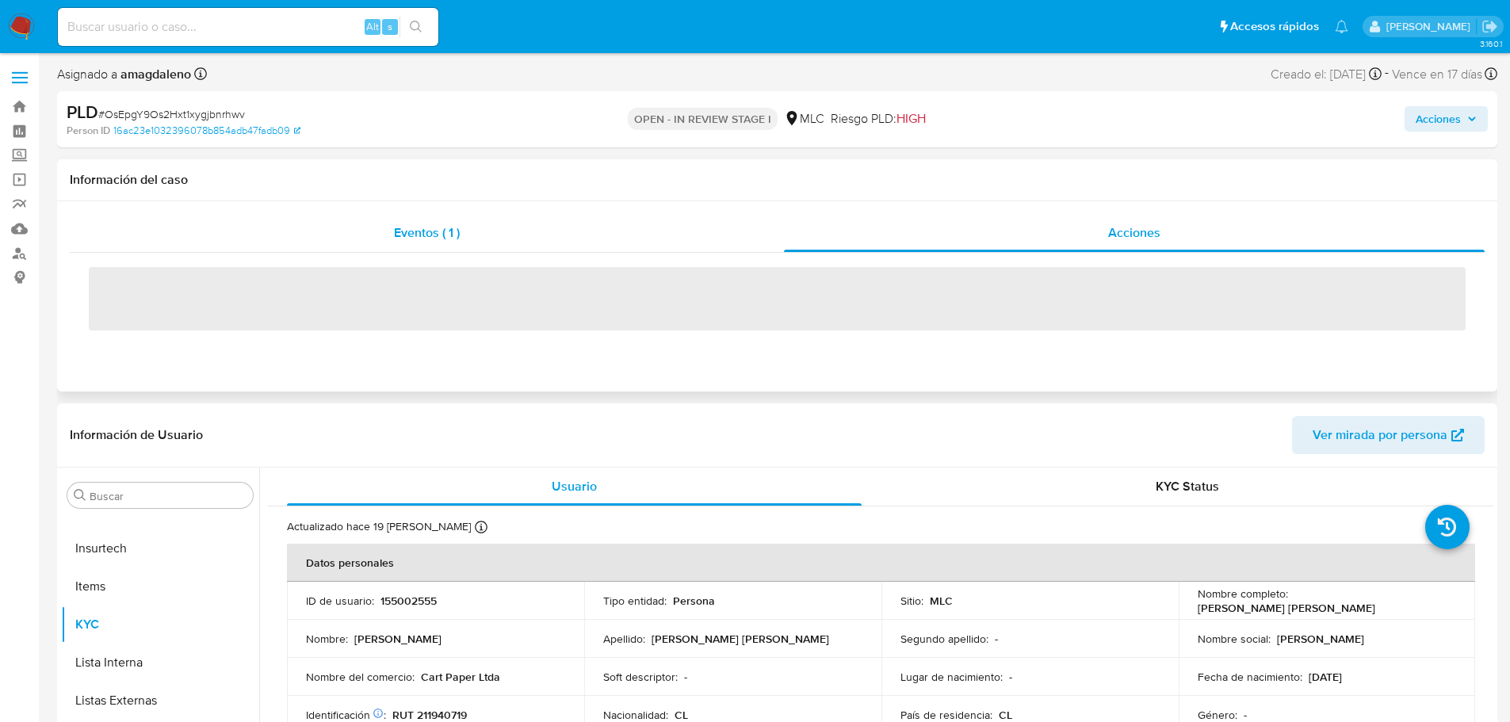
click at [590, 238] on div "Eventos ( 1 )" at bounding box center [427, 233] width 714 height 38
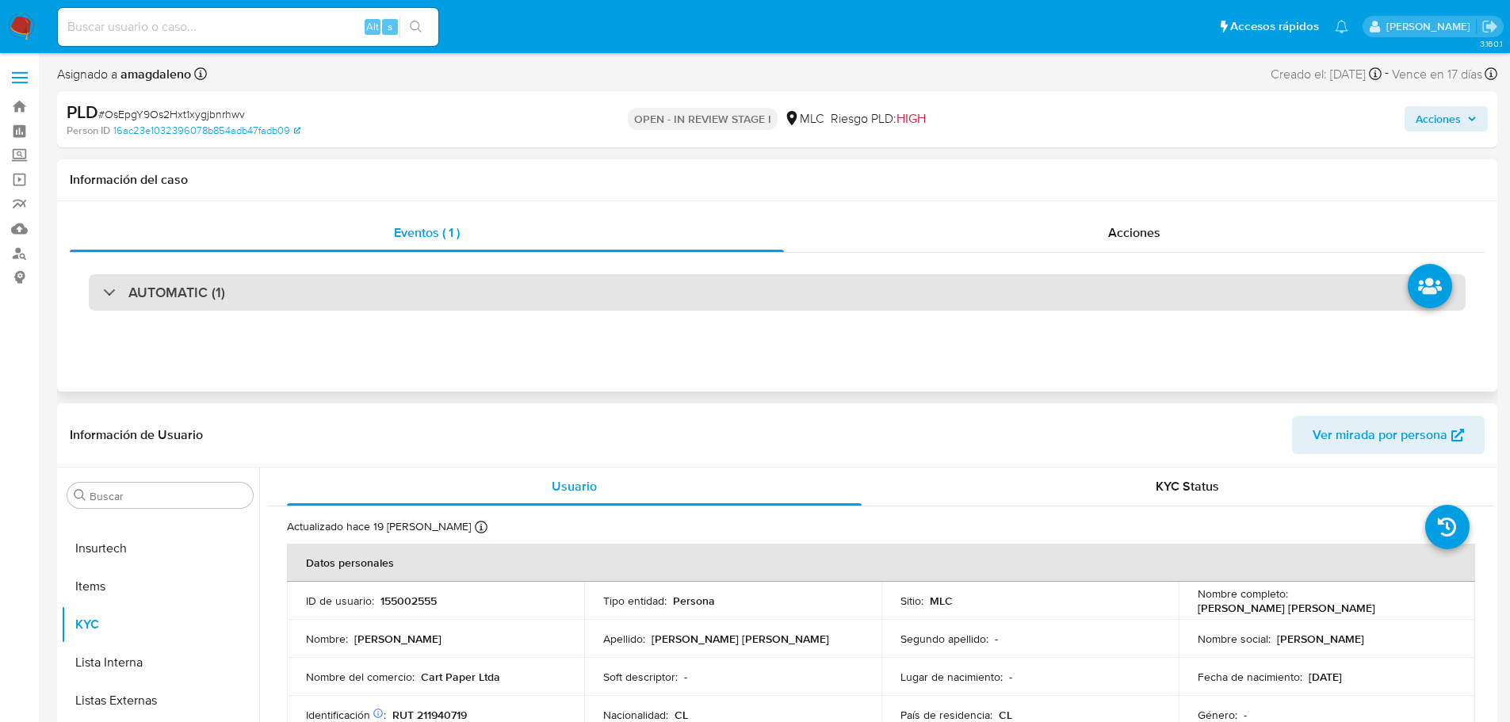
click at [281, 290] on div "AUTOMATIC (1)" at bounding box center [777, 292] width 1377 height 36
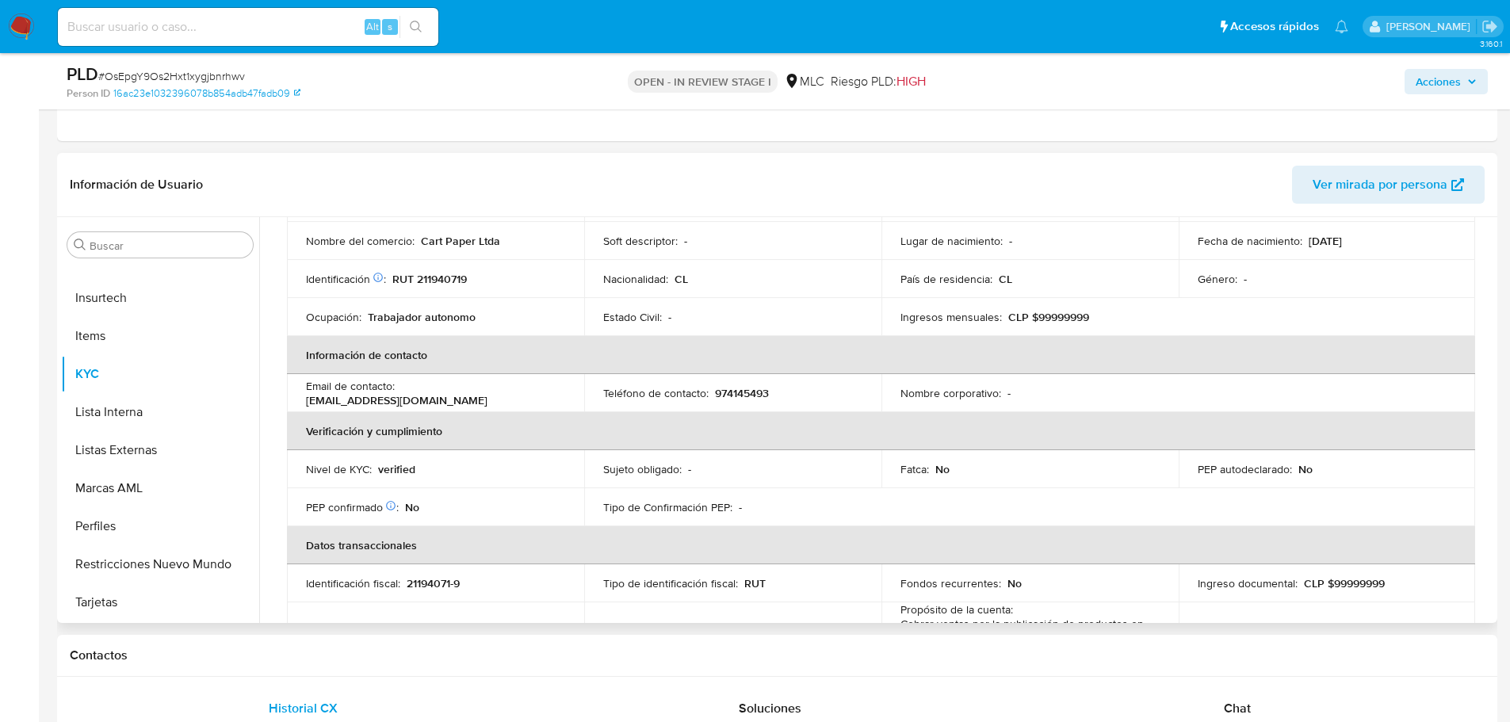
scroll to position [0, 0]
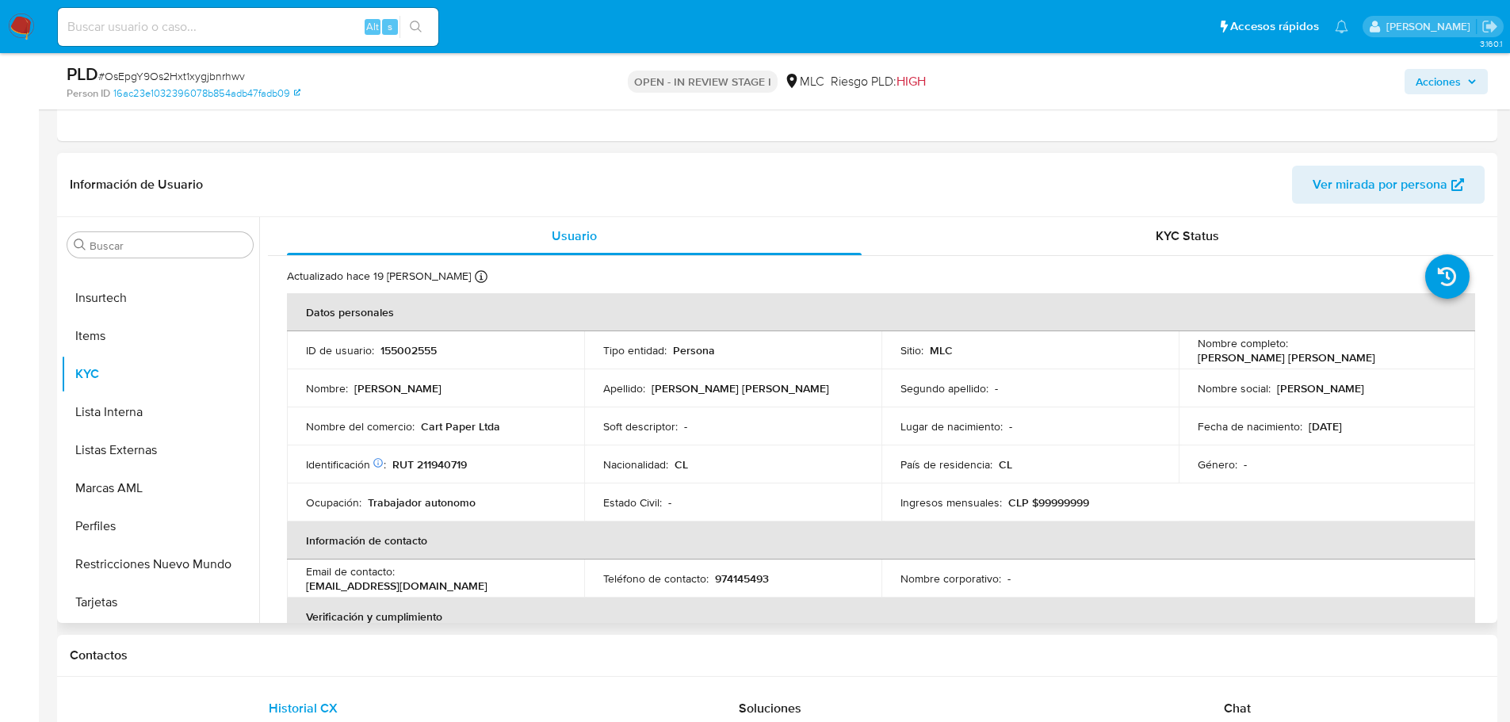
click at [405, 350] on p "155002555" at bounding box center [408, 350] width 56 height 14
copy p "155002555"
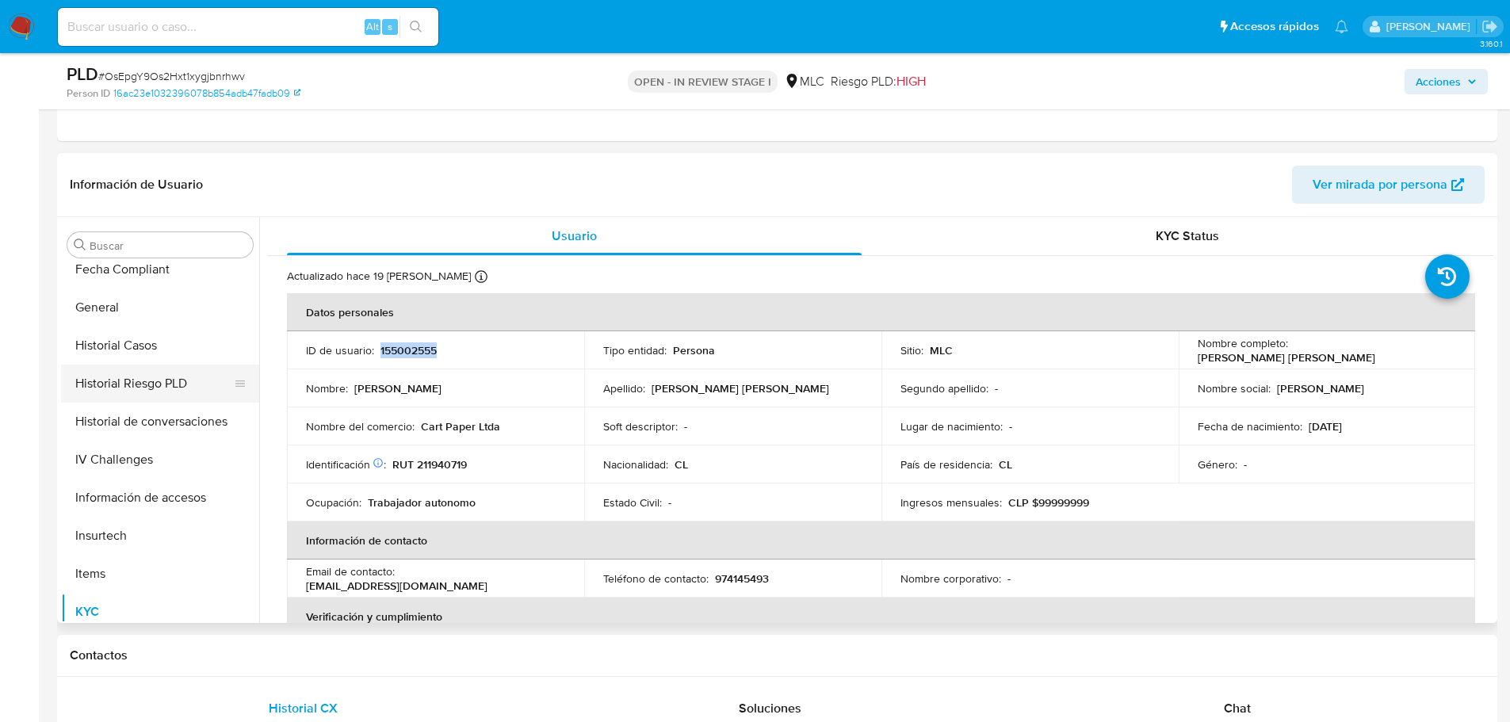
scroll to position [349, 0]
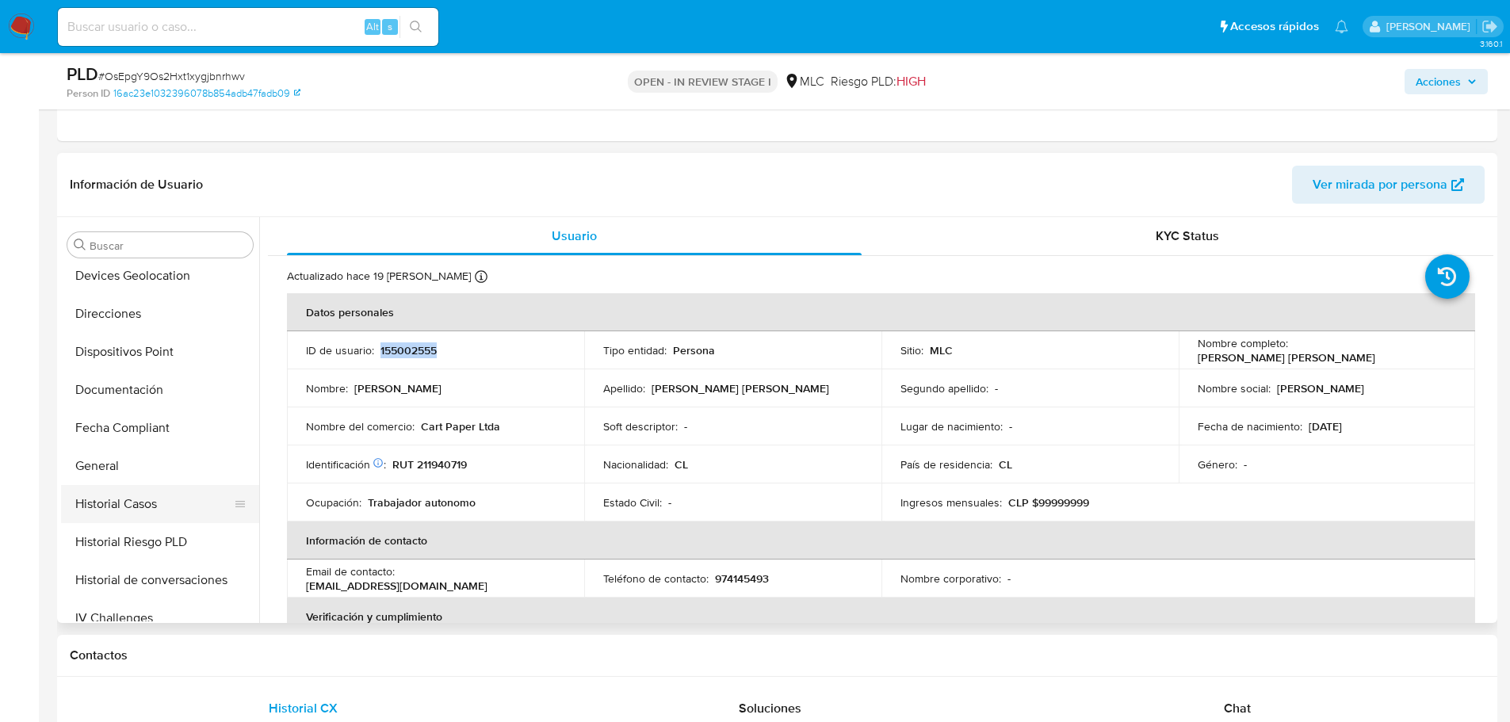
click at [141, 497] on button "Historial Casos" at bounding box center [153, 504] width 185 height 38
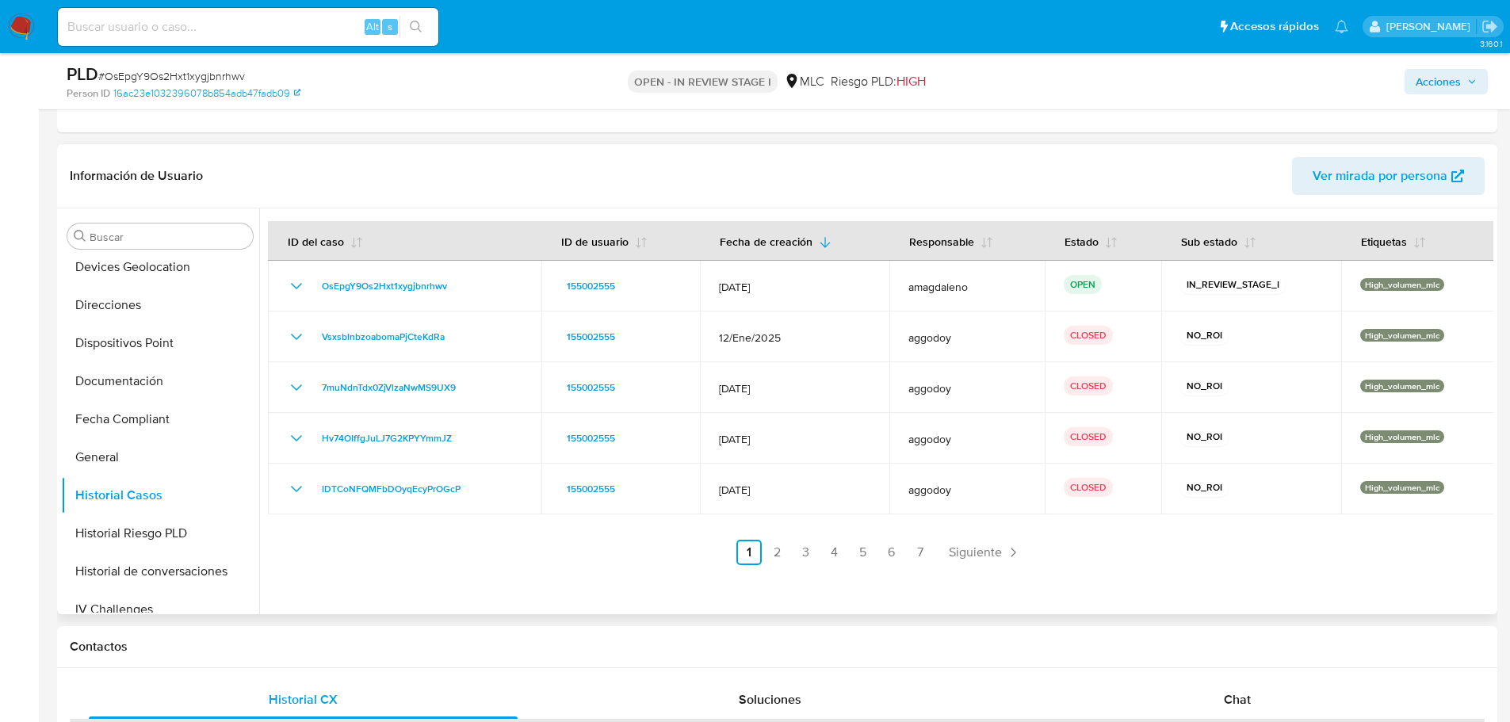
scroll to position [634, 0]
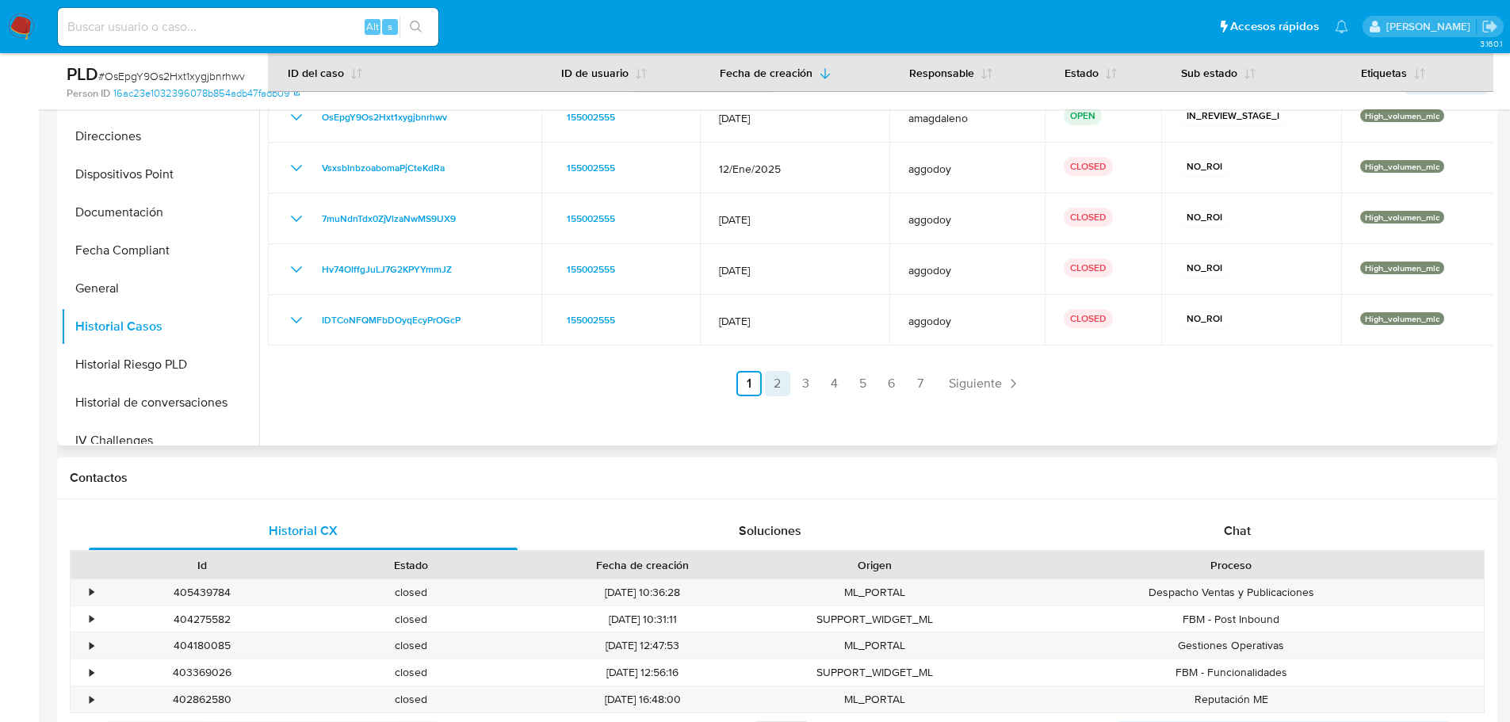
click at [783, 386] on link "2" at bounding box center [777, 383] width 25 height 25
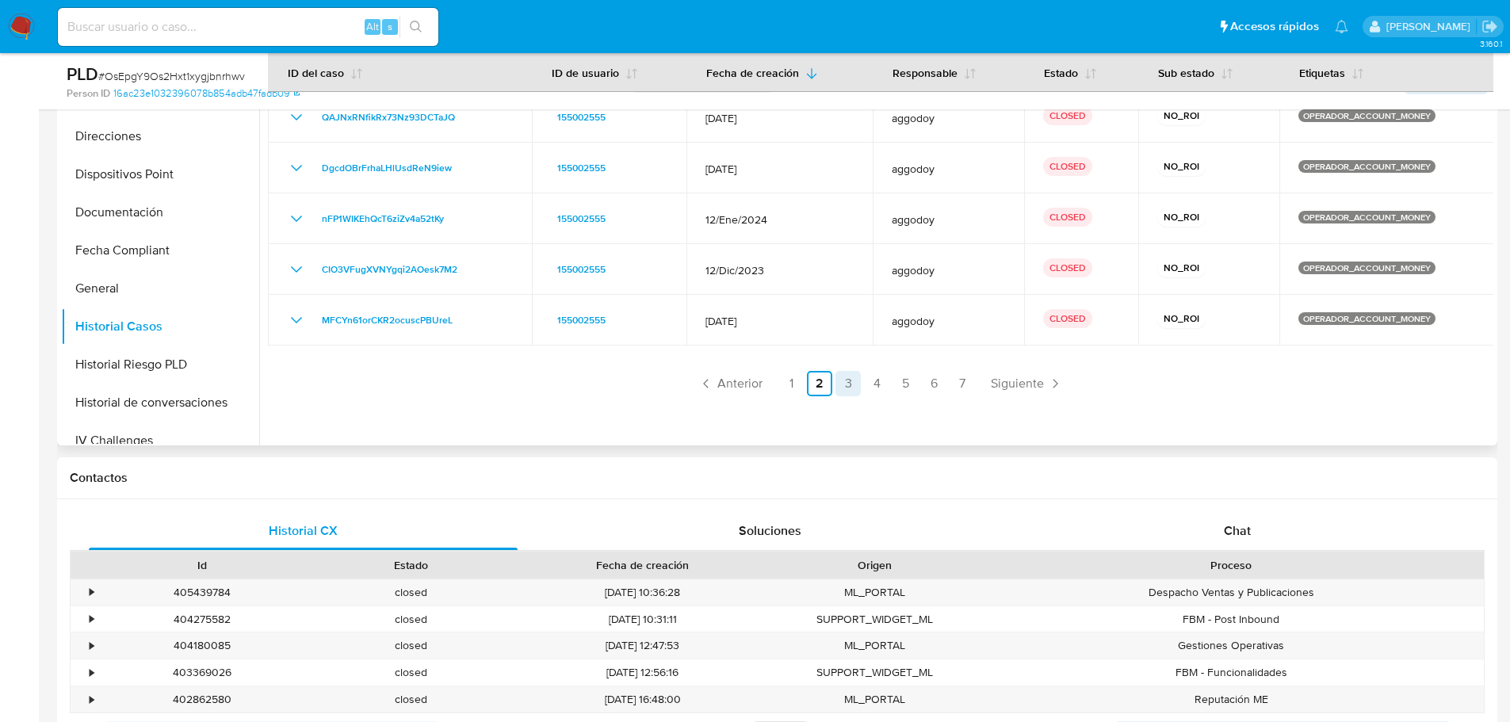
click at [838, 388] on link "3" at bounding box center [847, 383] width 25 height 25
click at [906, 392] on link "5" at bounding box center [904, 383] width 25 height 25
click at [796, 390] on link "1" at bounding box center [790, 383] width 25 height 25
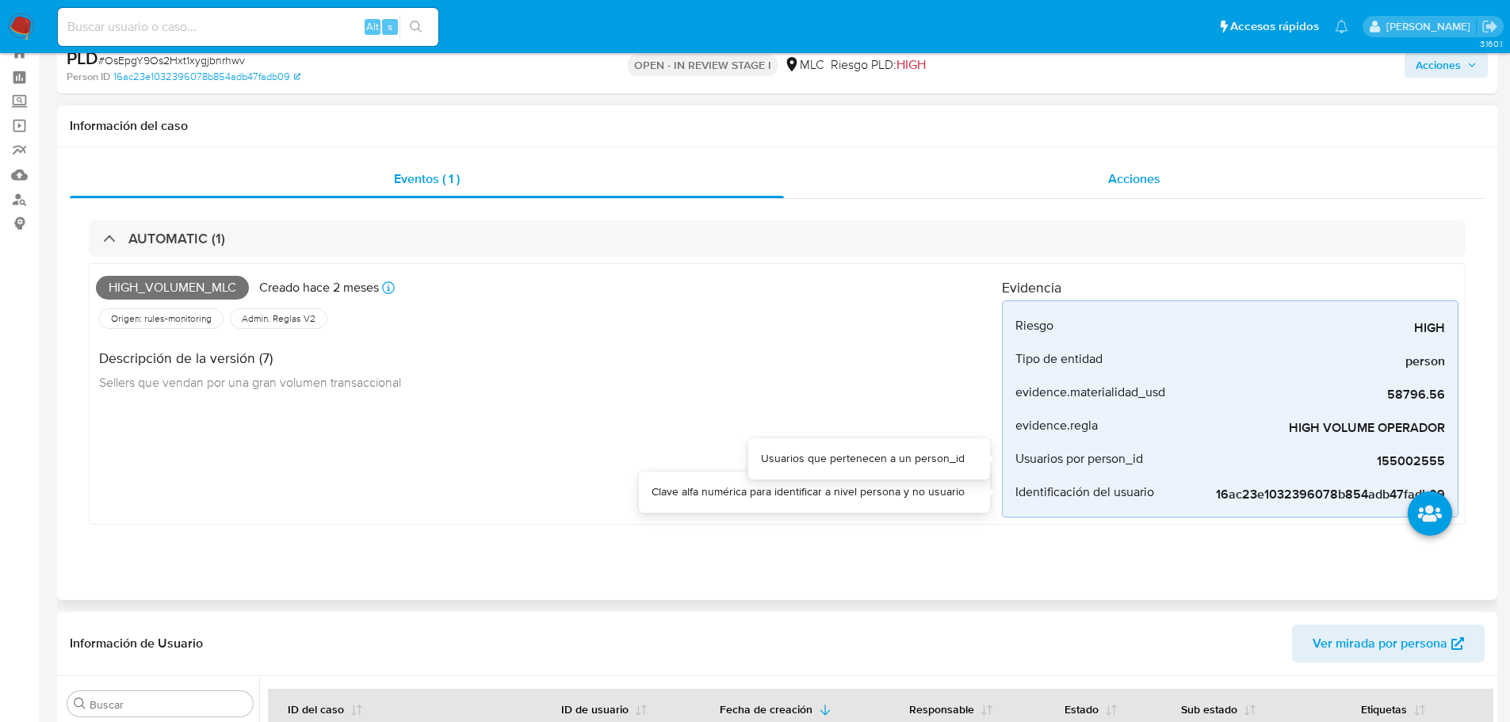
scroll to position [0, 0]
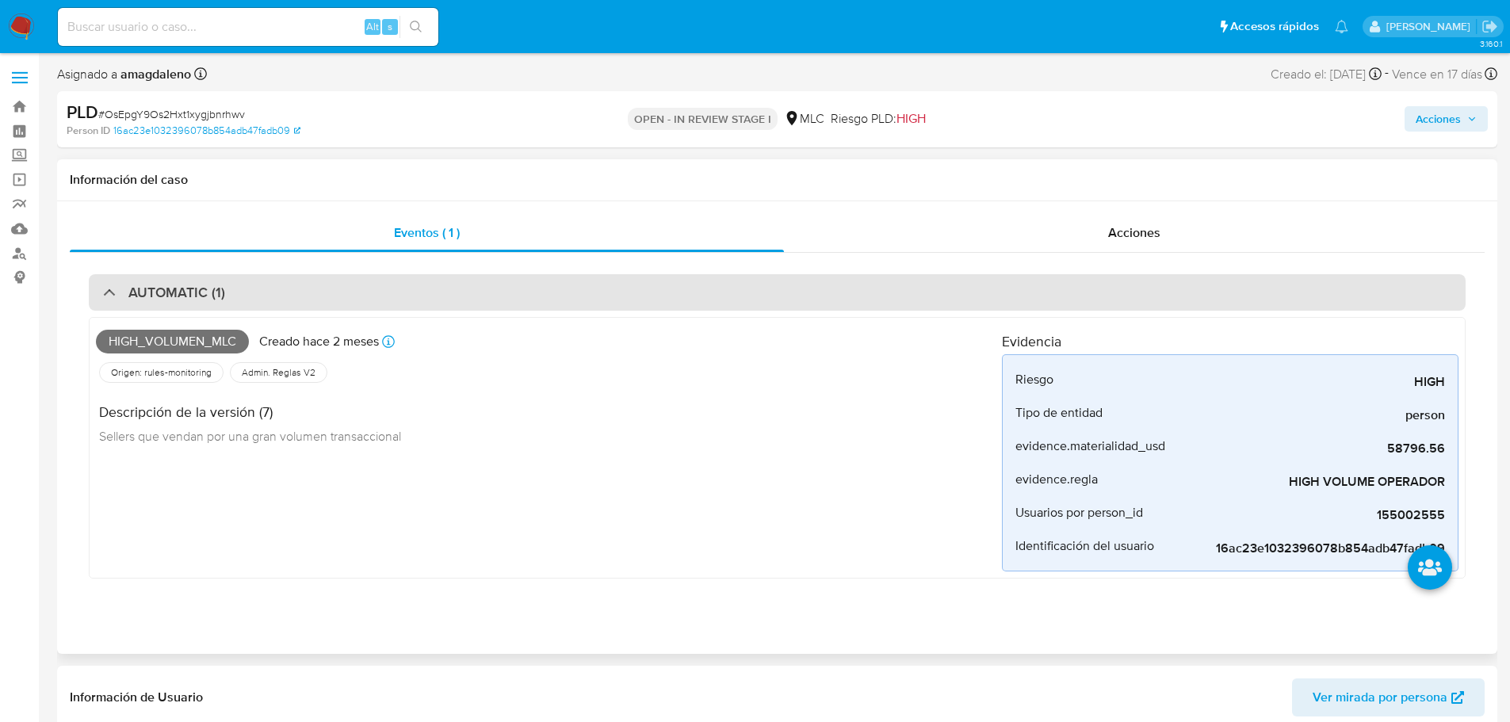
click at [381, 282] on div "AUTOMATIC (1)" at bounding box center [777, 292] width 1377 height 36
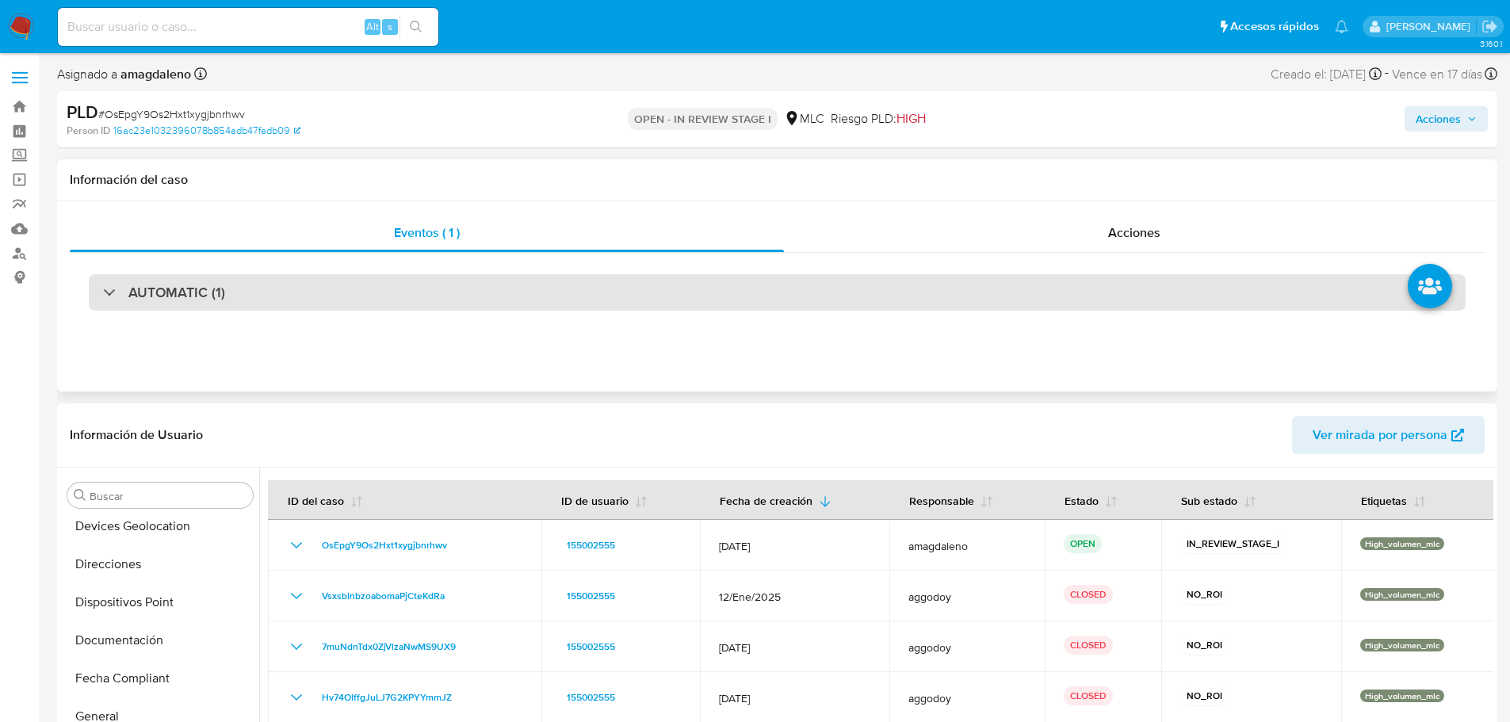
click at [381, 282] on div "AUTOMATIC (1)" at bounding box center [777, 292] width 1377 height 36
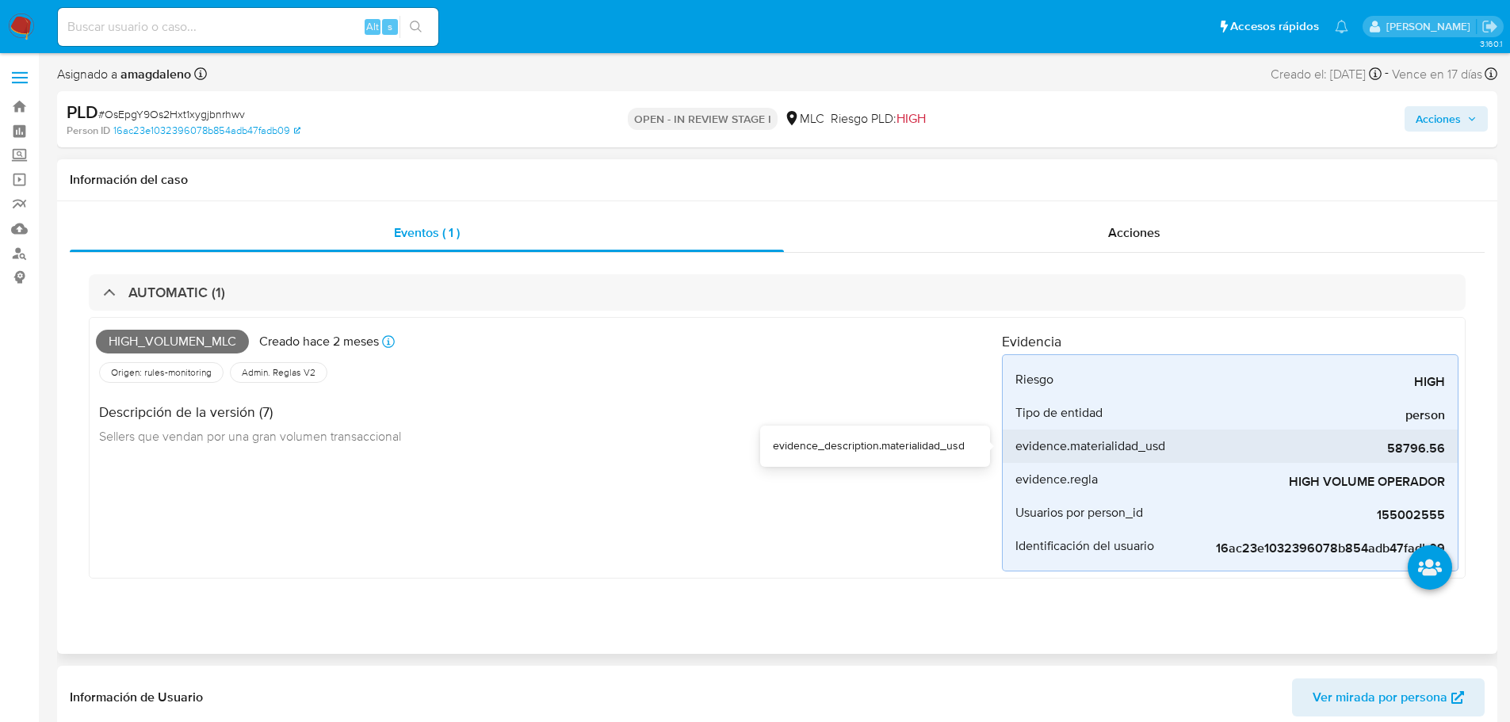
click at [1401, 449] on span "58796.56" at bounding box center [1326, 449] width 238 height 16
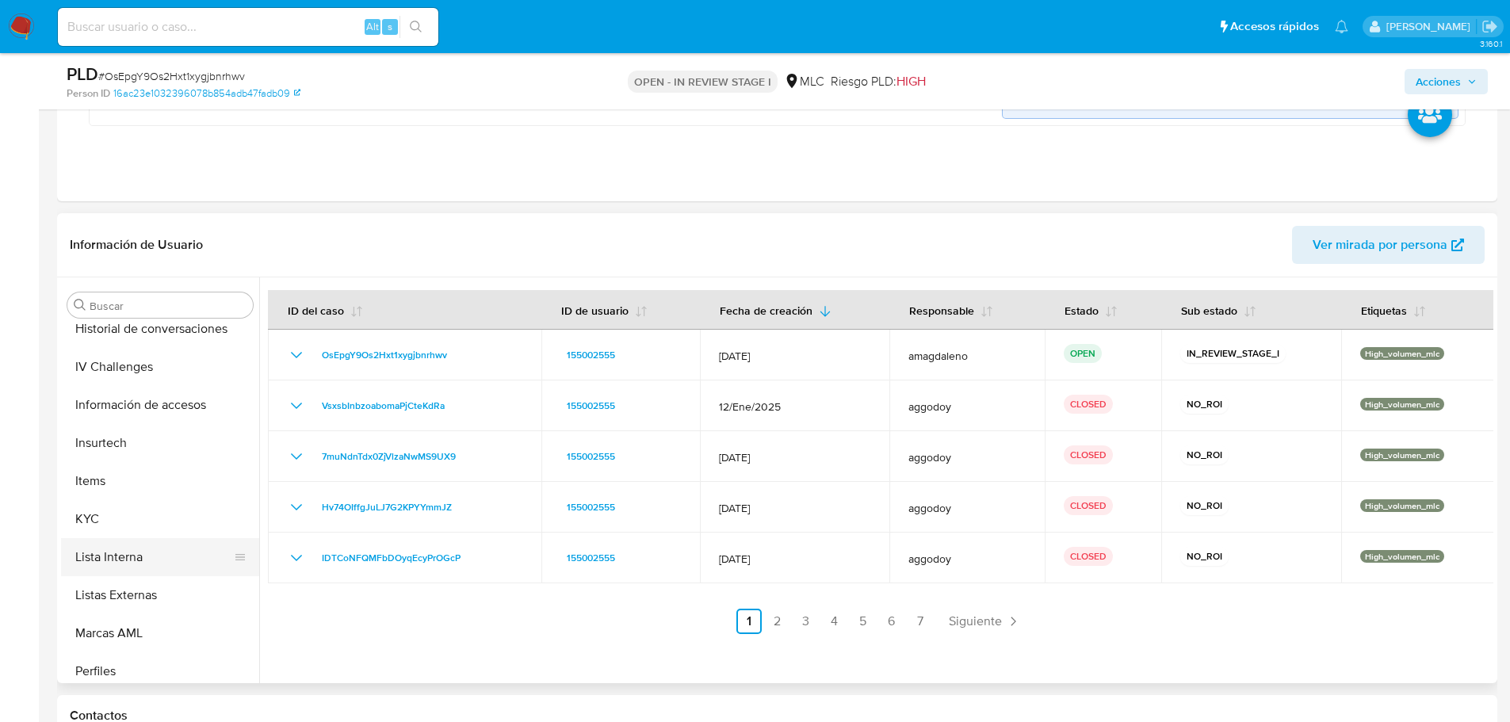
scroll to position [746, 0]
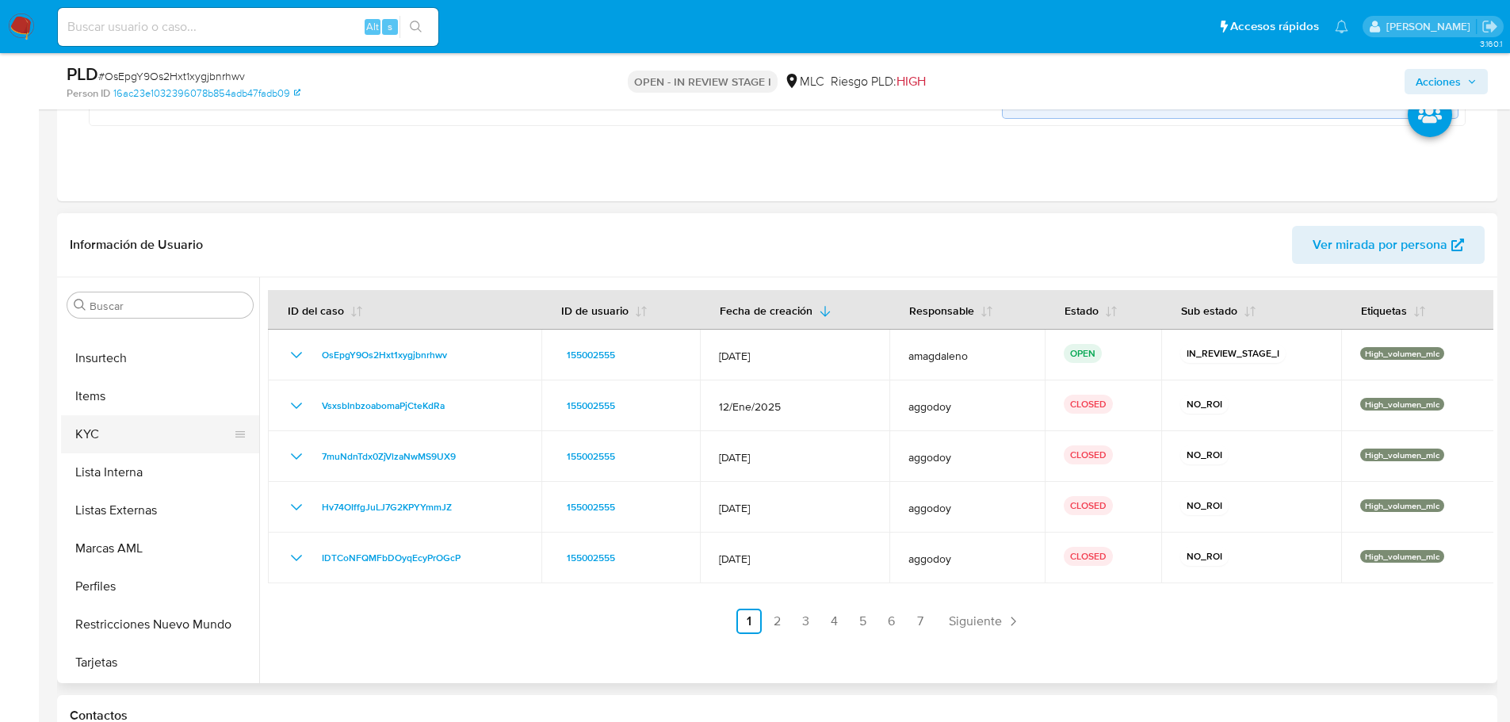
click at [114, 445] on button "KYC" at bounding box center [153, 434] width 185 height 38
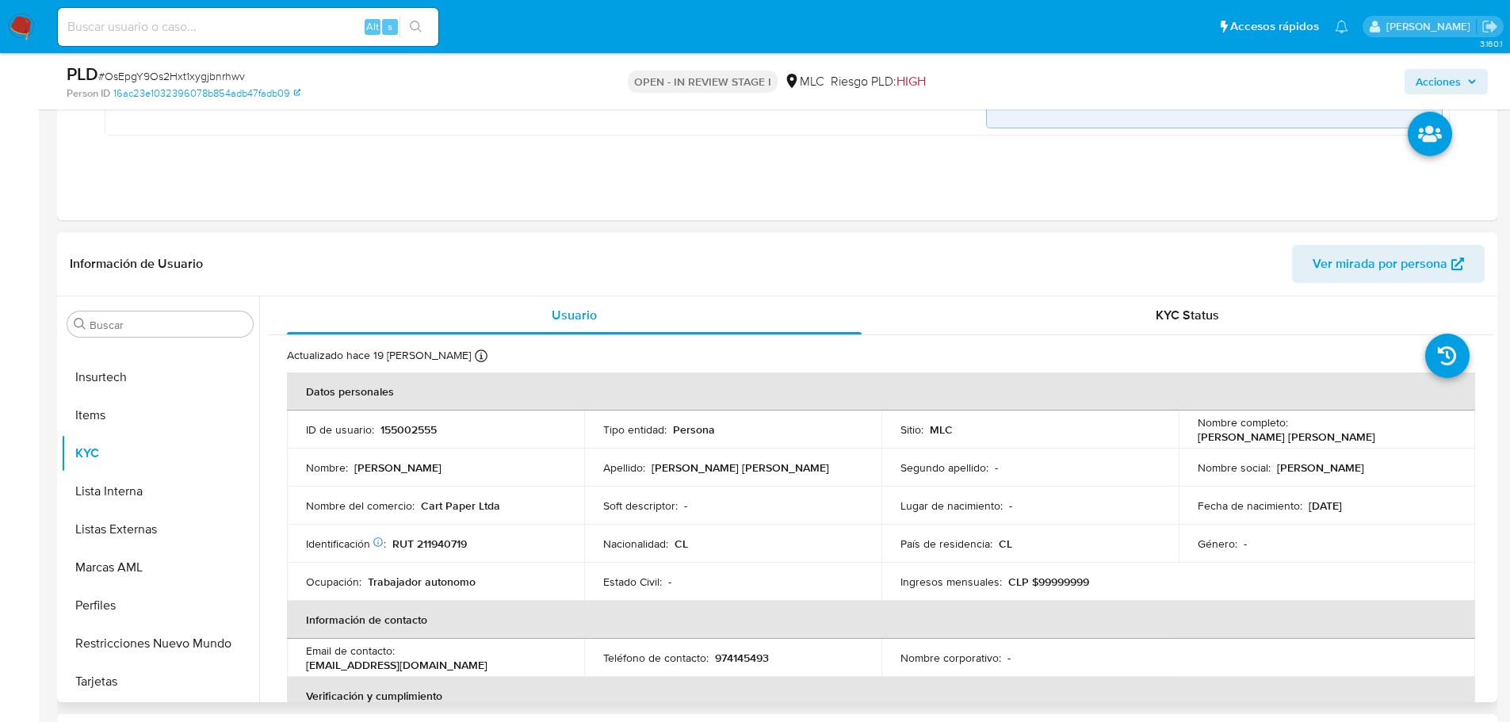
click at [447, 547] on p "RUT 211940719" at bounding box center [429, 544] width 74 height 14
copy p "211940719"
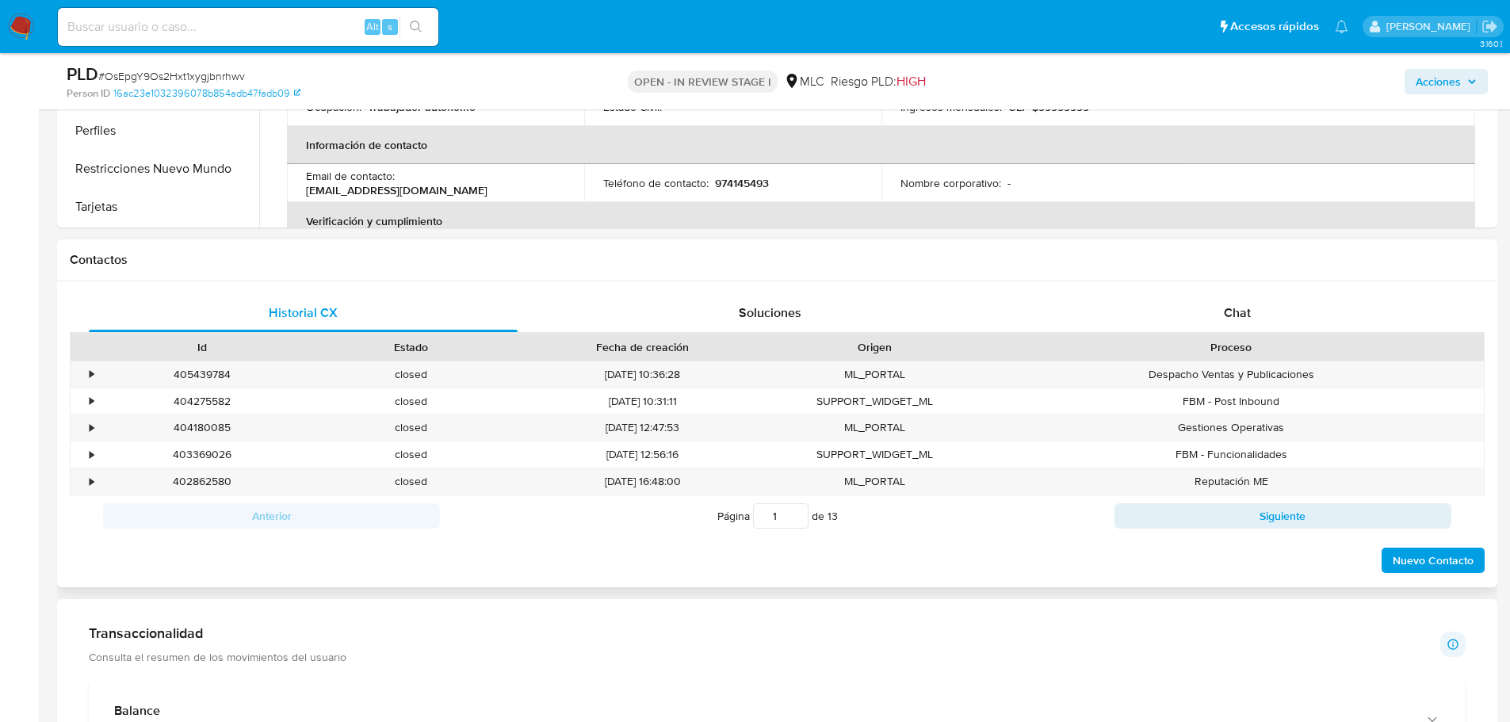
scroll to position [872, 0]
click at [1235, 334] on div "Proceso" at bounding box center [1231, 346] width 505 height 27
click at [1239, 315] on span "Chat" at bounding box center [1237, 312] width 27 height 18
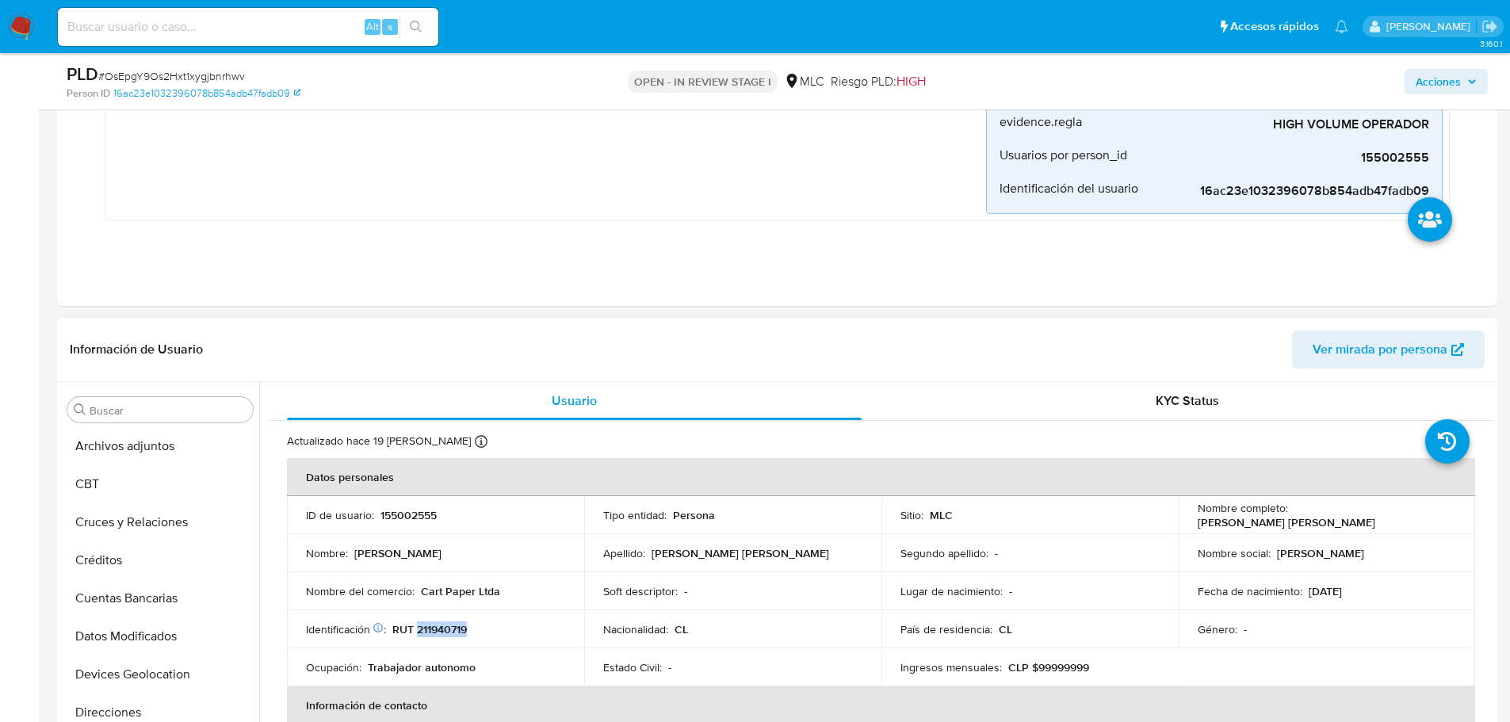
scroll to position [0, 0]
click at [174, 625] on button "Cruces y Relaciones" at bounding box center [153, 638] width 185 height 38
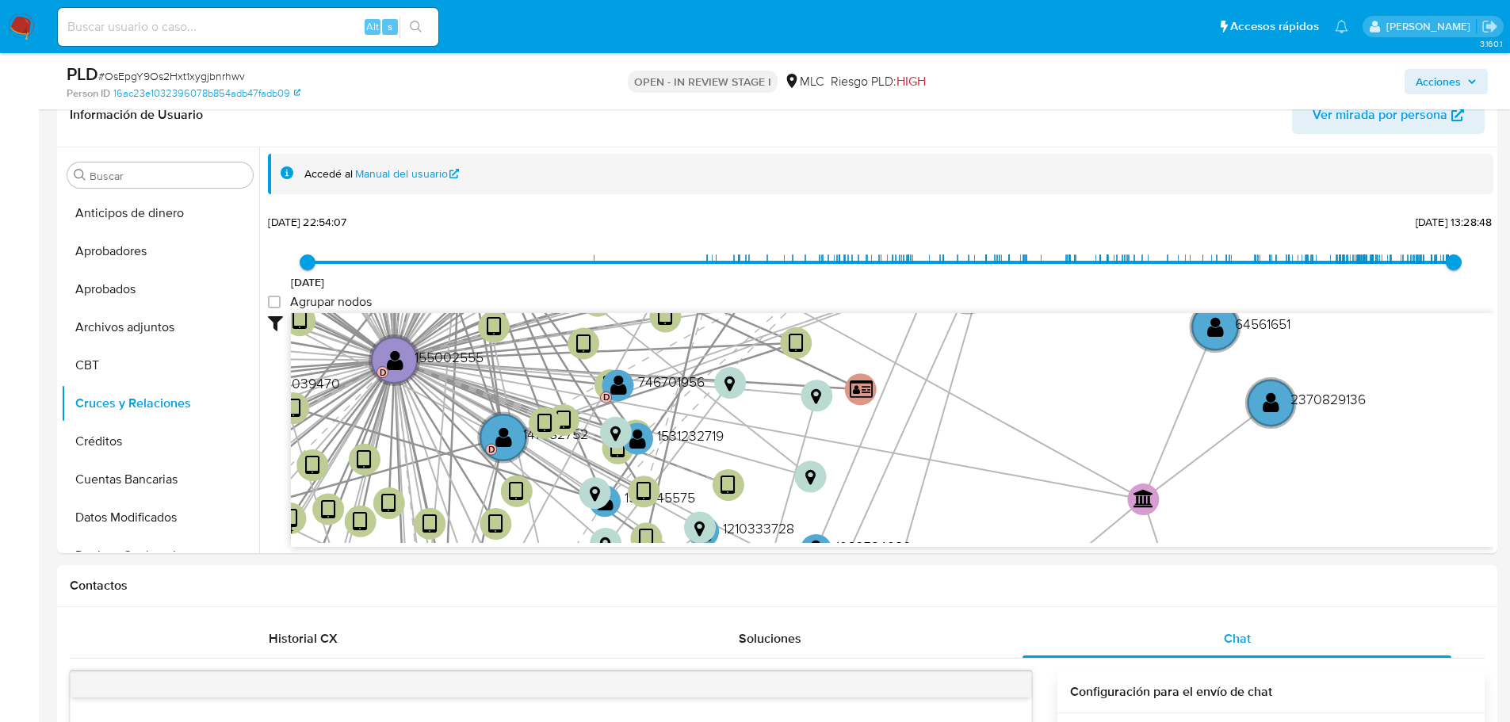
scroll to position [594, 0]
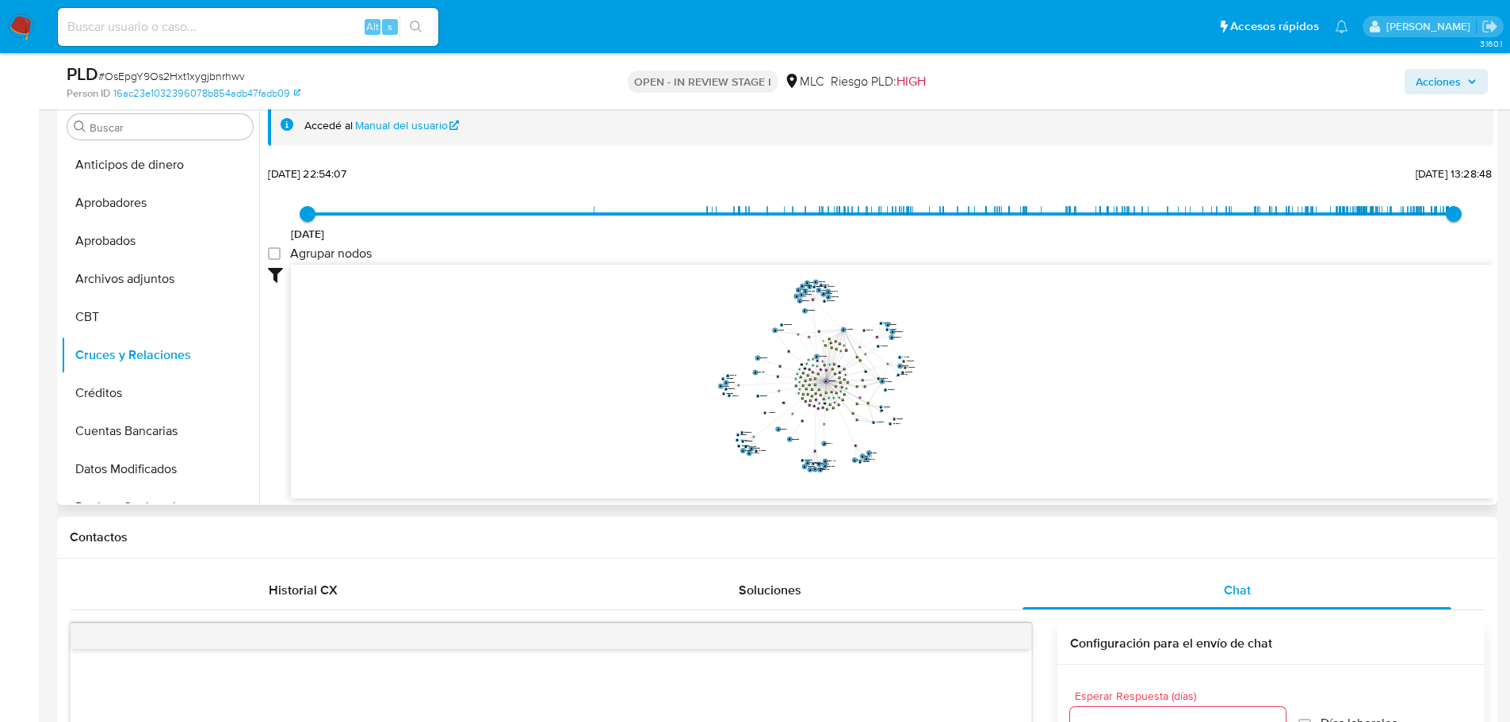
drag, startPoint x: 728, startPoint y: 370, endPoint x: 620, endPoint y: 384, distance: 108.7
click at [620, 384] on icon "device-64ff89745306a26e56ee8a1f  user-155002555  155002555 D device-6739560ff…" at bounding box center [892, 380] width 1202 height 230
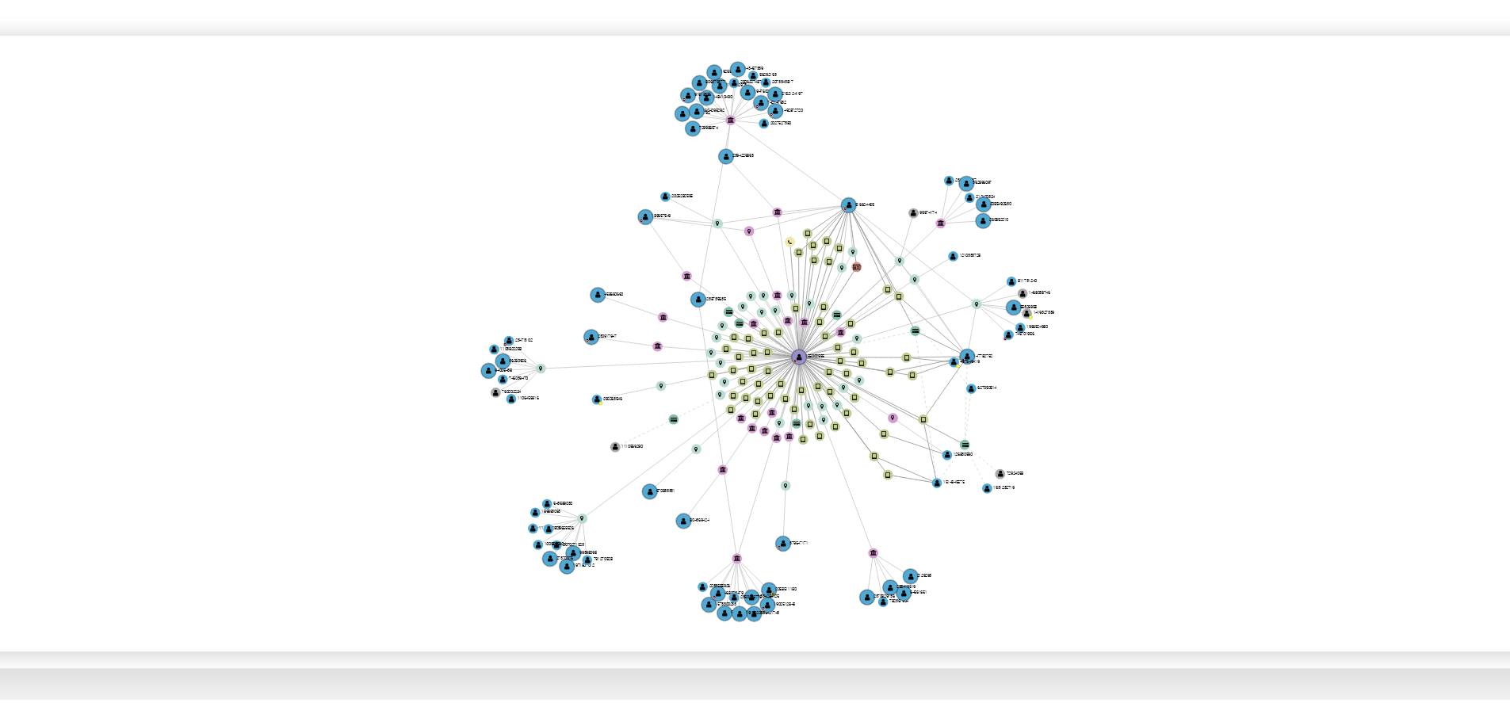
drag, startPoint x: 958, startPoint y: 400, endPoint x: 943, endPoint y: 407, distance: 16.3
click at [943, 407] on icon "device-64ff89745306a26e56ee8a1f  user-155002555  155002555 D device-6739560ff…" at bounding box center [892, 380] width 1202 height 230
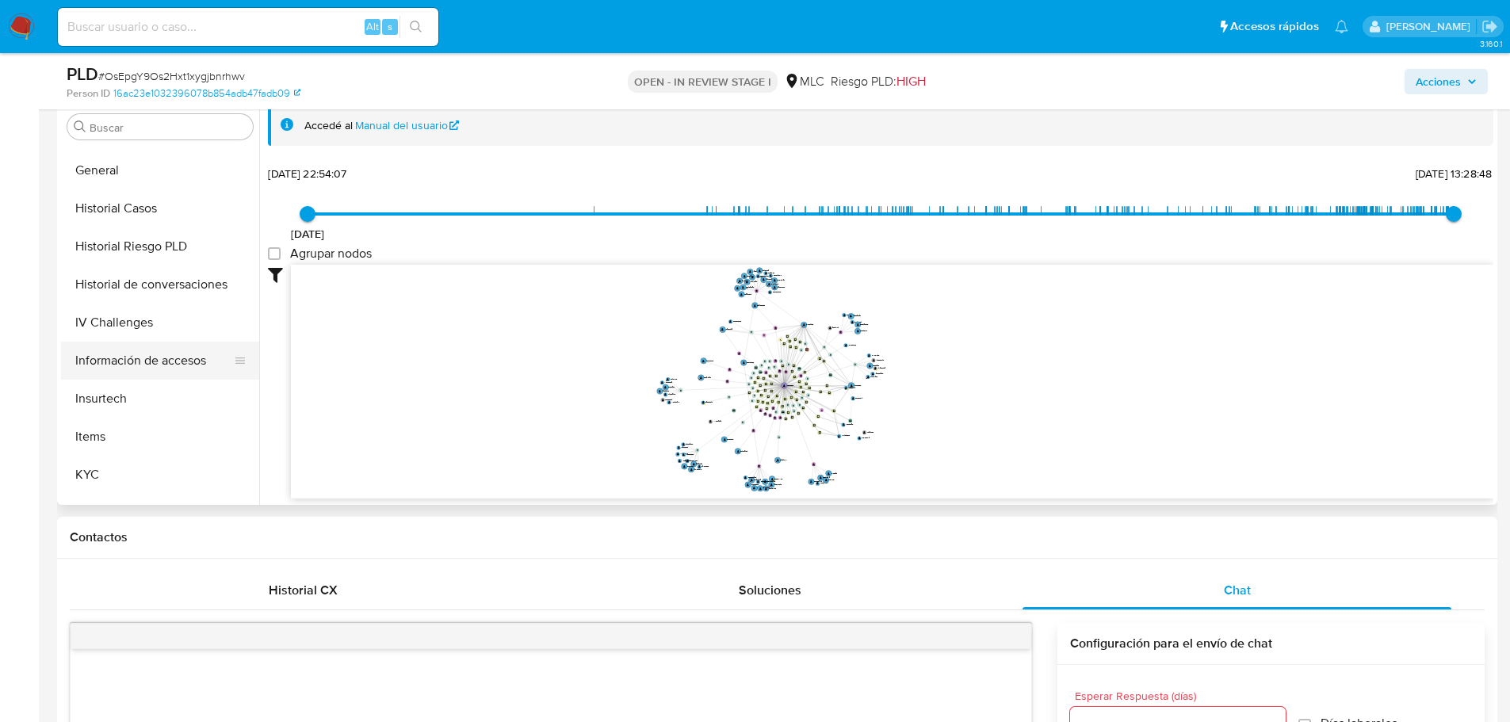
scroll to position [555, 0]
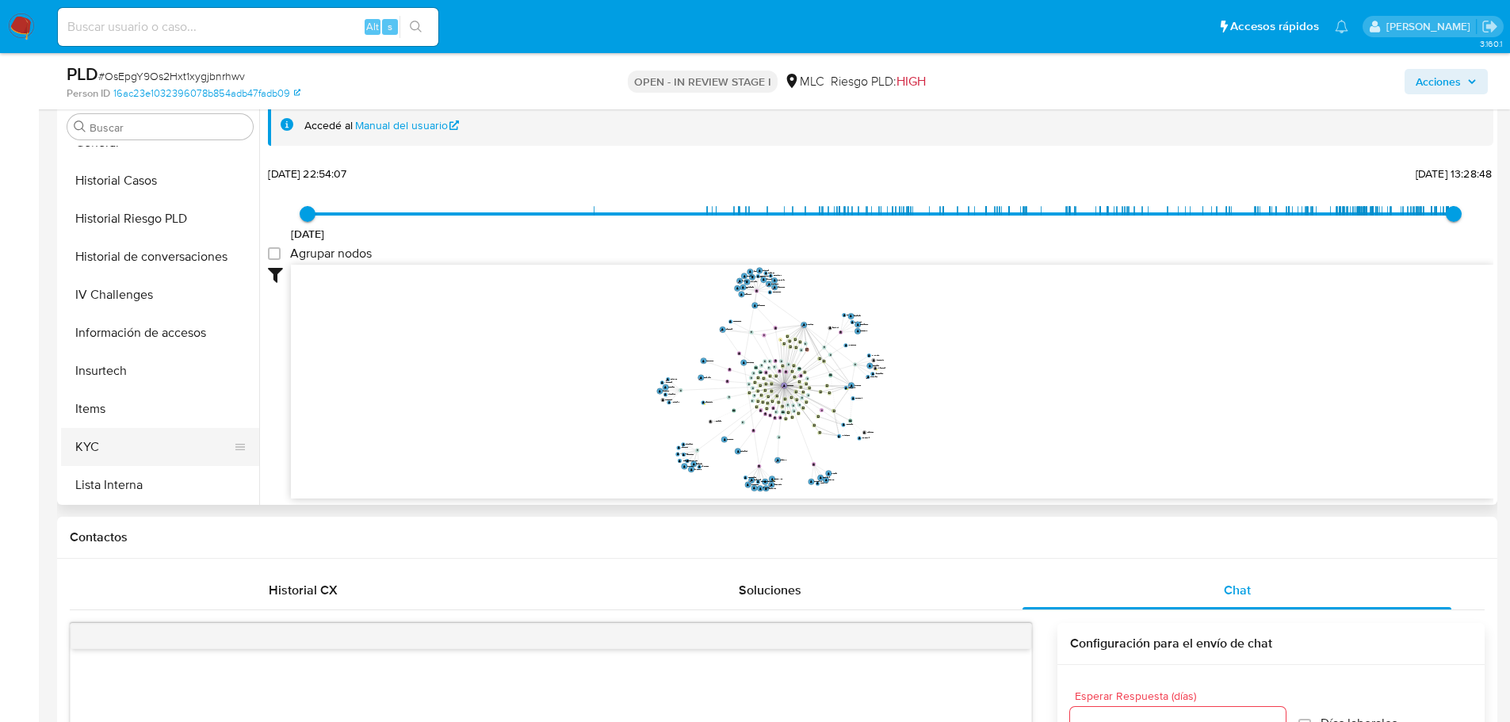
click at [151, 449] on button "KYC" at bounding box center [153, 447] width 185 height 38
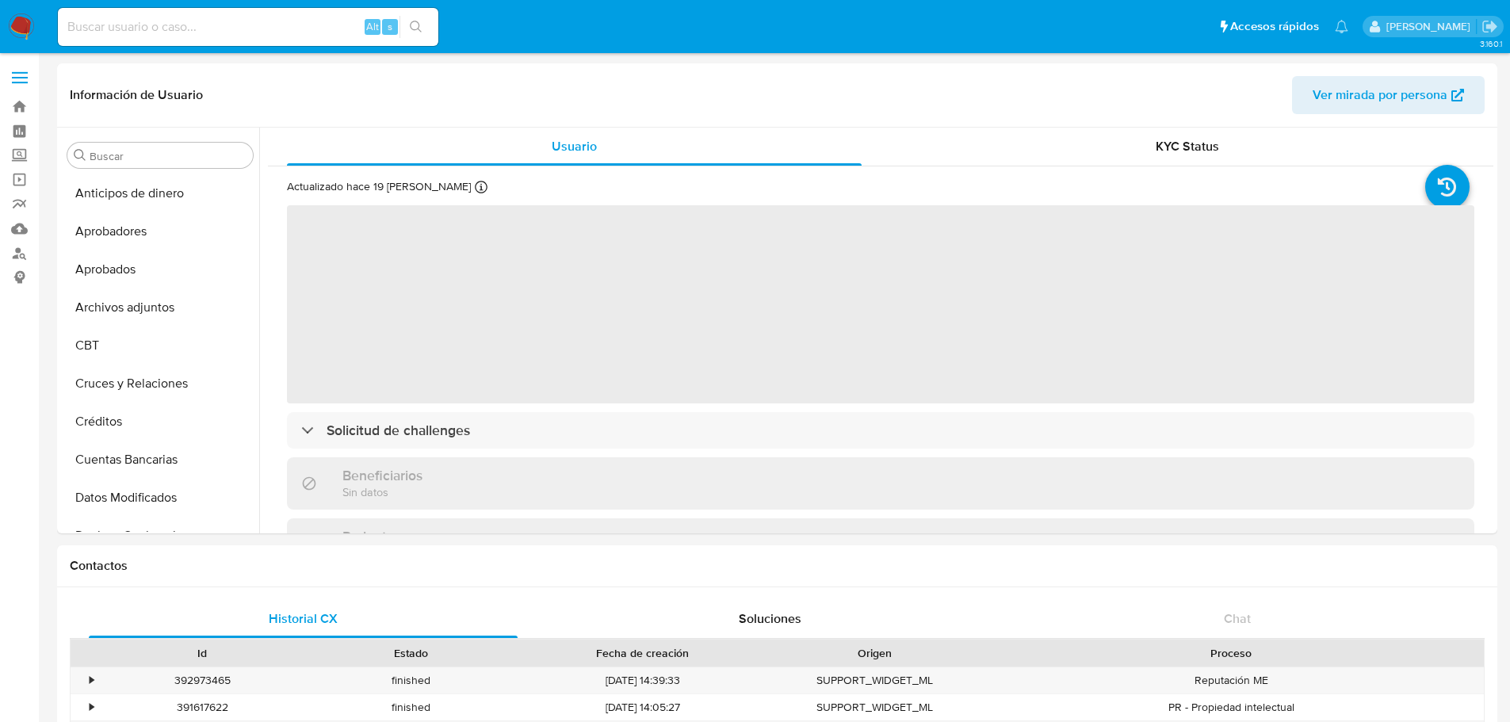
select select "10"
